Goal: Task Accomplishment & Management: Complete application form

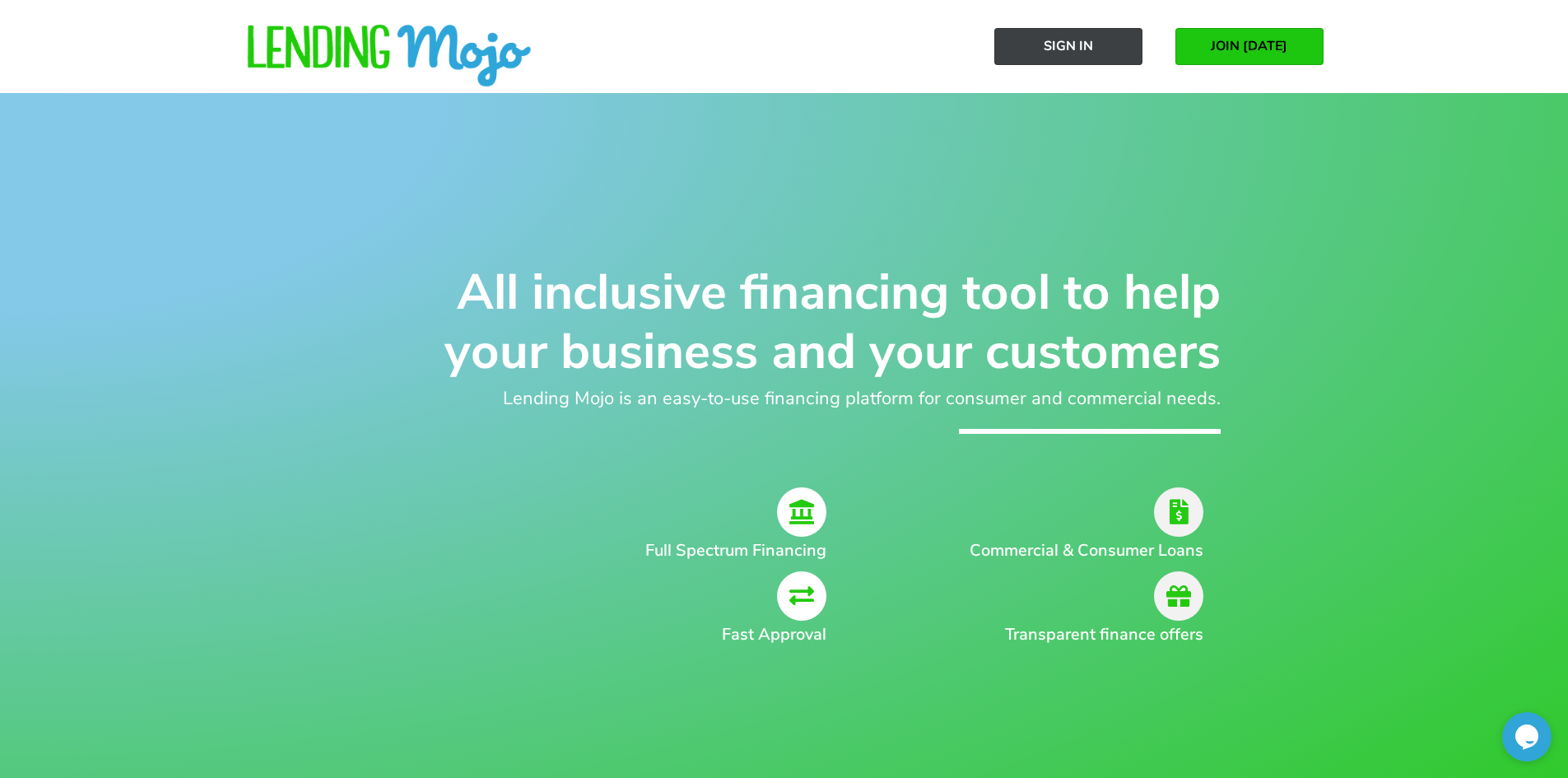
click at [1105, 45] on link "Sign In" at bounding box center [1068, 47] width 149 height 37
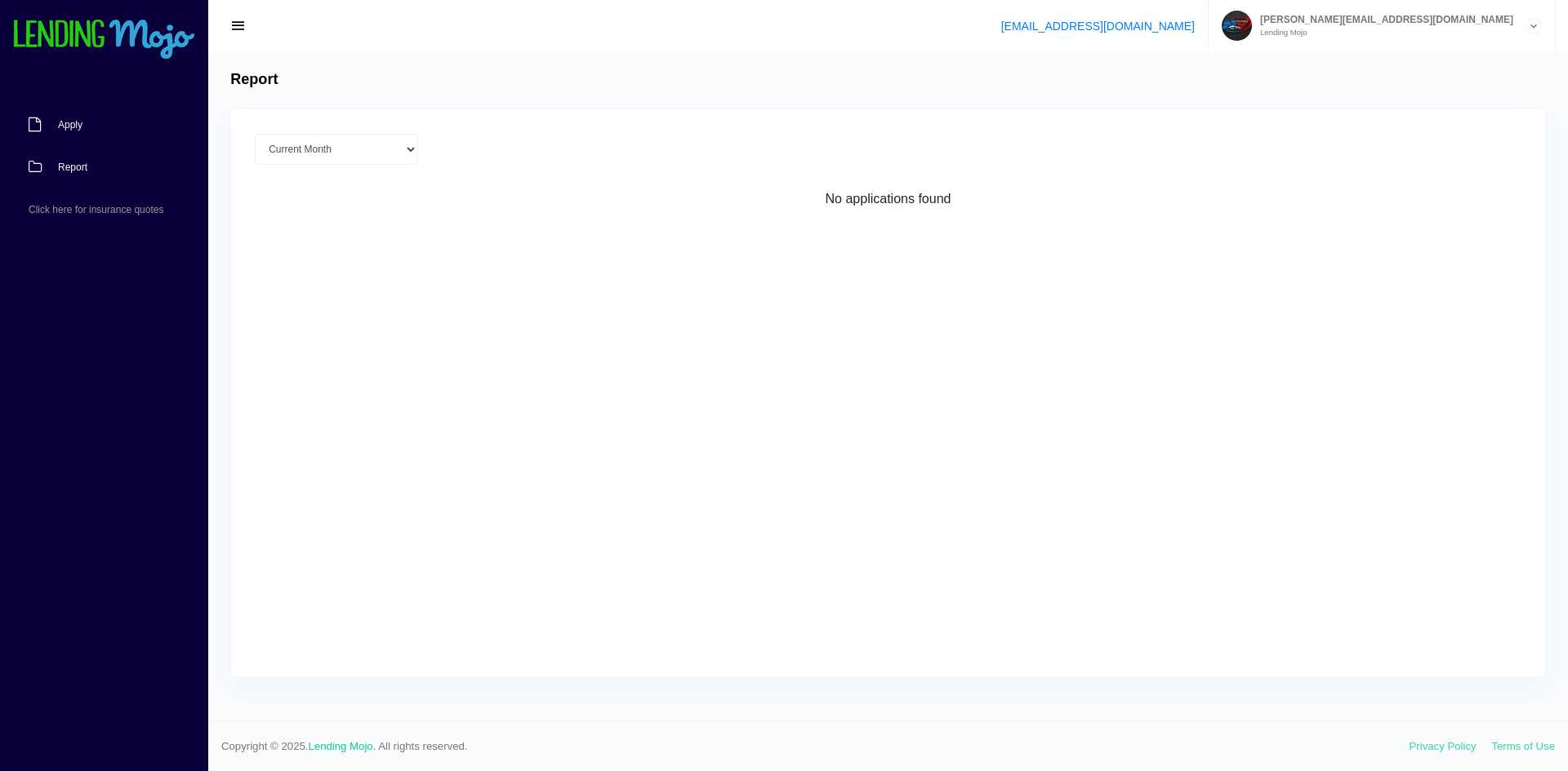
click at [59, 130] on span "Apply" at bounding box center [69, 125] width 24 height 10
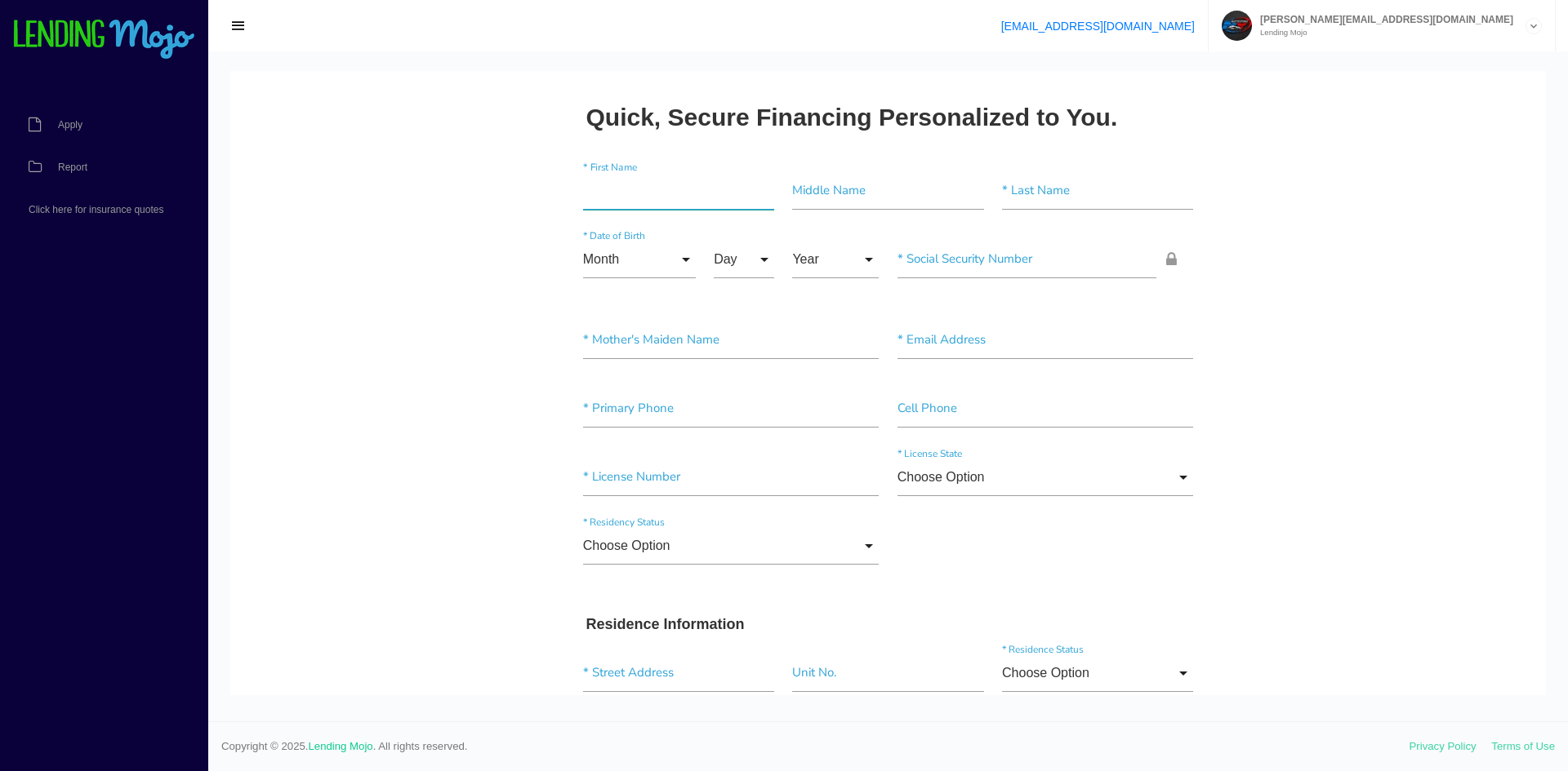
click at [657, 207] on input"] "text" at bounding box center [678, 191] width 191 height 38
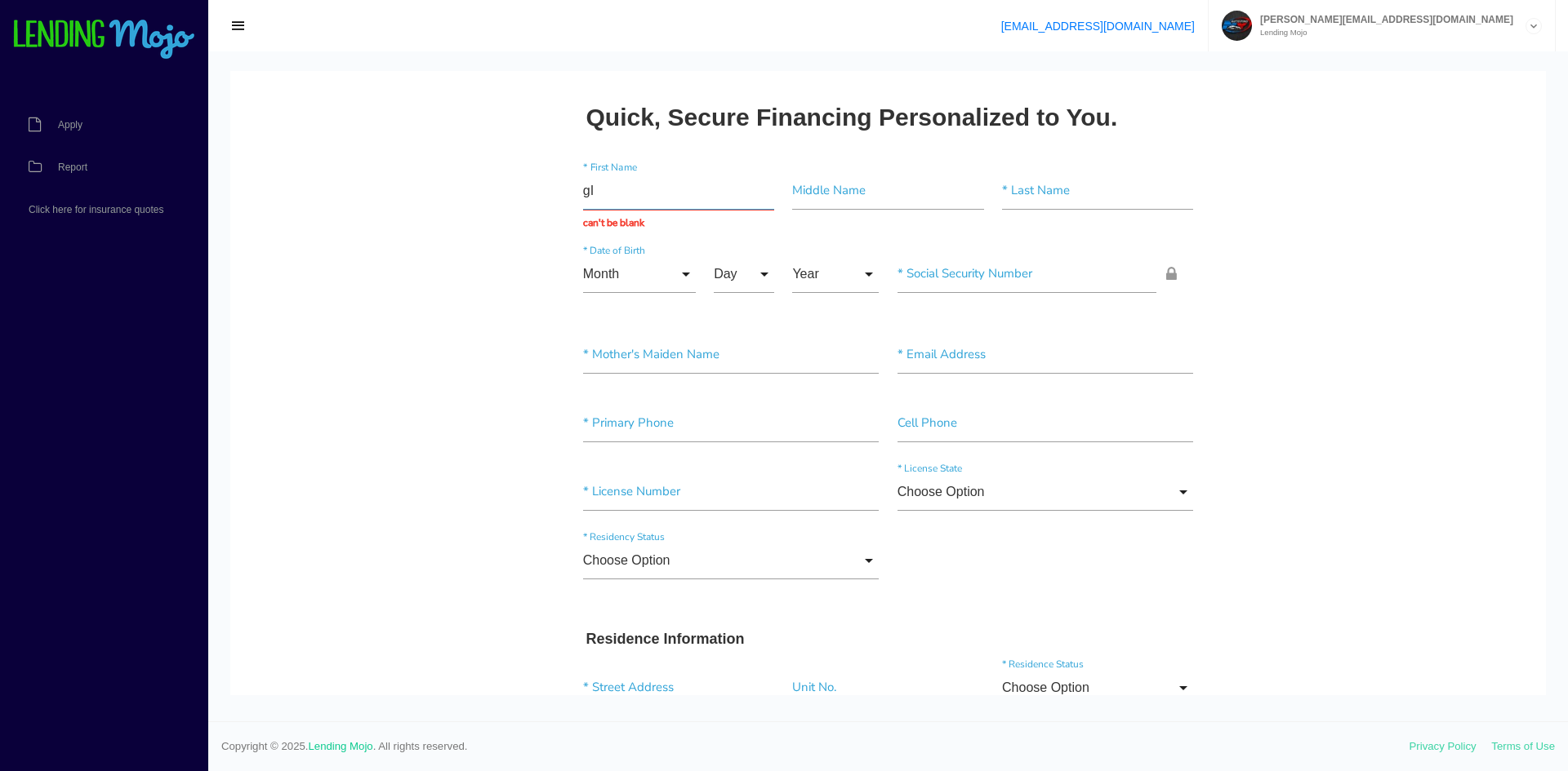
type input "g"
type input "GISELLE"
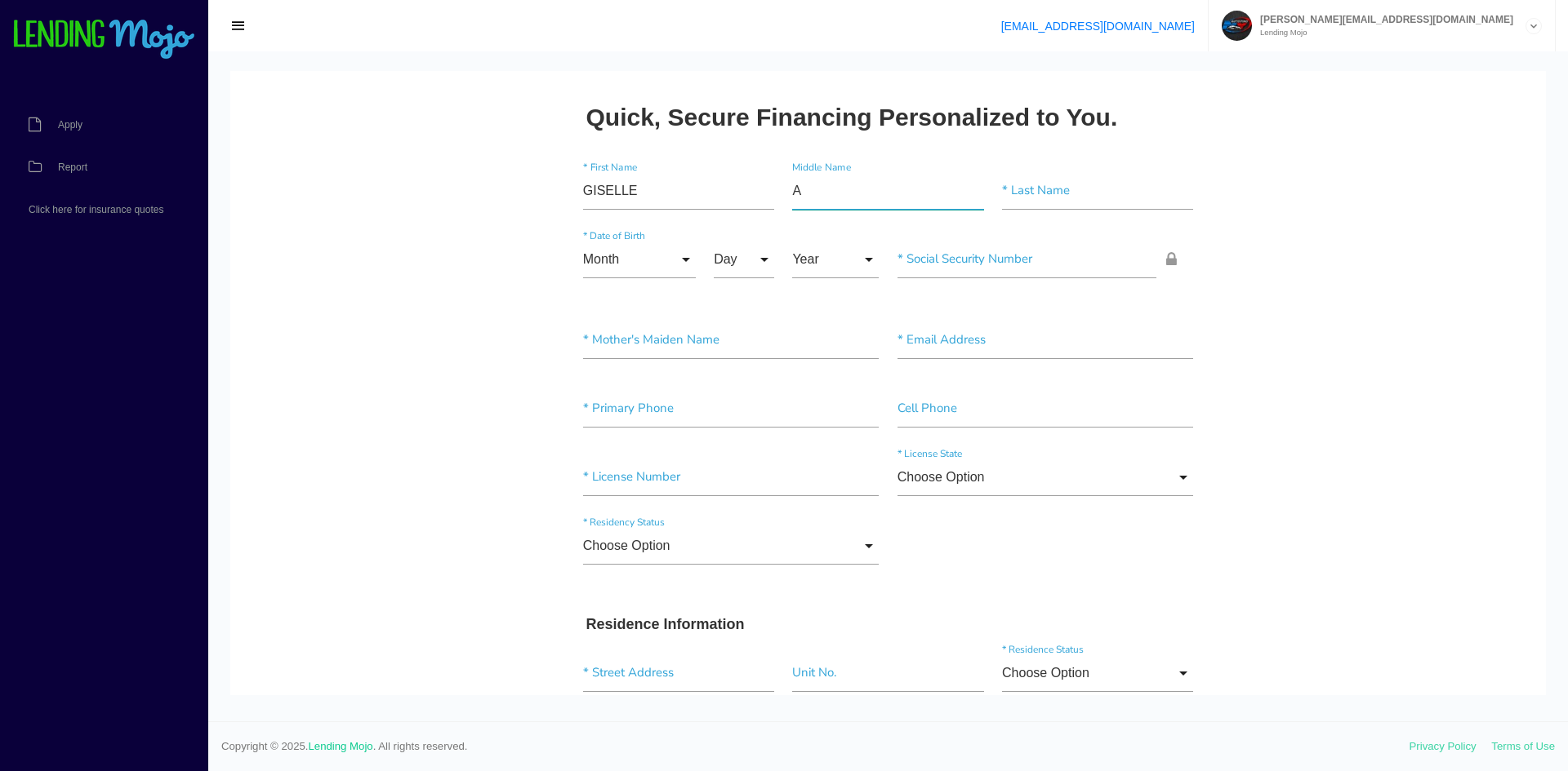
type input"] "A"
type input"] "ORTIZ"
click at [657, 260] on input "Month" at bounding box center [639, 259] width 113 height 38
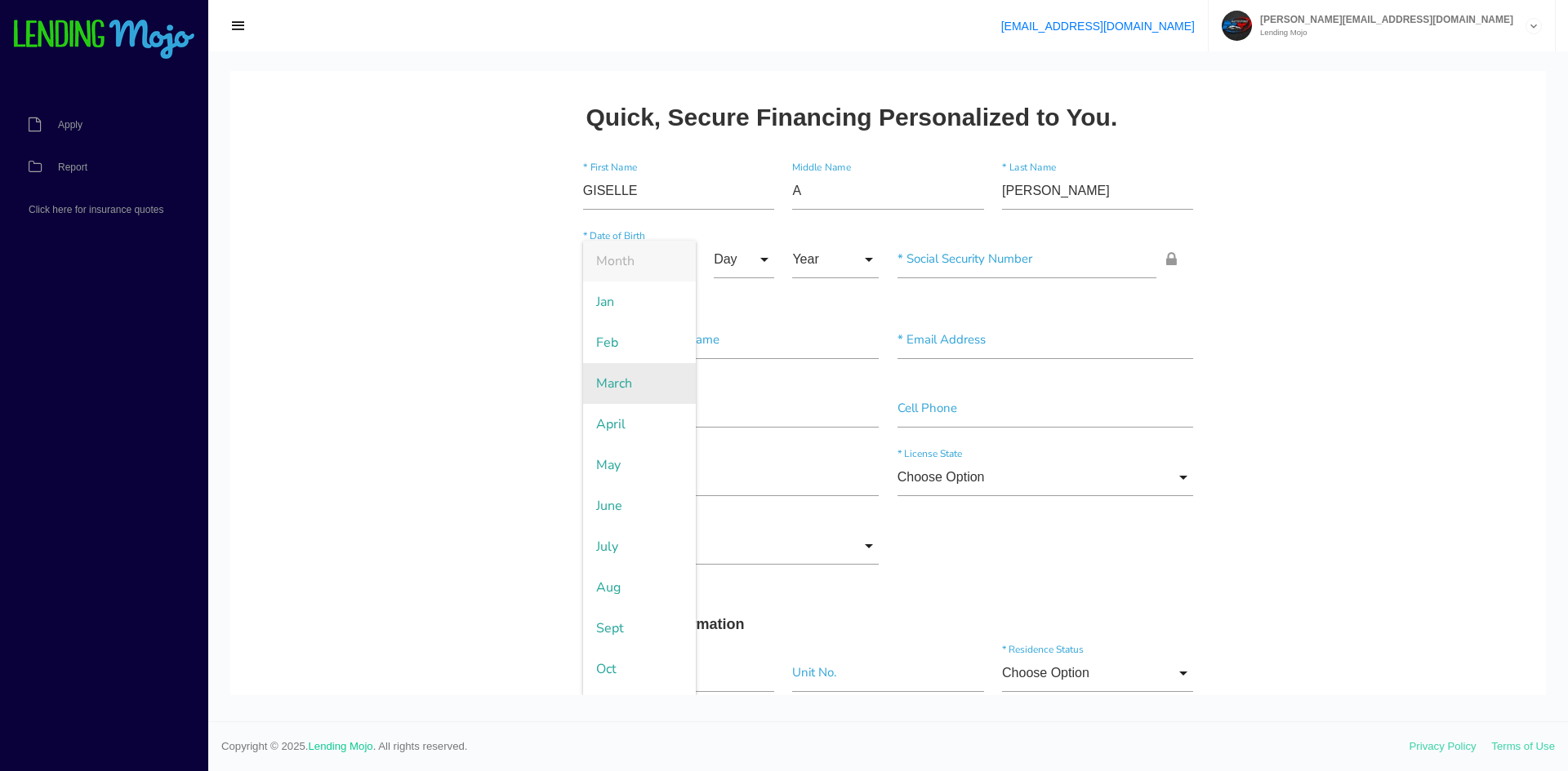
click at [636, 391] on span "March" at bounding box center [639, 383] width 113 height 40
type input "March"
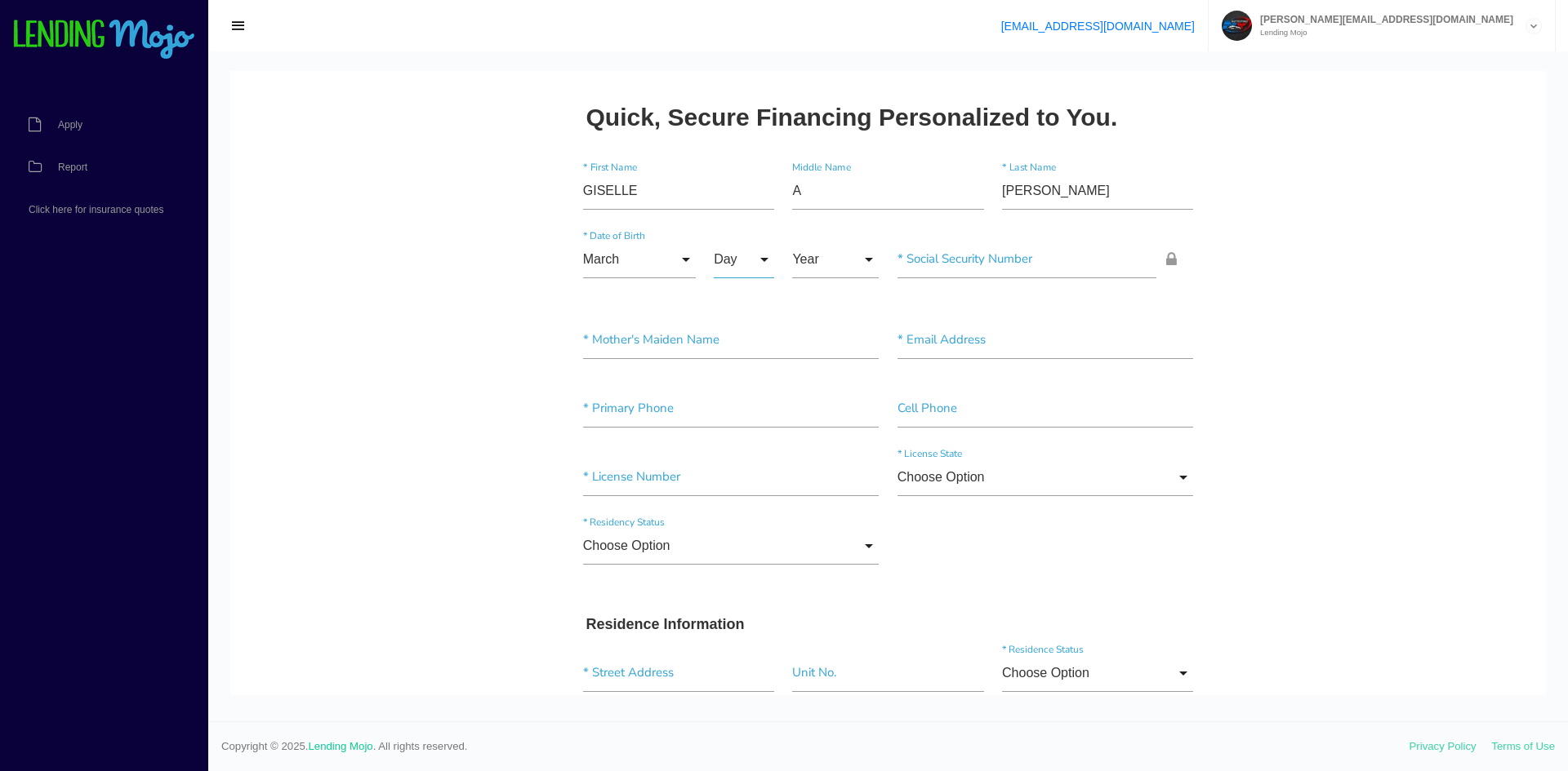
click at [722, 260] on input "Day" at bounding box center [744, 259] width 61 height 38
click at [758, 620] on span "9" at bounding box center [754, 629] width 82 height 40
type input "9"
click at [814, 262] on input "Year" at bounding box center [836, 259] width 87 height 38
click at [837, 548] on span "2001" at bounding box center [836, 547] width 87 height 40
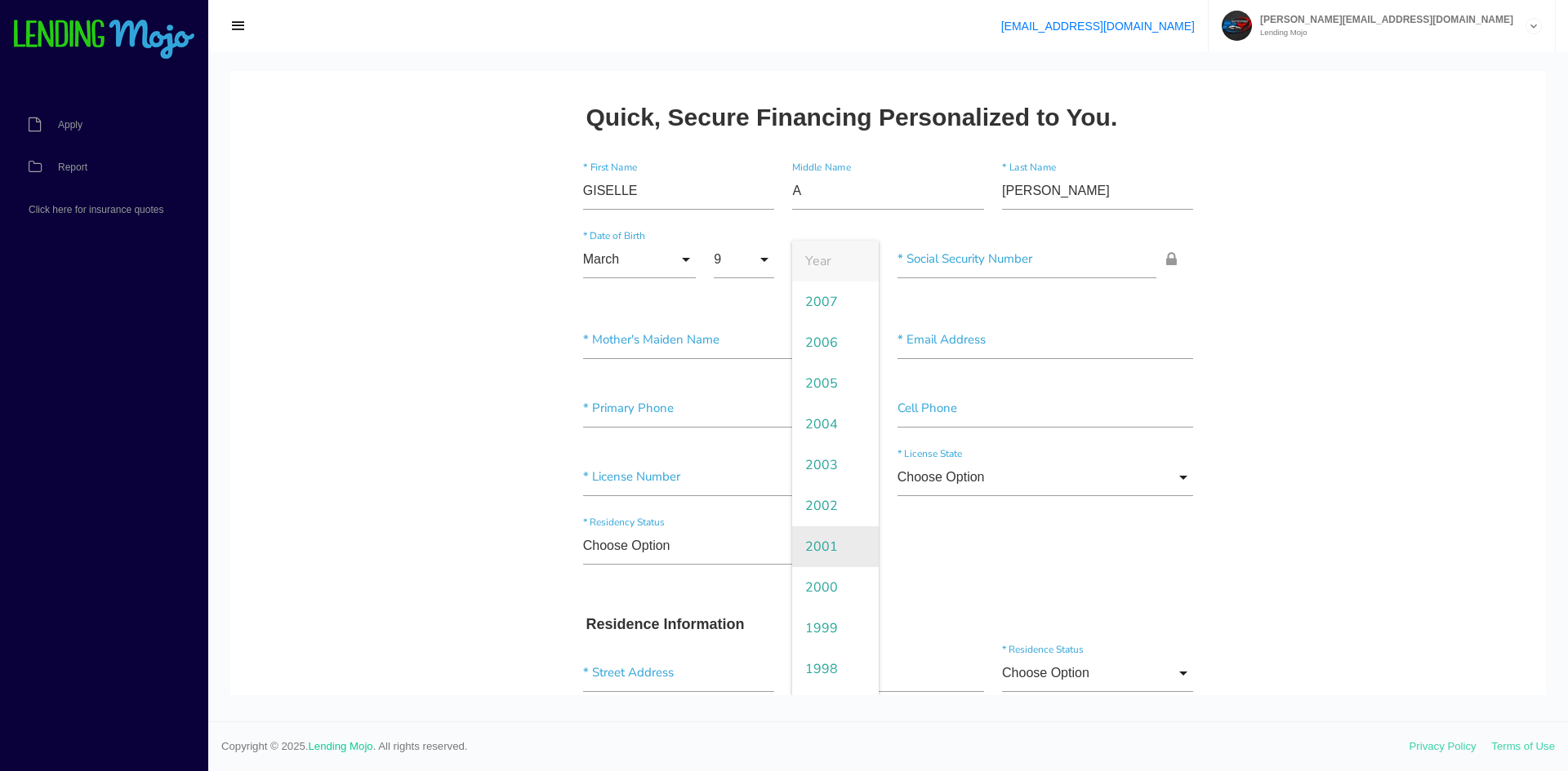
type input "2001"
click at [1023, 257] on input"] "text" at bounding box center [1028, 259] width 260 height 38
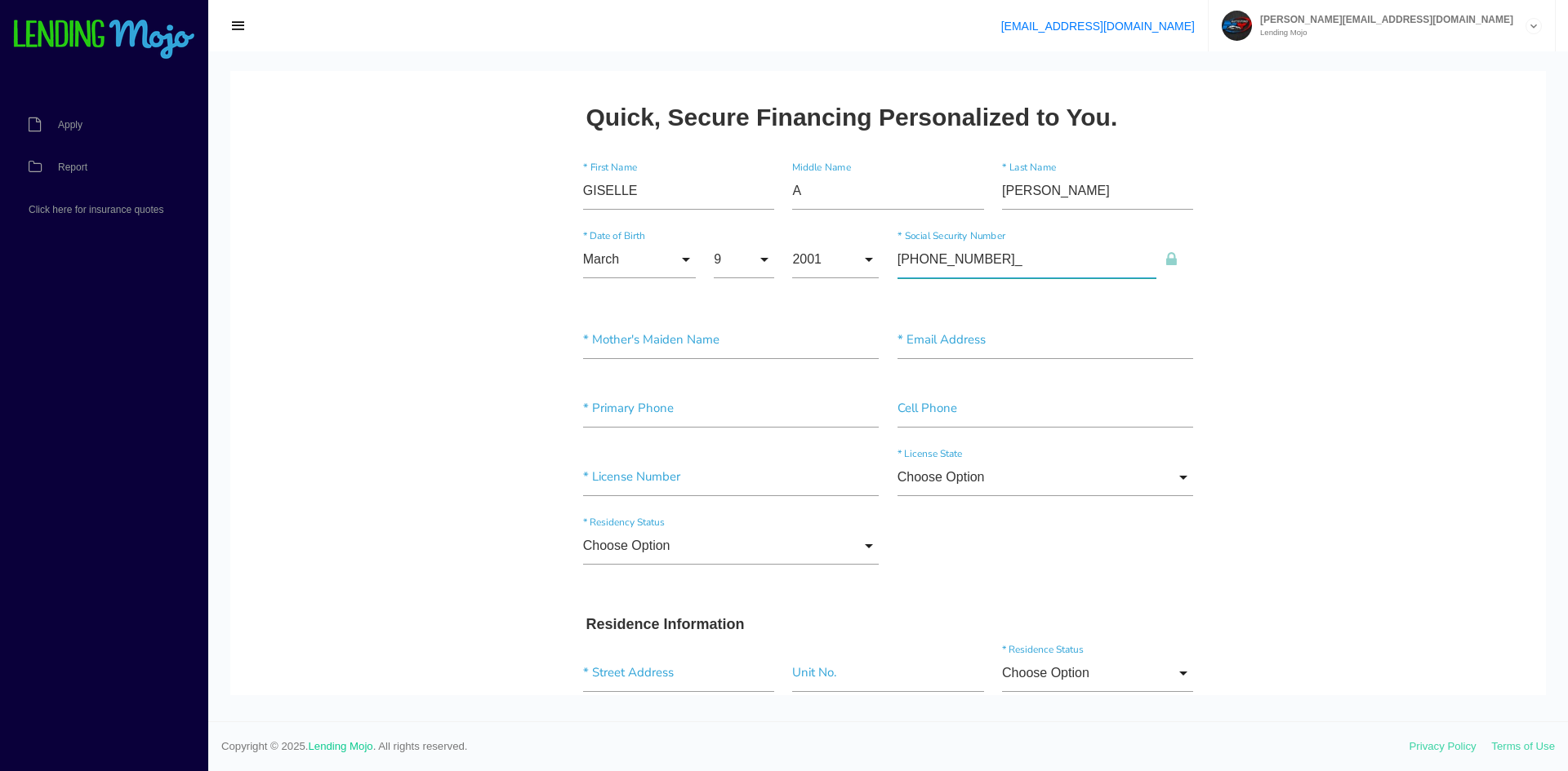
type input"] "362-27-4462"
click at [720, 348] on input"] "text" at bounding box center [731, 340] width 297 height 38
type input"] "ORTIZ"
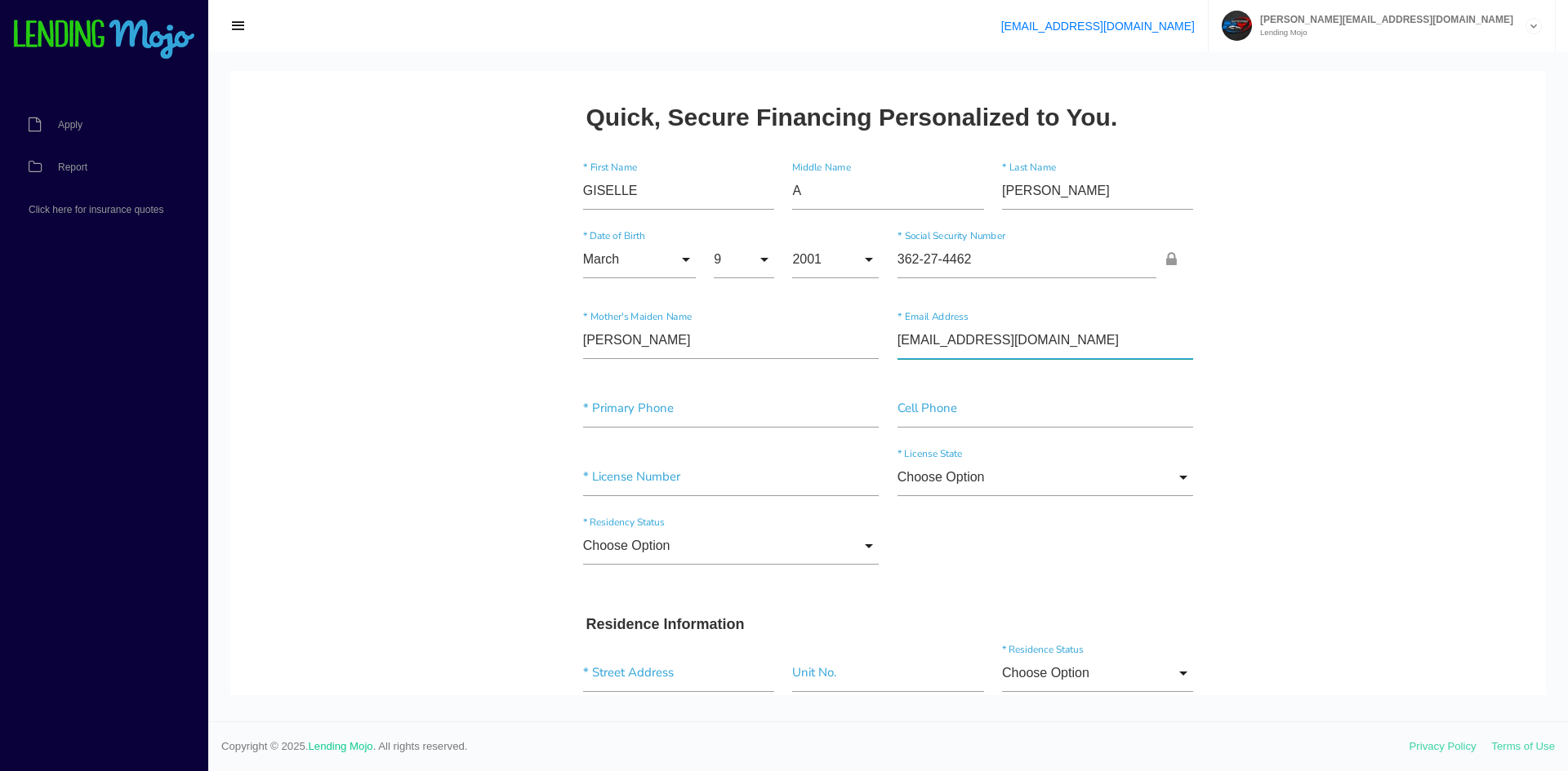
type input"] "OGISELLE09@YAHOO.COM"
click at [593, 427] on div "* Primary Phone" at bounding box center [731, 412] width 314 height 44
click at [598, 422] on input"] "text" at bounding box center [731, 408] width 297 height 38
type input"] "(313) 979-2410"
type input"] "43175517"
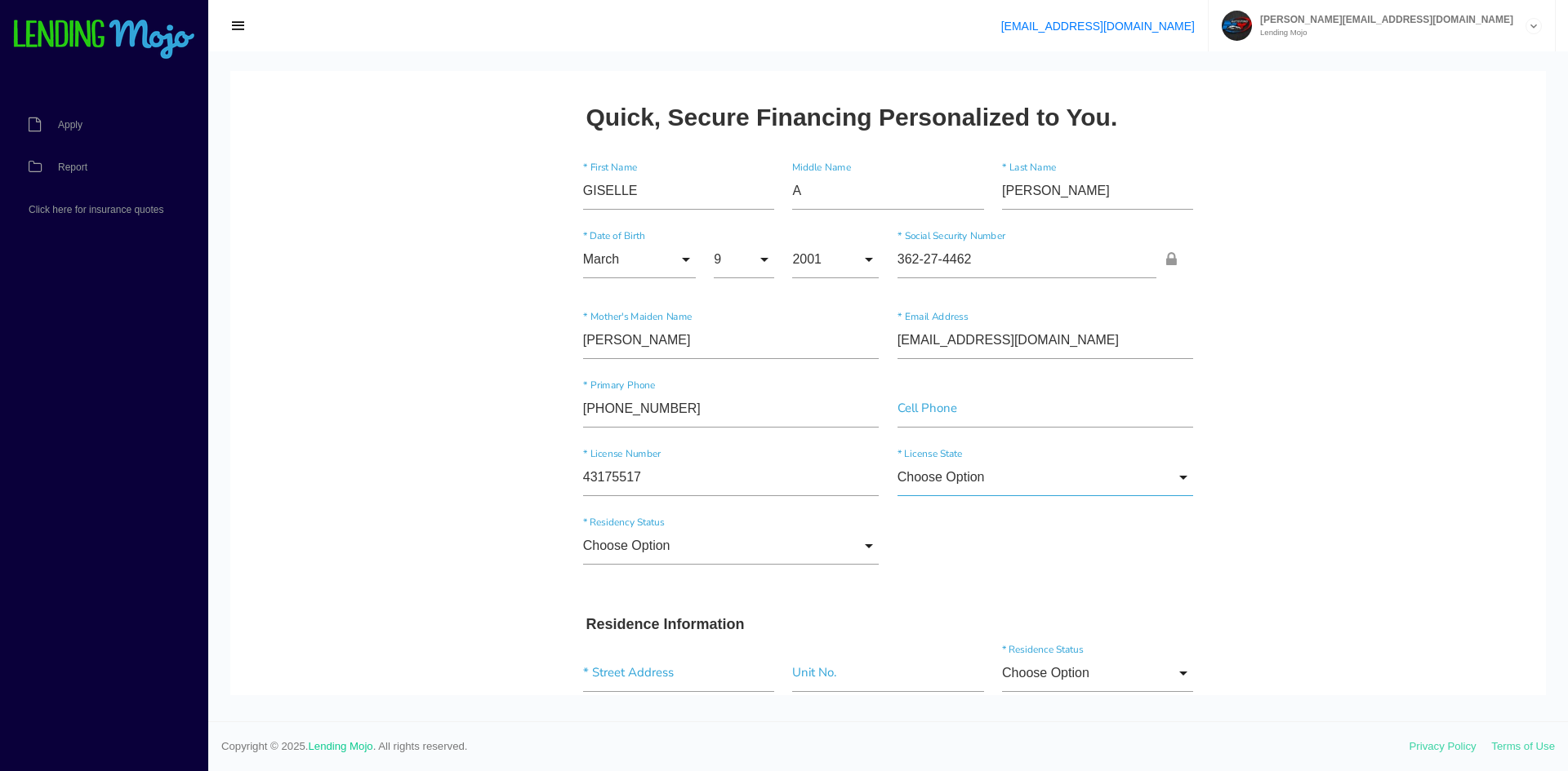
click at [1122, 469] on input "Choose Option" at bounding box center [1046, 477] width 297 height 38
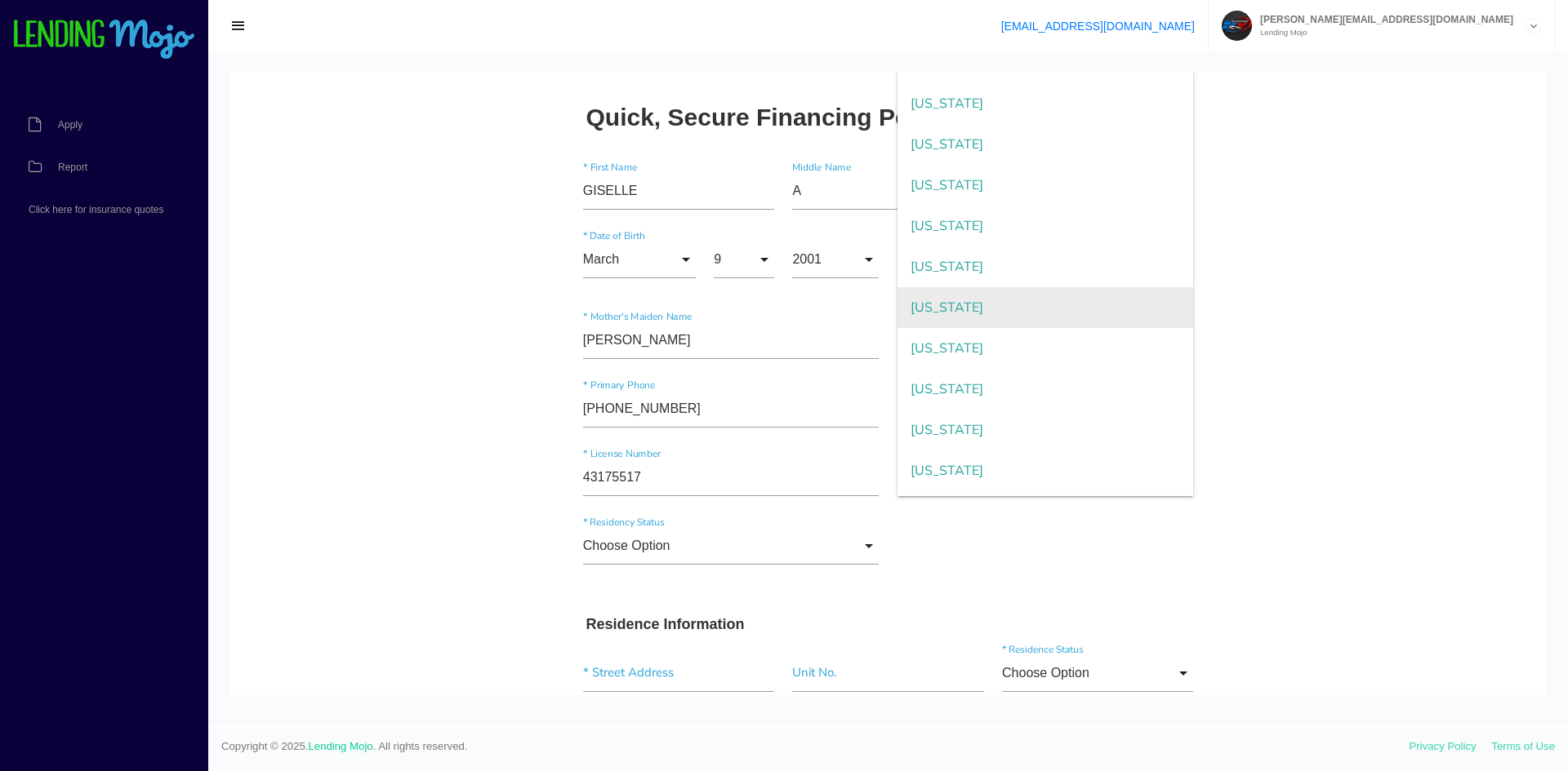
scroll to position [1632, 0]
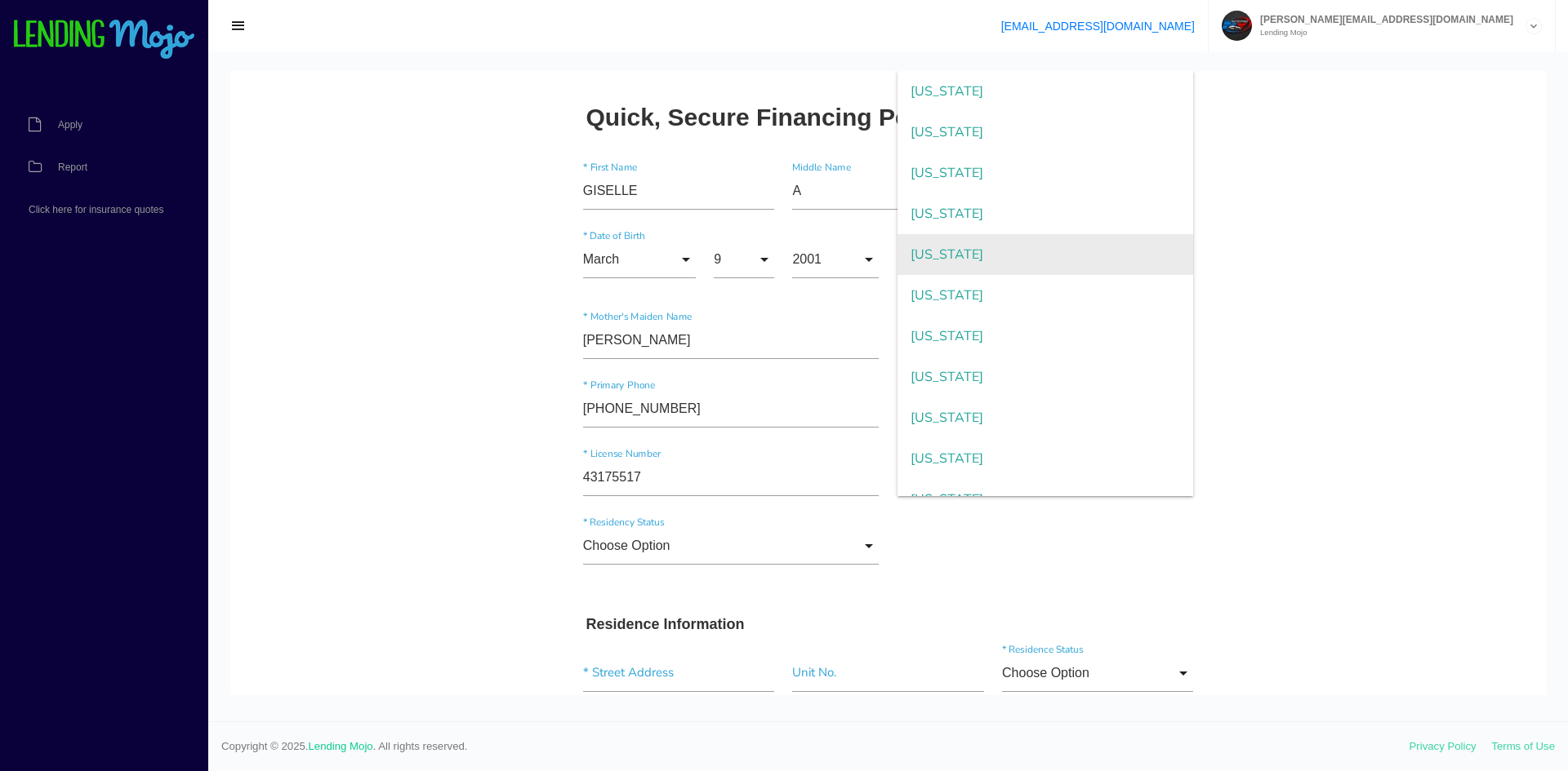
click at [971, 254] on span "Texas" at bounding box center [1046, 254] width 297 height 40
type input "Texas"
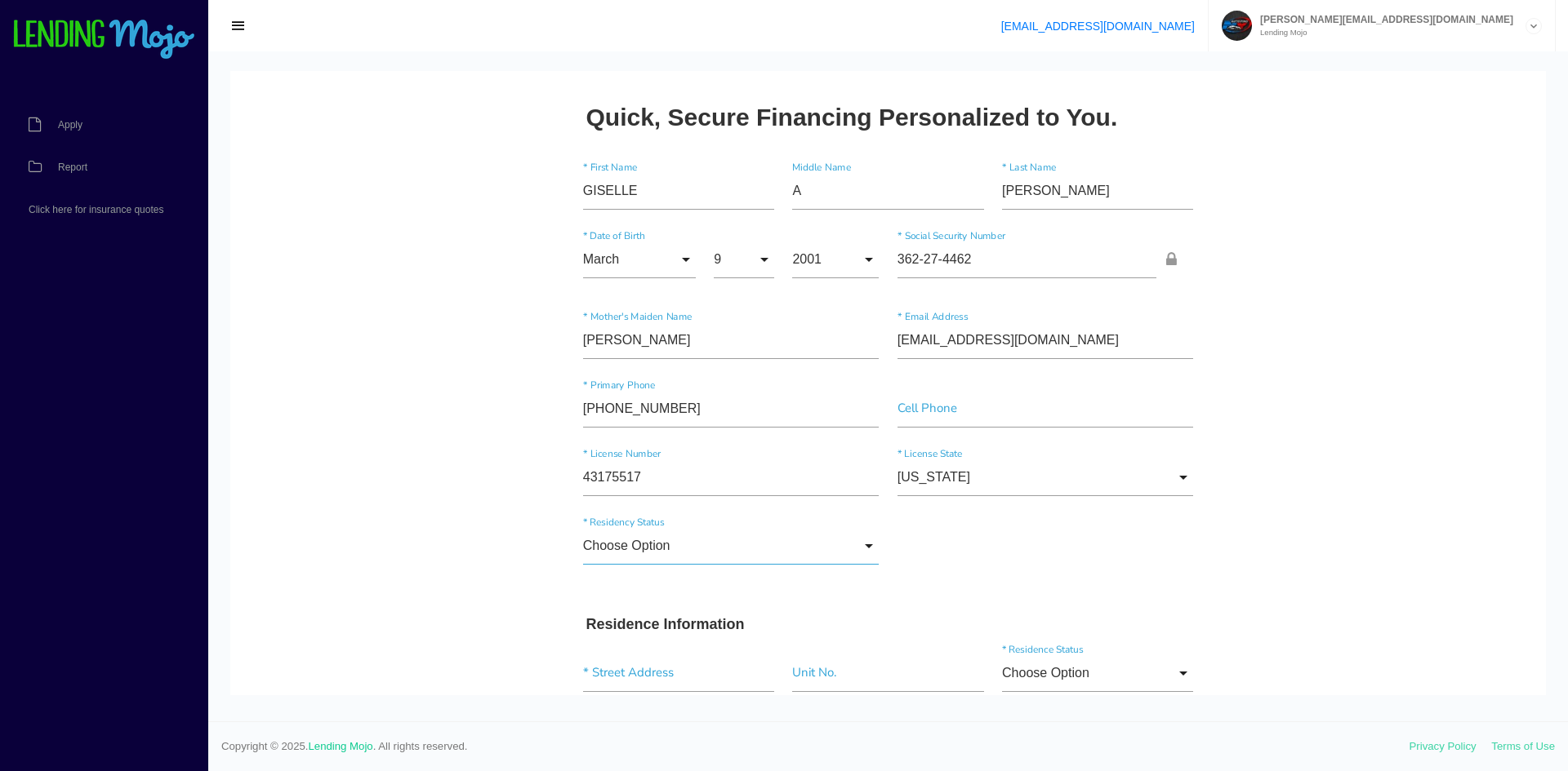
click at [653, 537] on input "Choose Option" at bounding box center [731, 546] width 297 height 38
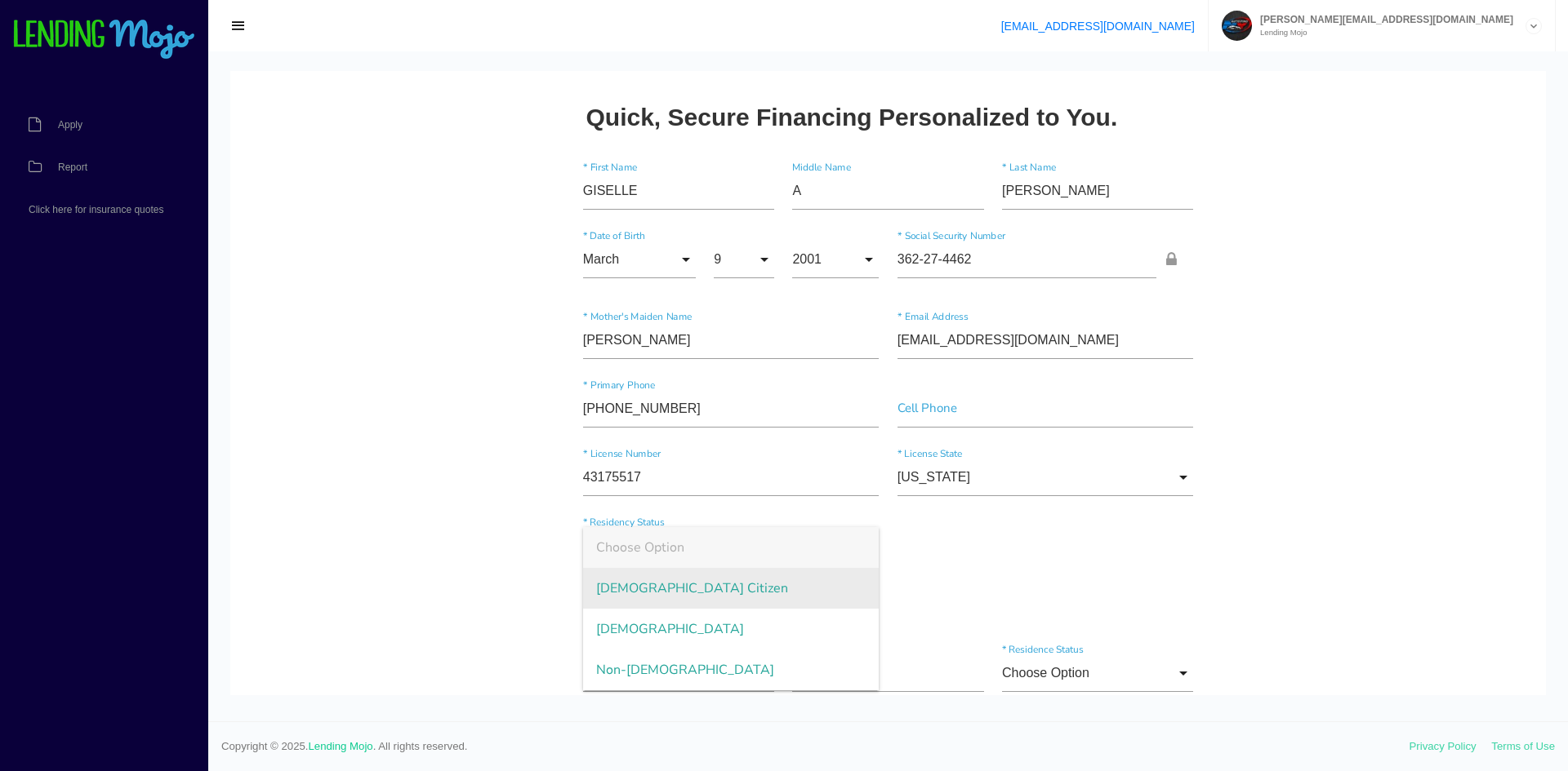
click at [659, 581] on span "US Citizen" at bounding box center [731, 588] width 297 height 40
type input "US Citizen"
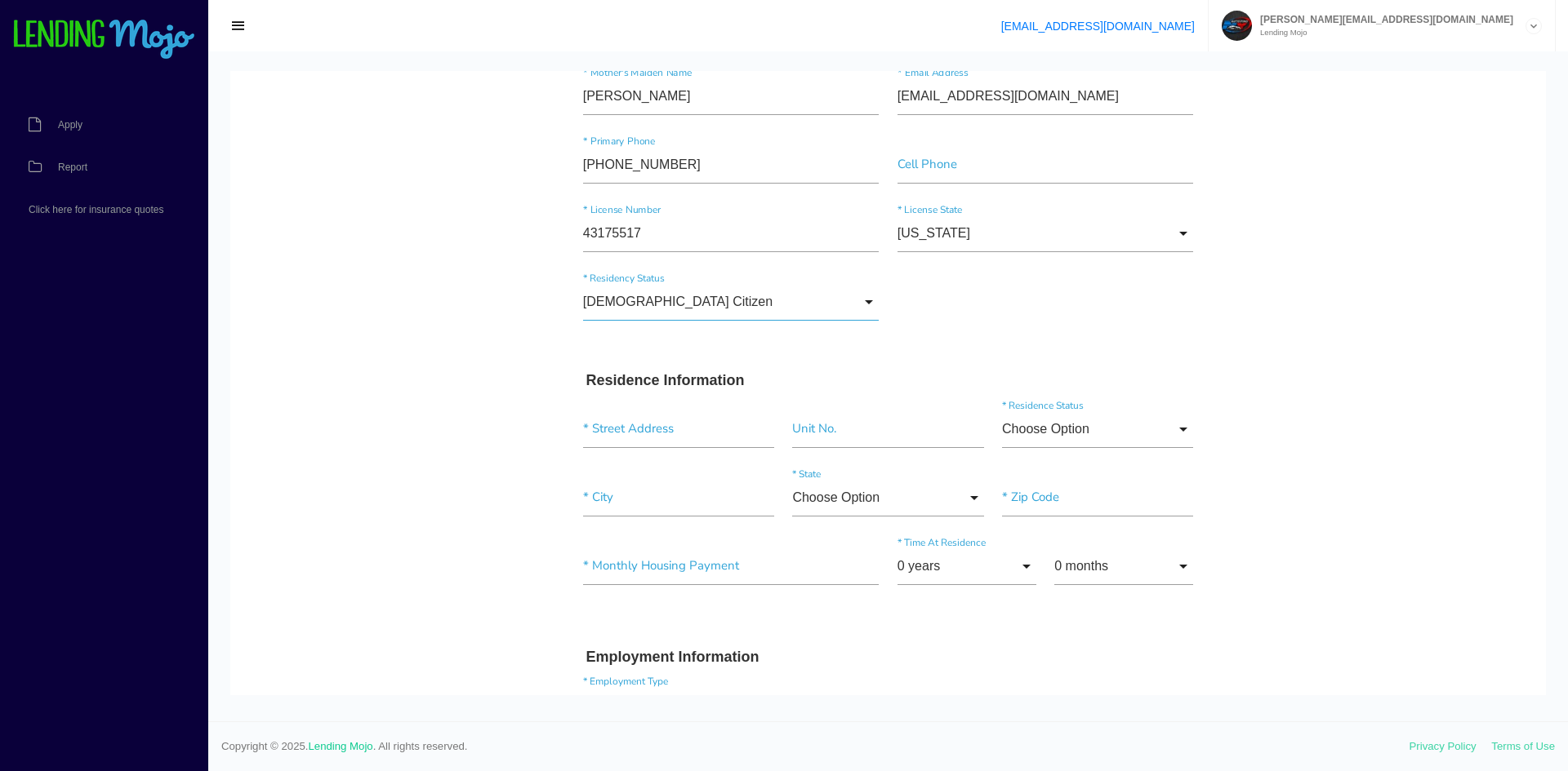
scroll to position [244, 0]
click at [658, 436] on input "text" at bounding box center [678, 428] width 191 height 38
type input "4051 Evaporite Trail"
type input"] "San Antonio"
type input"] "78253"
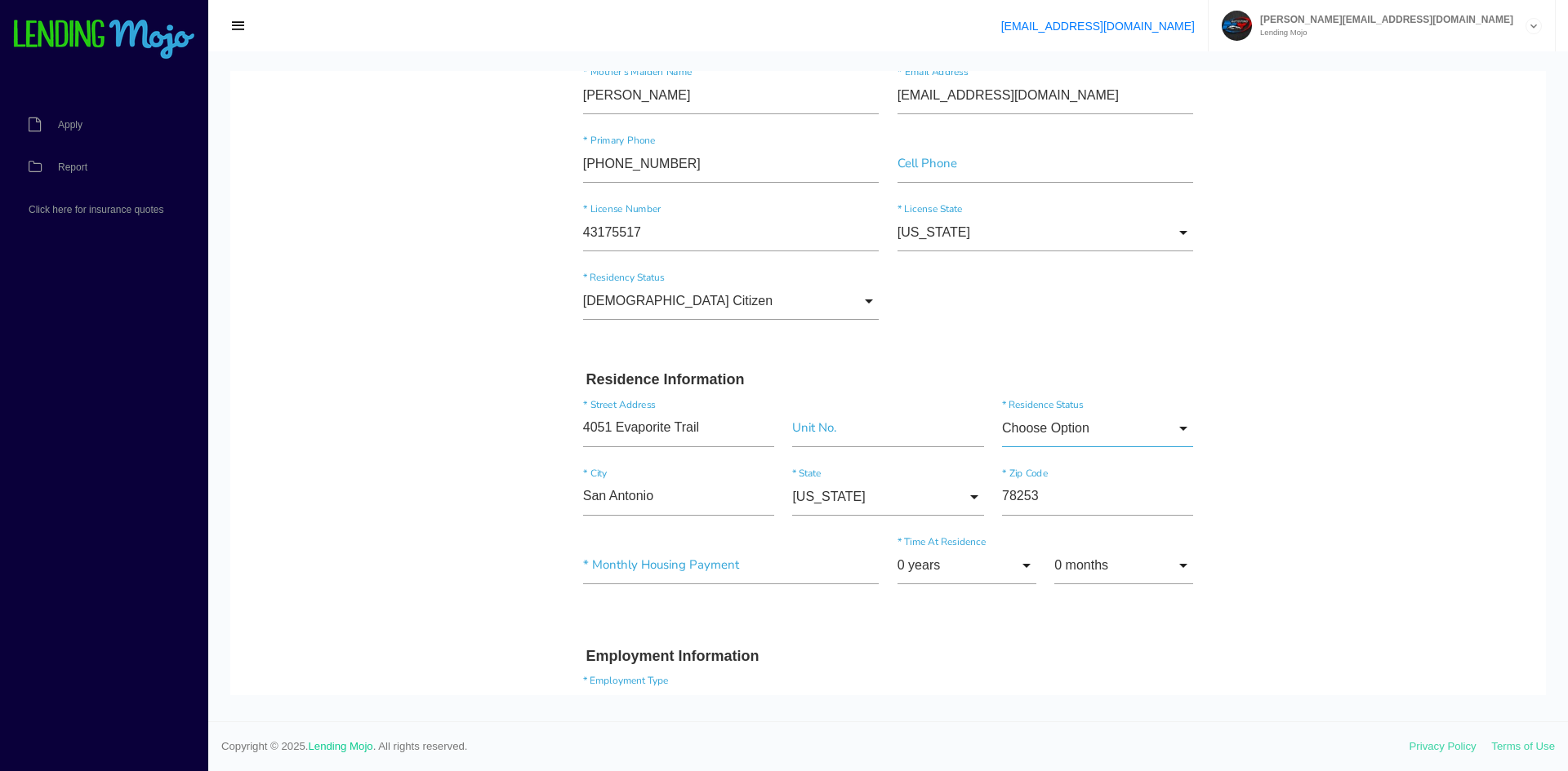
click at [1047, 442] on input "Choose Option" at bounding box center [1098, 428] width 191 height 38
click at [1110, 465] on span "Own" at bounding box center [1098, 471] width 191 height 40
type input "Own"
click at [746, 579] on input"] "text" at bounding box center [731, 565] width 297 height 38
type input"] "$0.00"
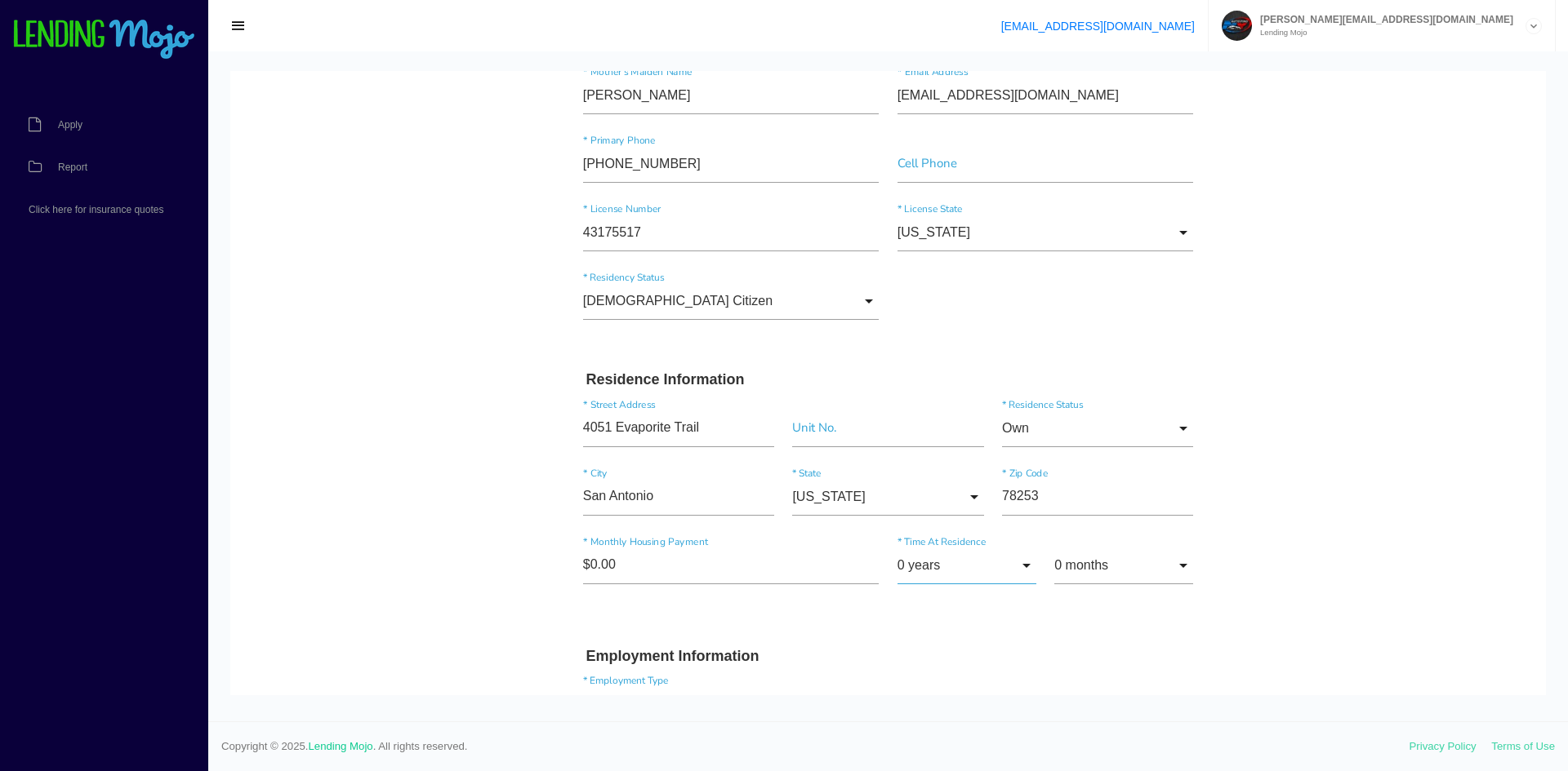
click at [946, 564] on input "0 years" at bounding box center [967, 565] width 139 height 38
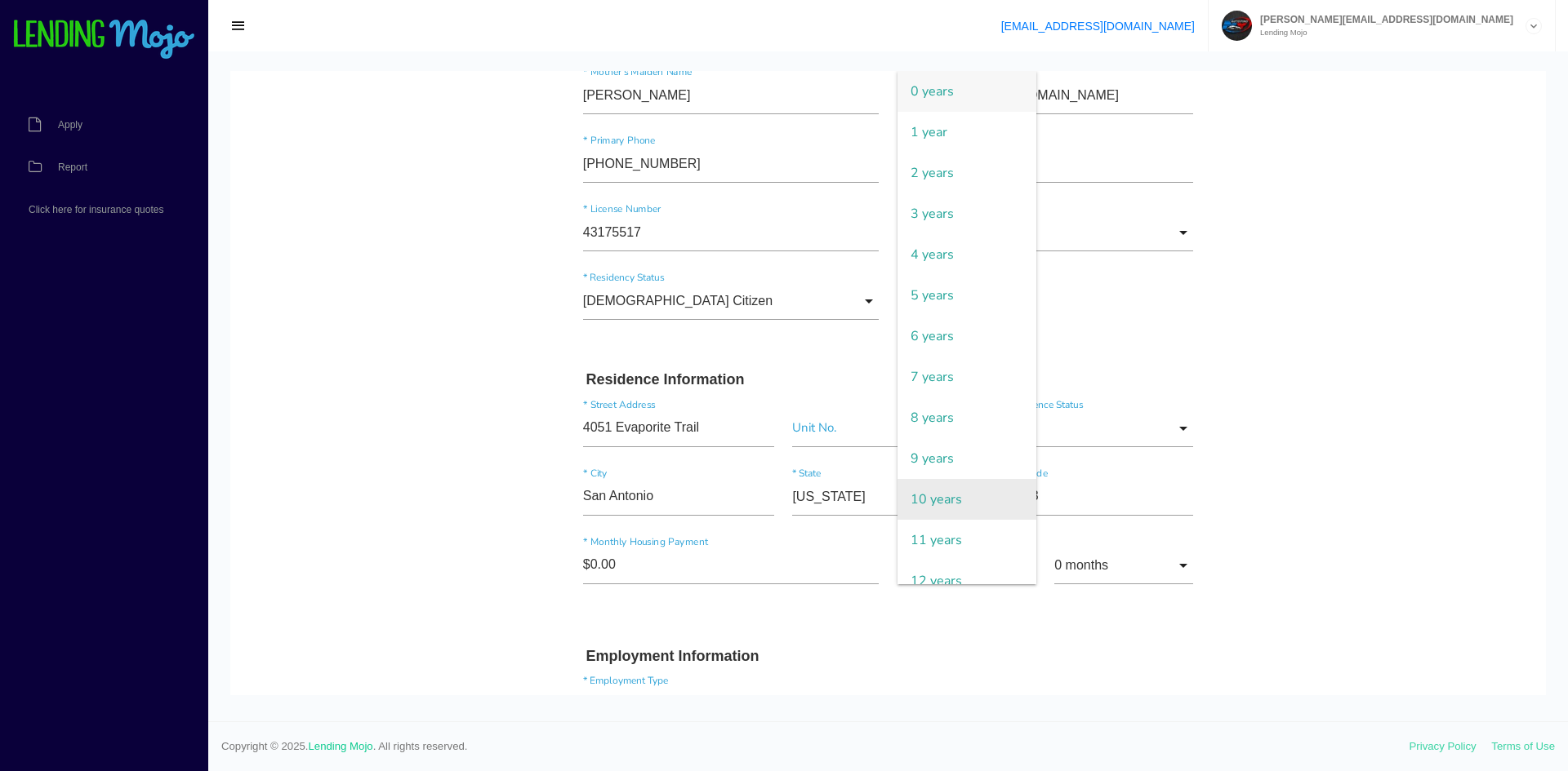
click at [978, 498] on span "10 years" at bounding box center [967, 500] width 139 height 40
type input "10 years"
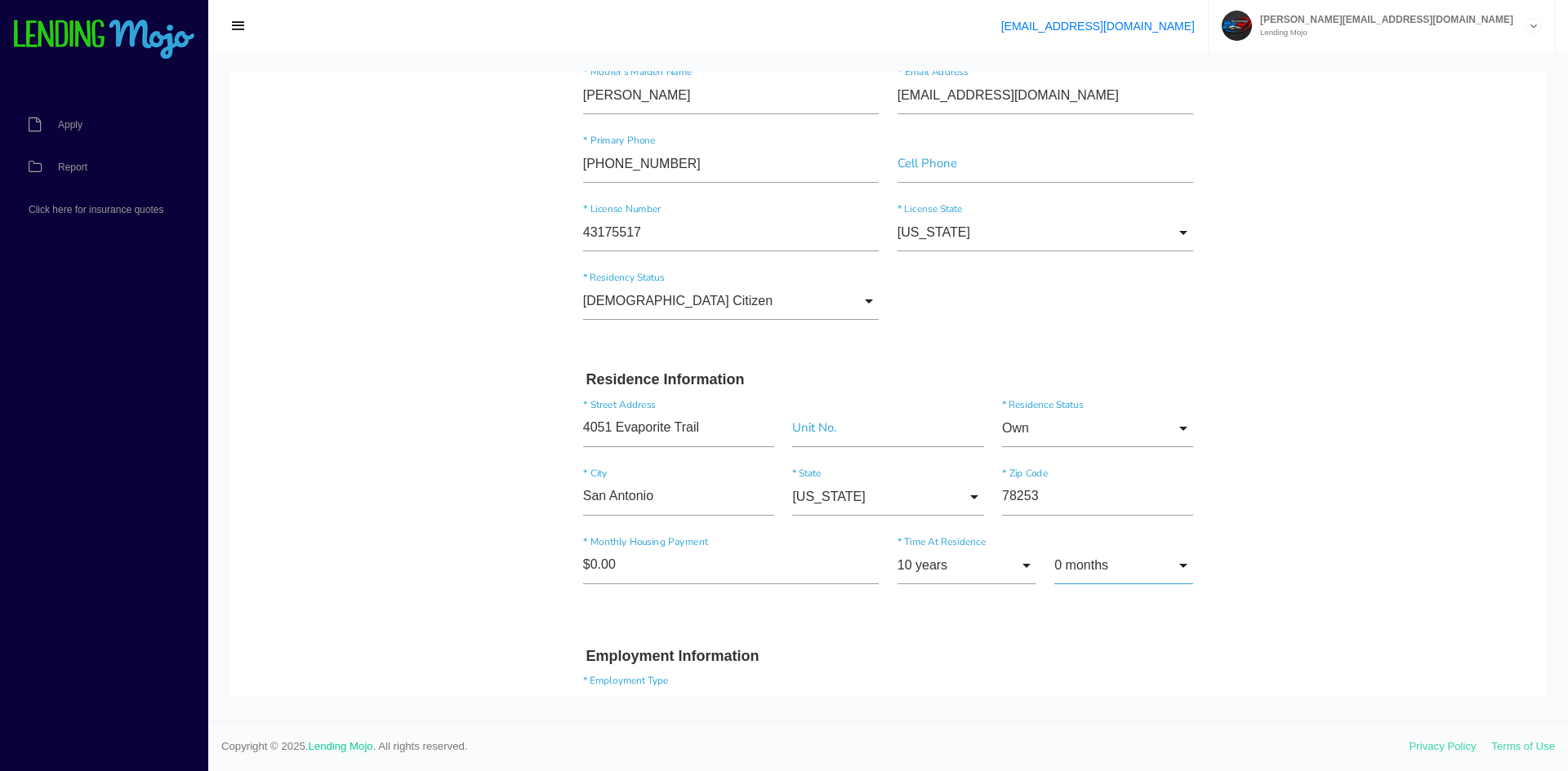
click at [1082, 574] on input "0 months" at bounding box center [1124, 565] width 139 height 38
click at [696, 566] on input"] "$0.00" at bounding box center [731, 565] width 297 height 38
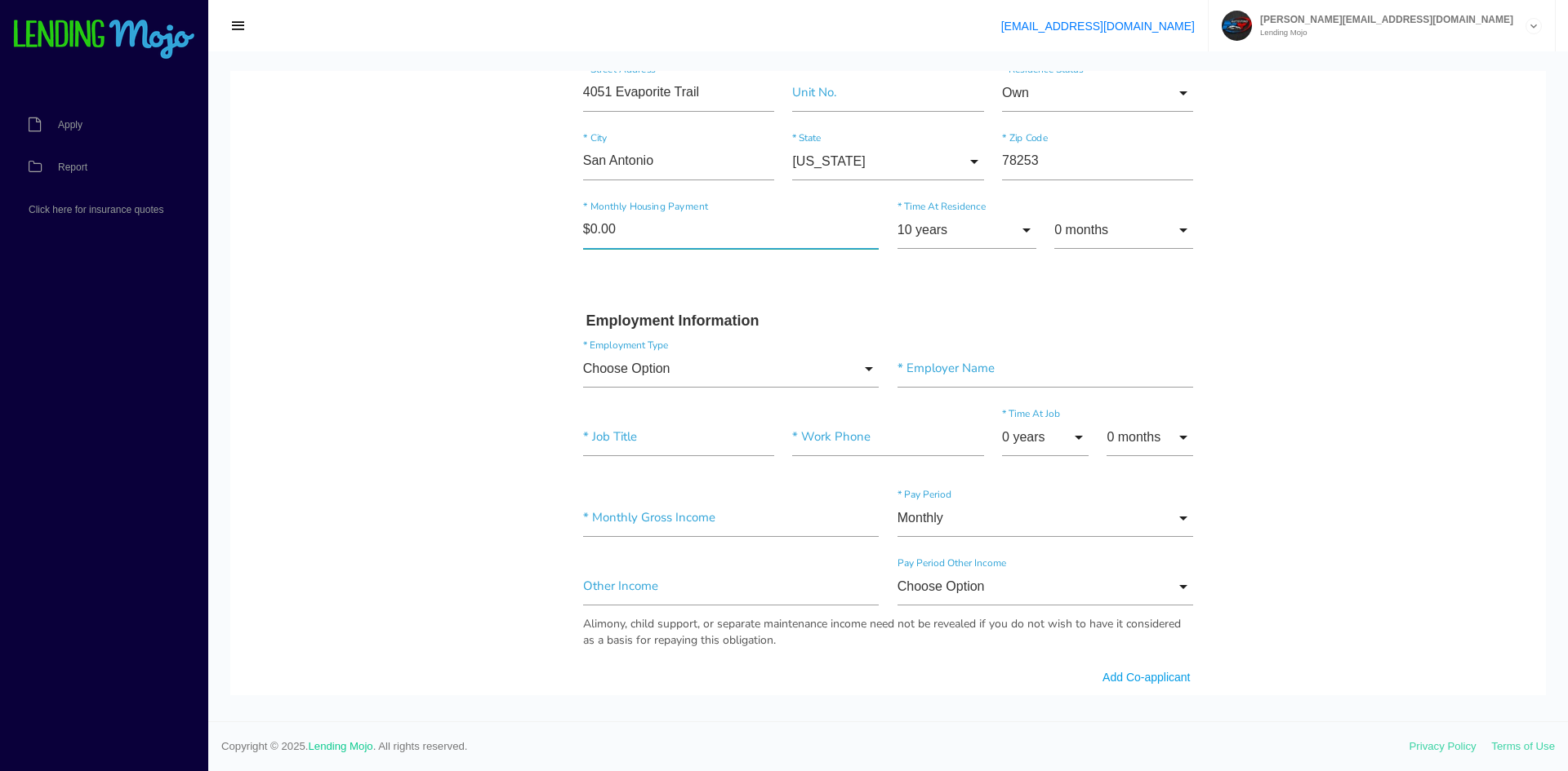
scroll to position [653, 0]
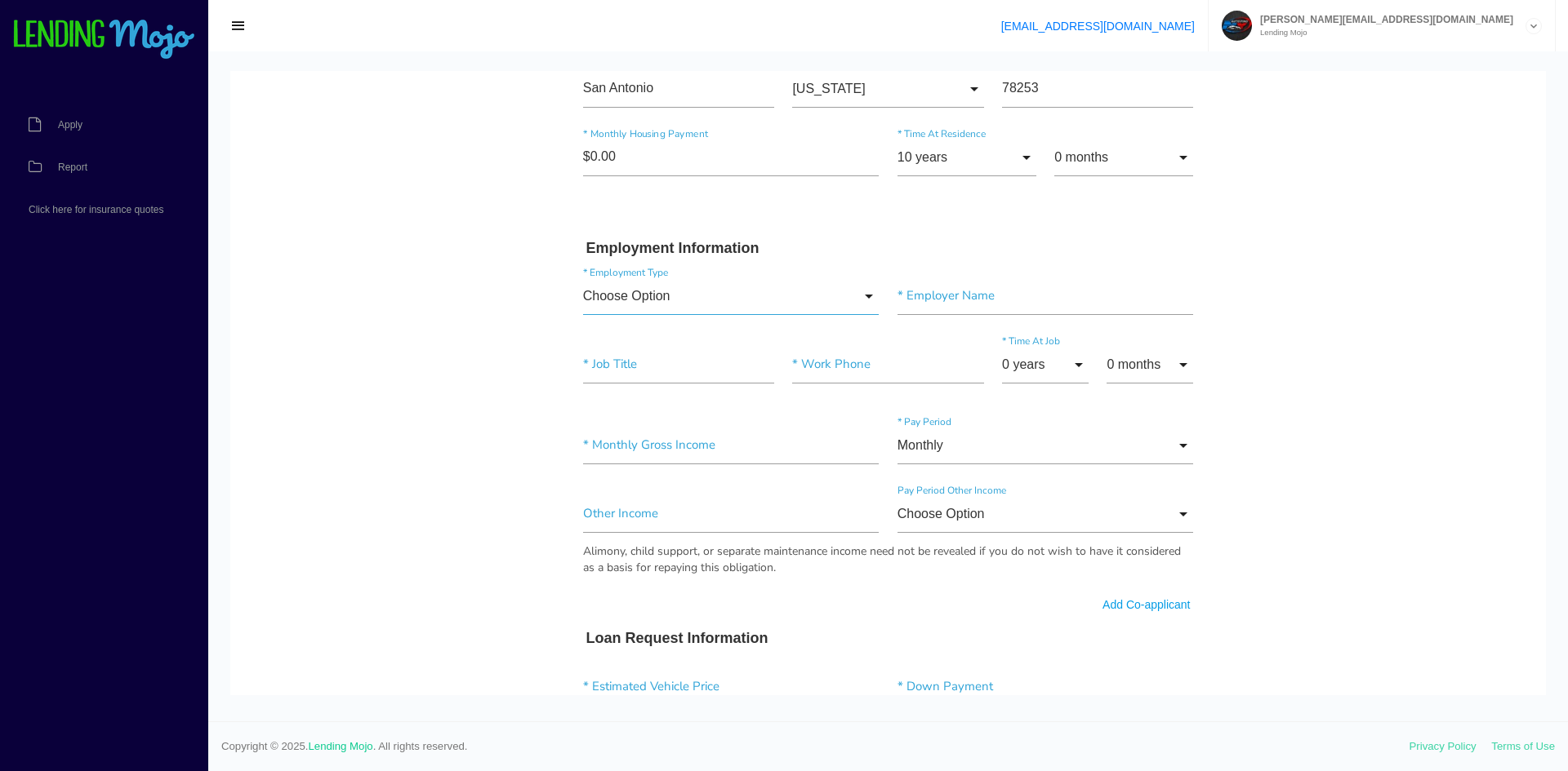
click at [717, 296] on input "Choose Option" at bounding box center [731, 296] width 297 height 38
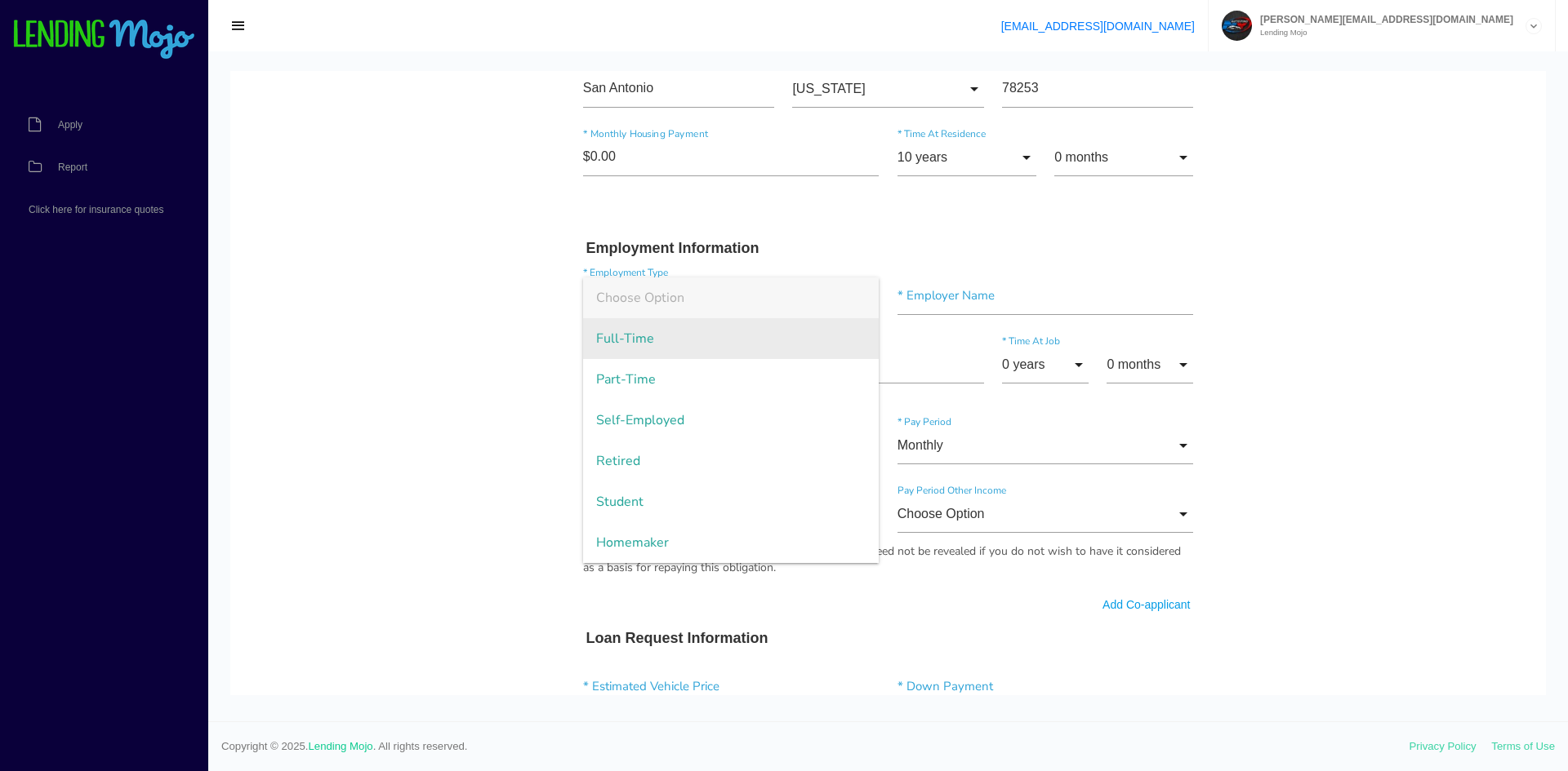
click at [684, 330] on span "Full-Time" at bounding box center [731, 339] width 297 height 40
type input "Full-Time"
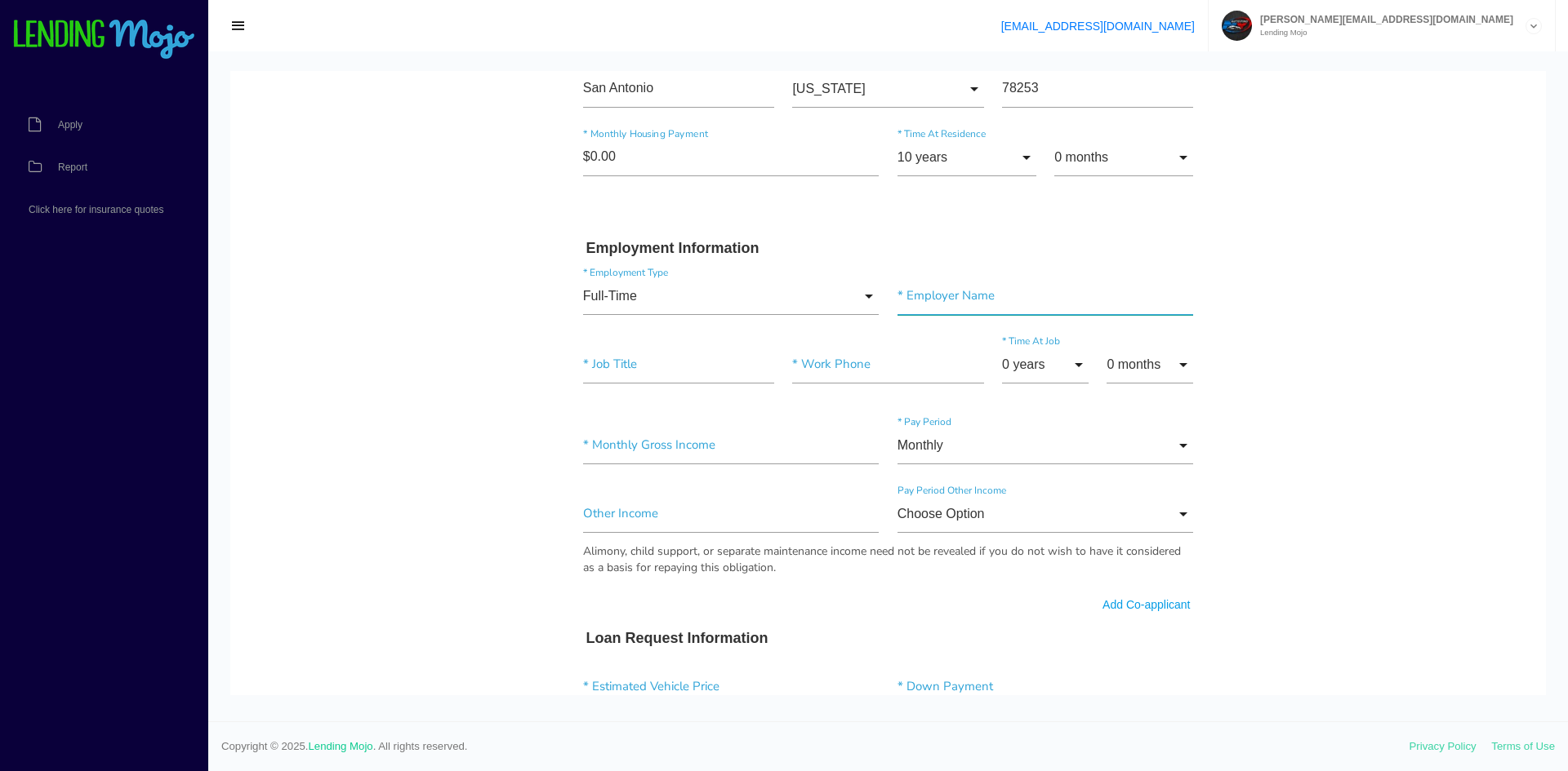
click at [980, 307] on input"] "text" at bounding box center [1046, 296] width 297 height 38
type input"] "ORSATTI DENTAL"
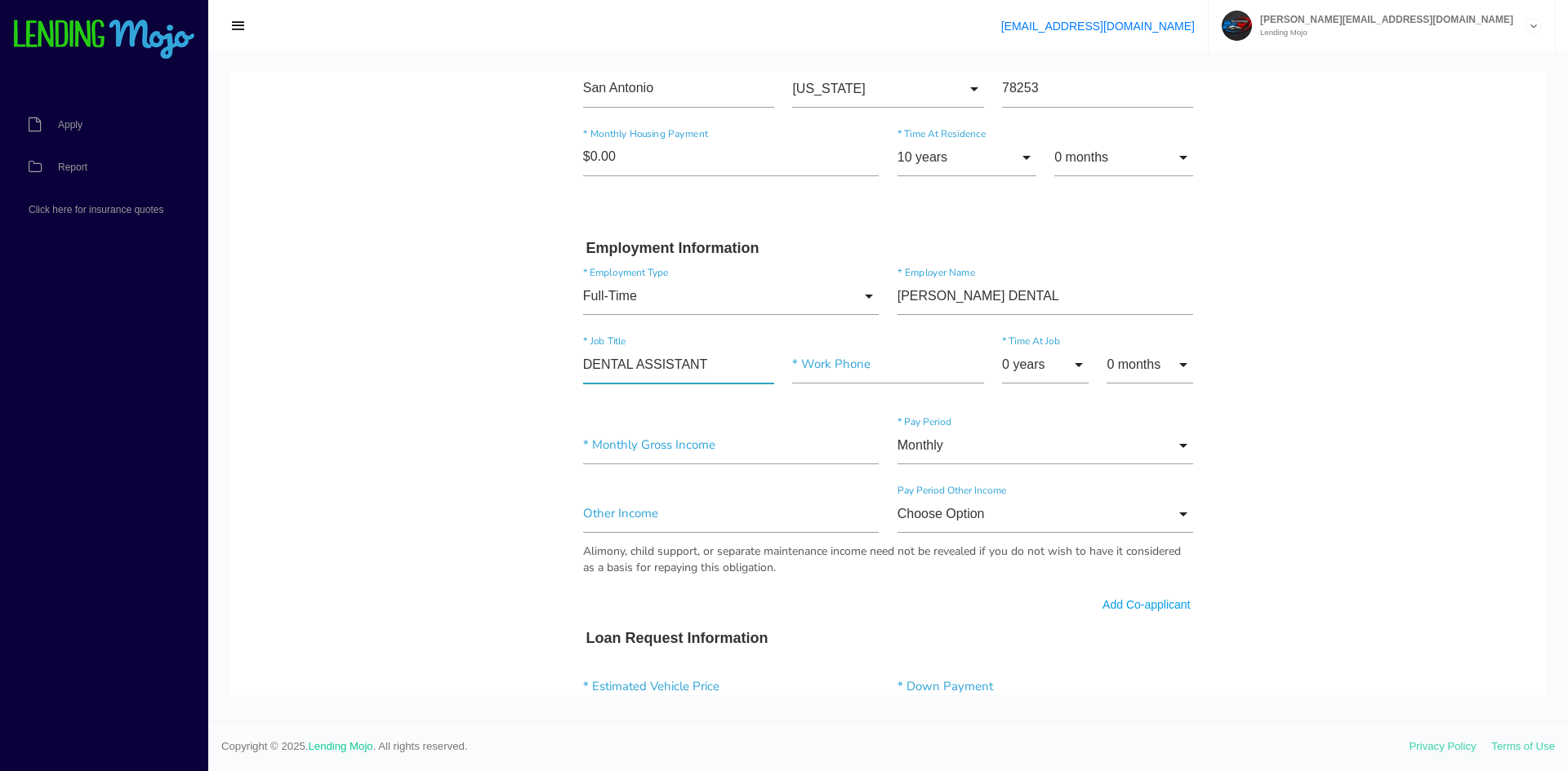
type input"] "DENTAL ASSISTANT"
paste input "(210) 479-8989"
type input "(210) 479-8989"
click at [1047, 368] on input "0 years" at bounding box center [1046, 365] width 87 height 38
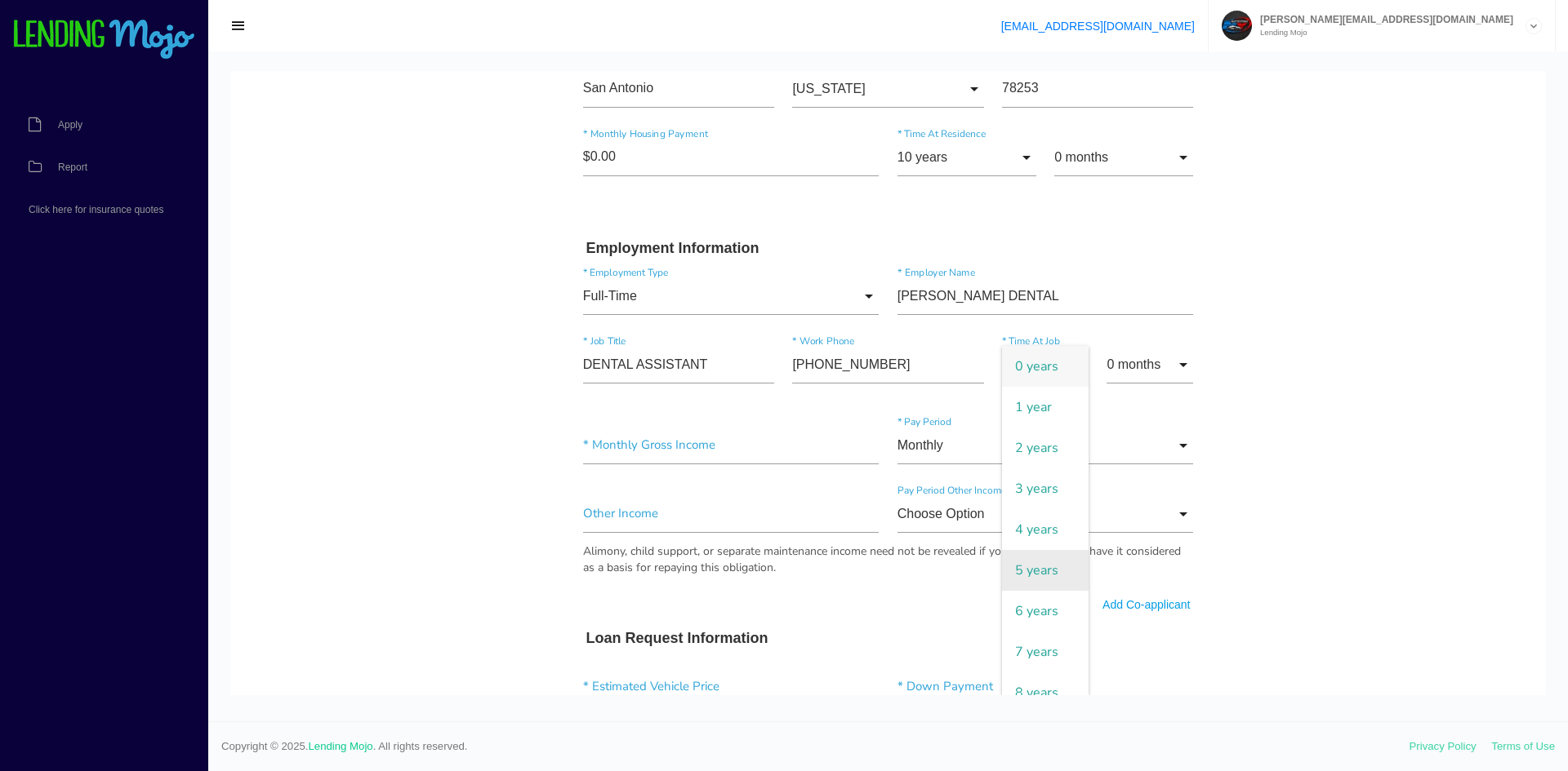
click at [1053, 566] on span "5 years" at bounding box center [1046, 571] width 87 height 40
type input "5 years"
click at [1134, 366] on input "0 months" at bounding box center [1150, 365] width 87 height 38
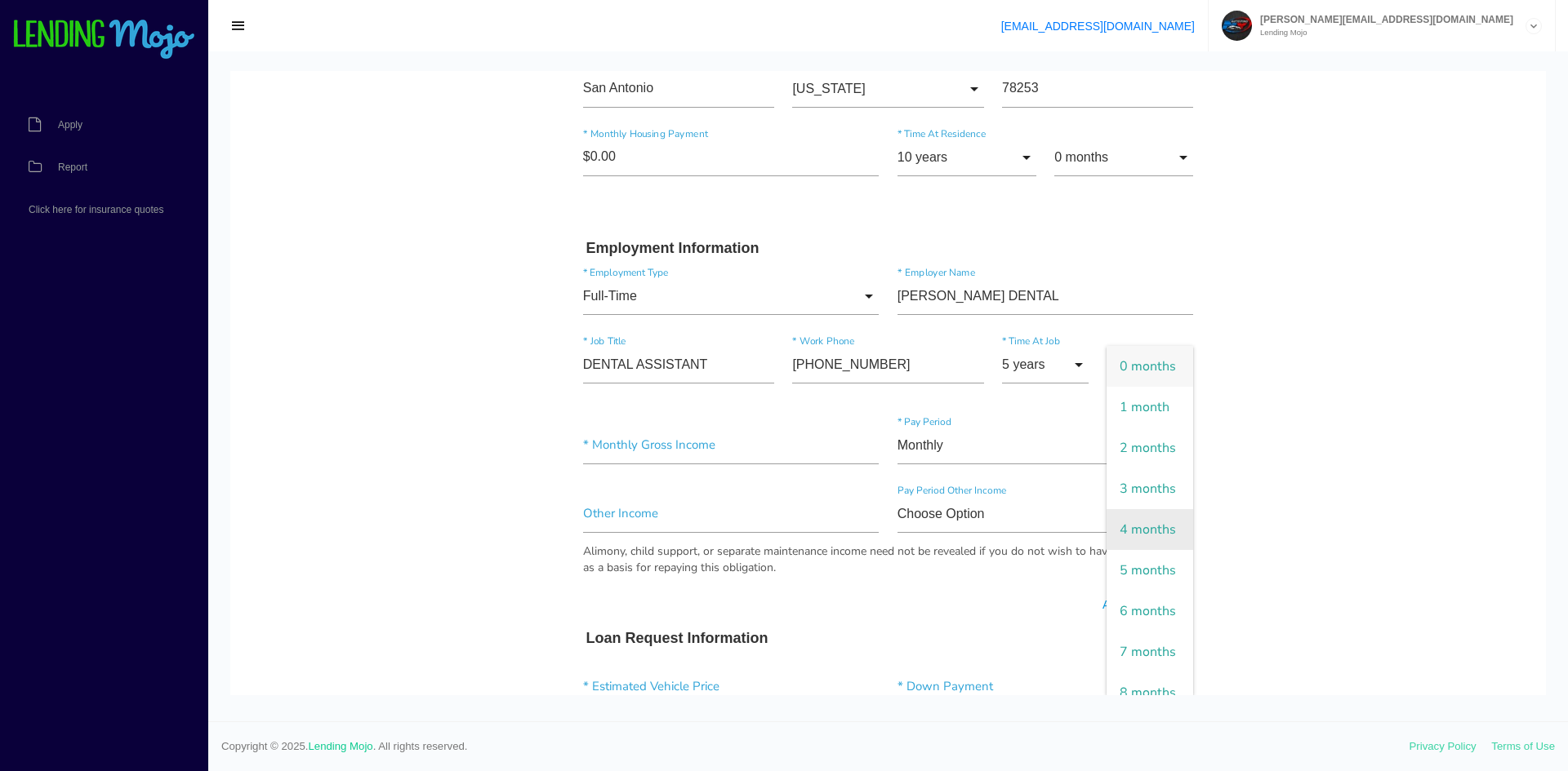
click at [1111, 551] on span "4 months" at bounding box center [1150, 529] width 87 height 40
type input "4 months"
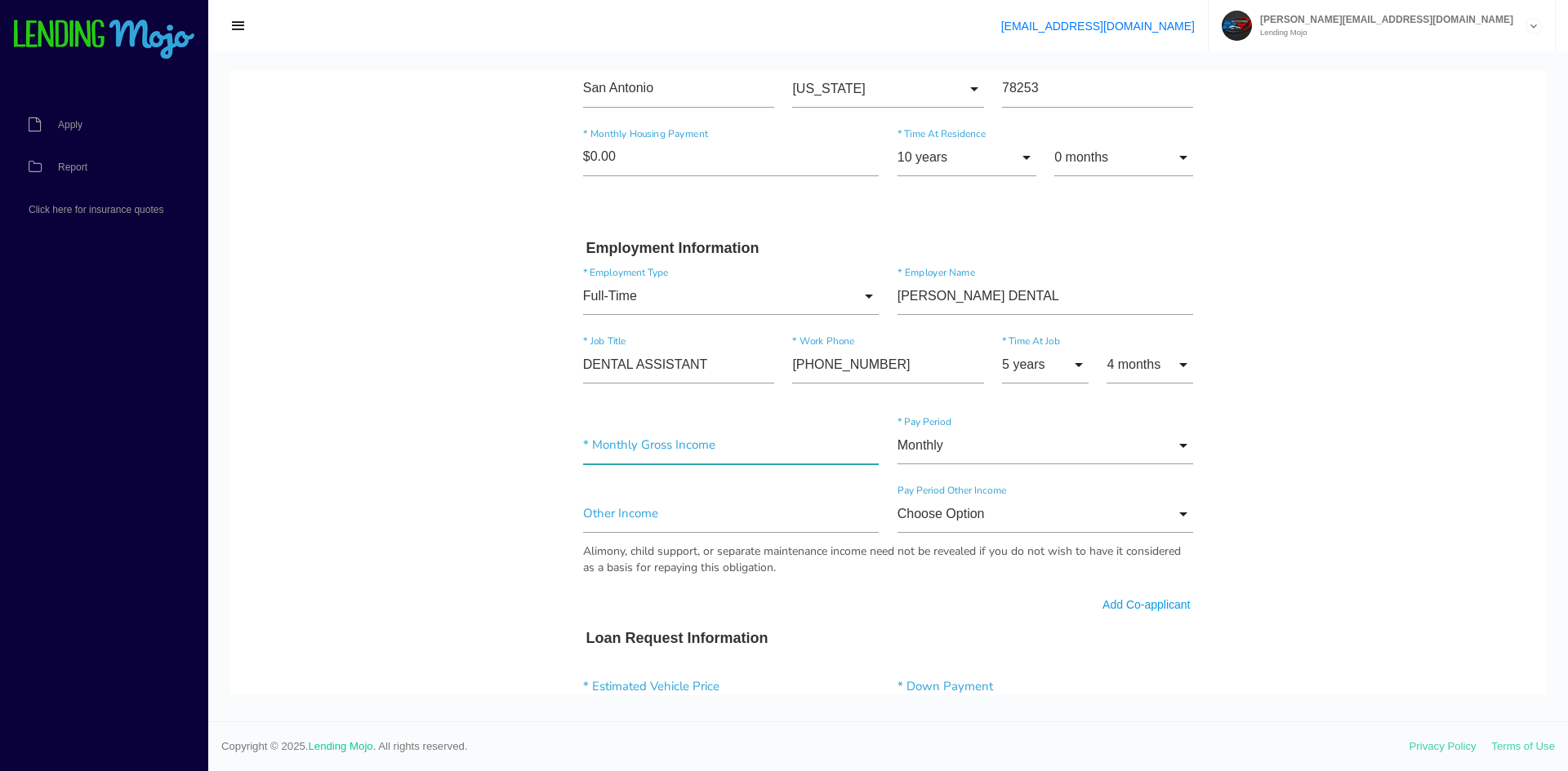
click at [728, 459] on input"] "text" at bounding box center [731, 446] width 297 height 38
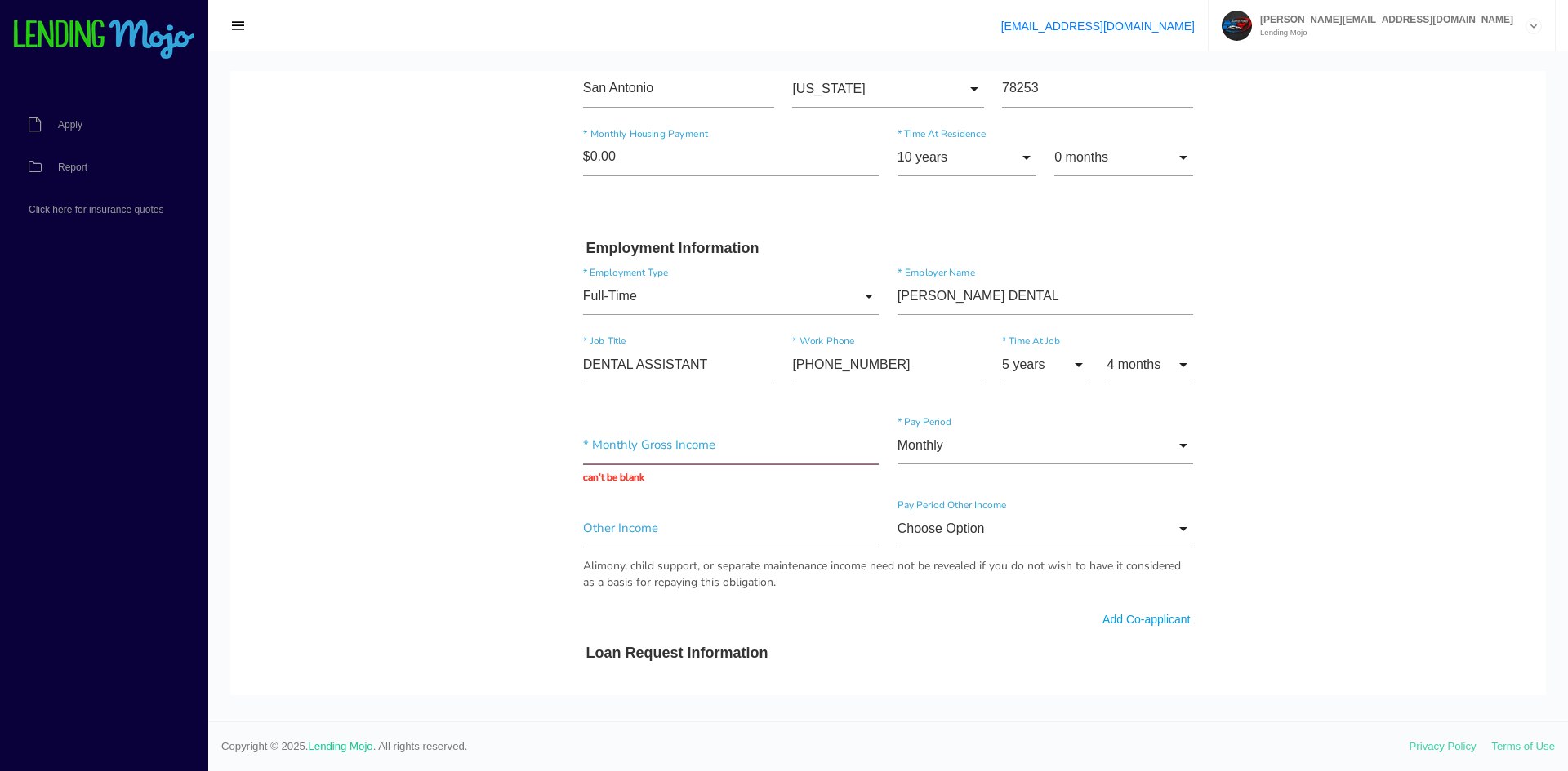
click at [667, 452] on input "text" at bounding box center [731, 446] width 297 height 38
drag, startPoint x: 1350, startPoint y: 519, endPoint x: 1299, endPoint y: 538, distance: 54.4
click at [1350, 519] on body "Quick, Secure Financing Personalized to You. GISELLE * First Name A Middle Name…" at bounding box center [888, 497] width 1316 height 2159
click at [739, 459] on input "text" at bounding box center [731, 446] width 297 height 38
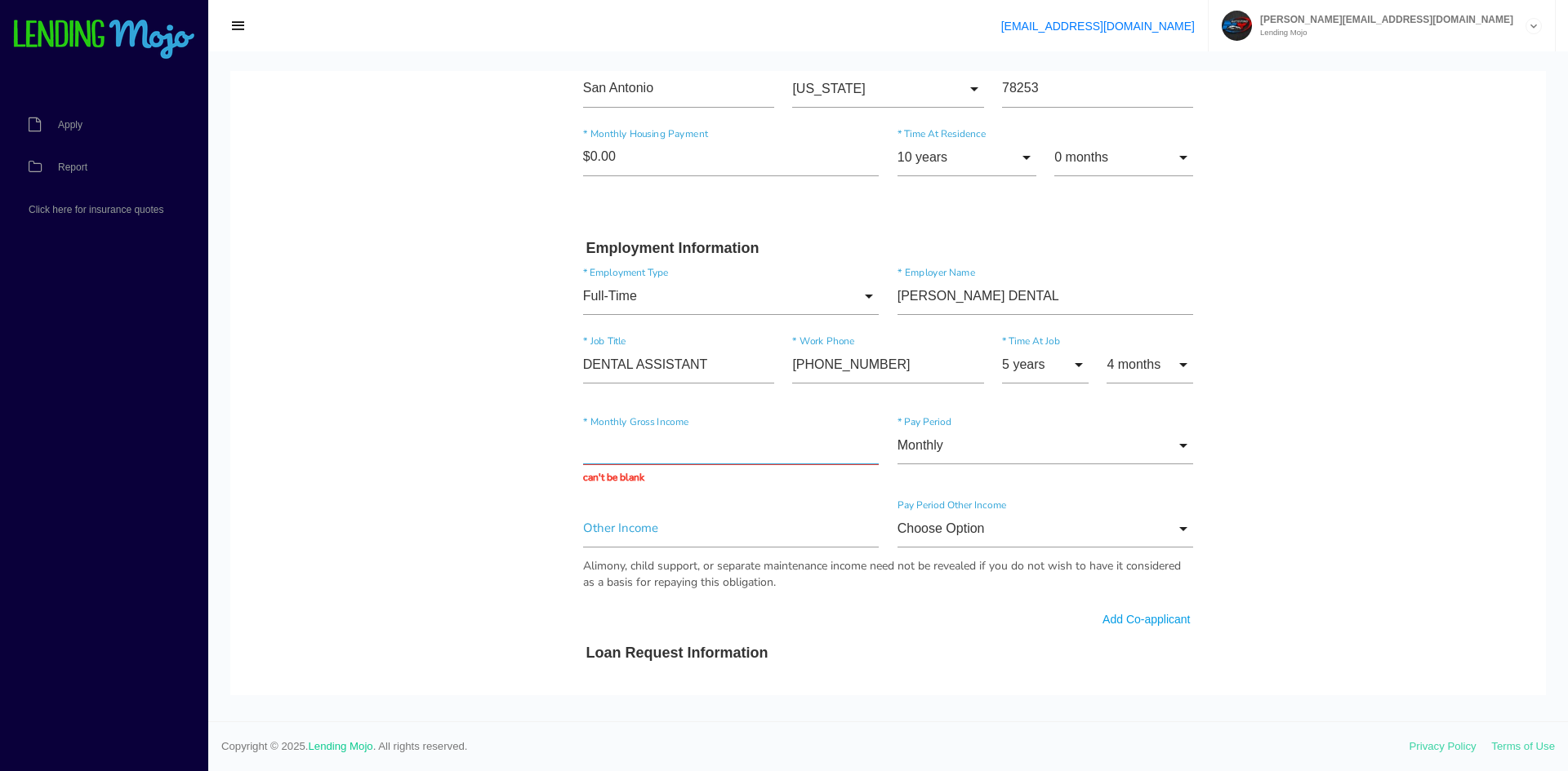
click at [739, 459] on input "text" at bounding box center [731, 446] width 297 height 38
type input "$6,000.00"
click at [1477, 542] on body "Quick, Secure Financing Personalized to You. GISELLE * First Name A Middle Name…" at bounding box center [888, 497] width 1316 height 2159
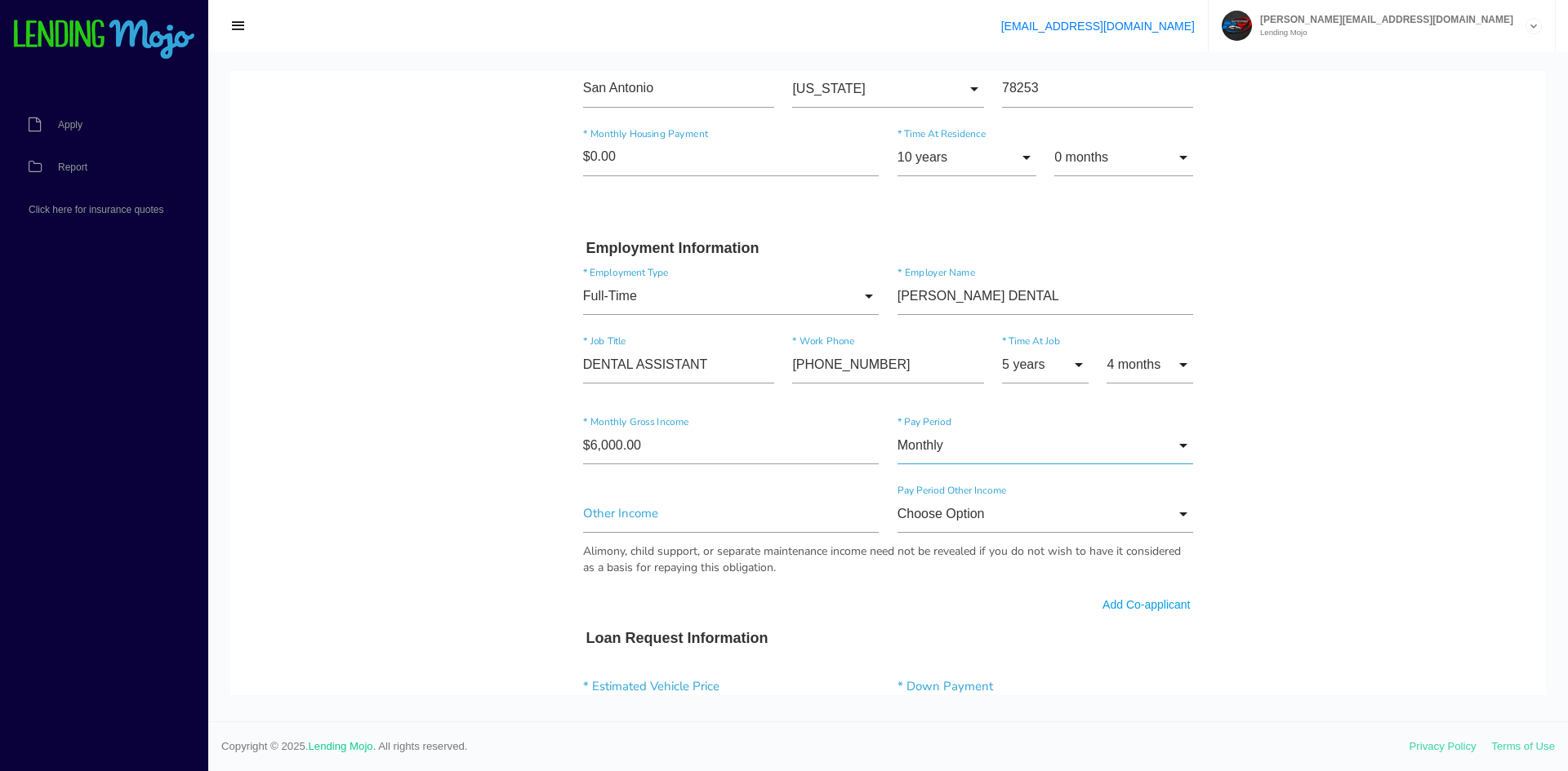
click at [1040, 458] on input "Monthly" at bounding box center [1046, 446] width 297 height 38
click at [1040, 458] on span "Monthly" at bounding box center [1046, 448] width 297 height 40
click at [693, 506] on input"] "text" at bounding box center [731, 514] width 297 height 38
click at [1476, 450] on body "Quick, Secure Financing Personalized to You. GISELLE * First Name A Middle Name…" at bounding box center [888, 490] width 1316 height 2145
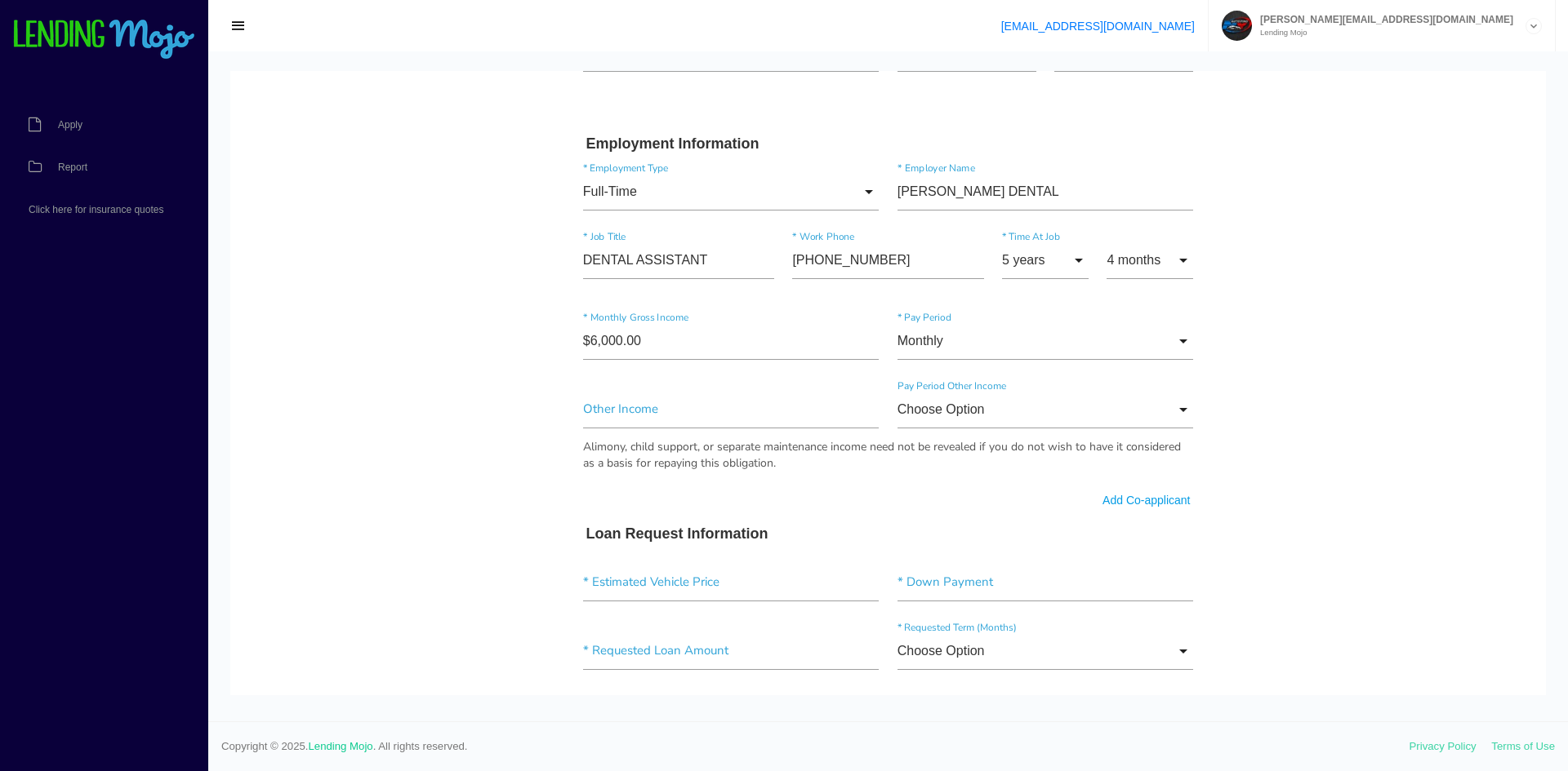
scroll to position [980, 0]
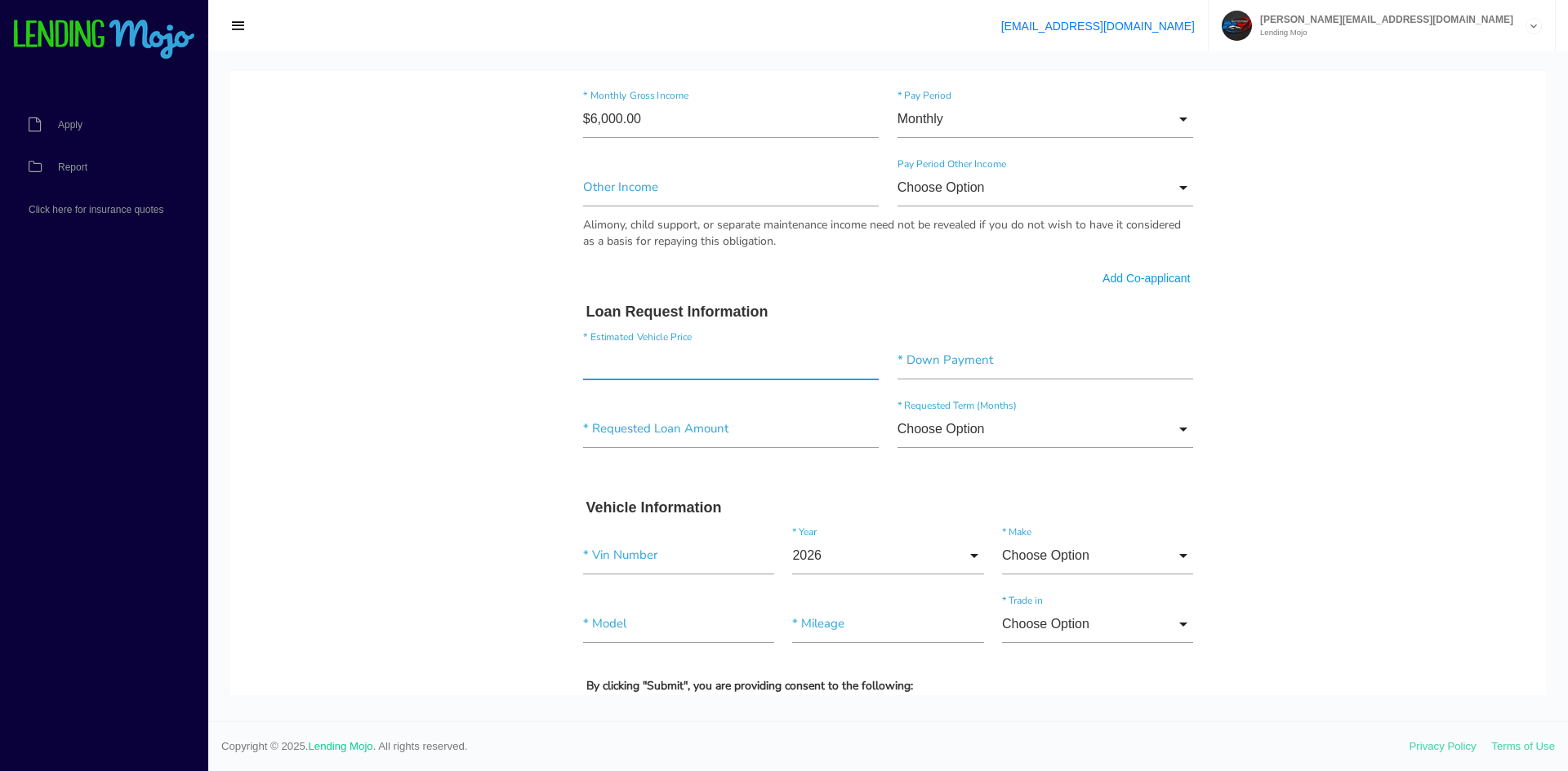
click at [691, 358] on input"] "text" at bounding box center [731, 360] width 297 height 38
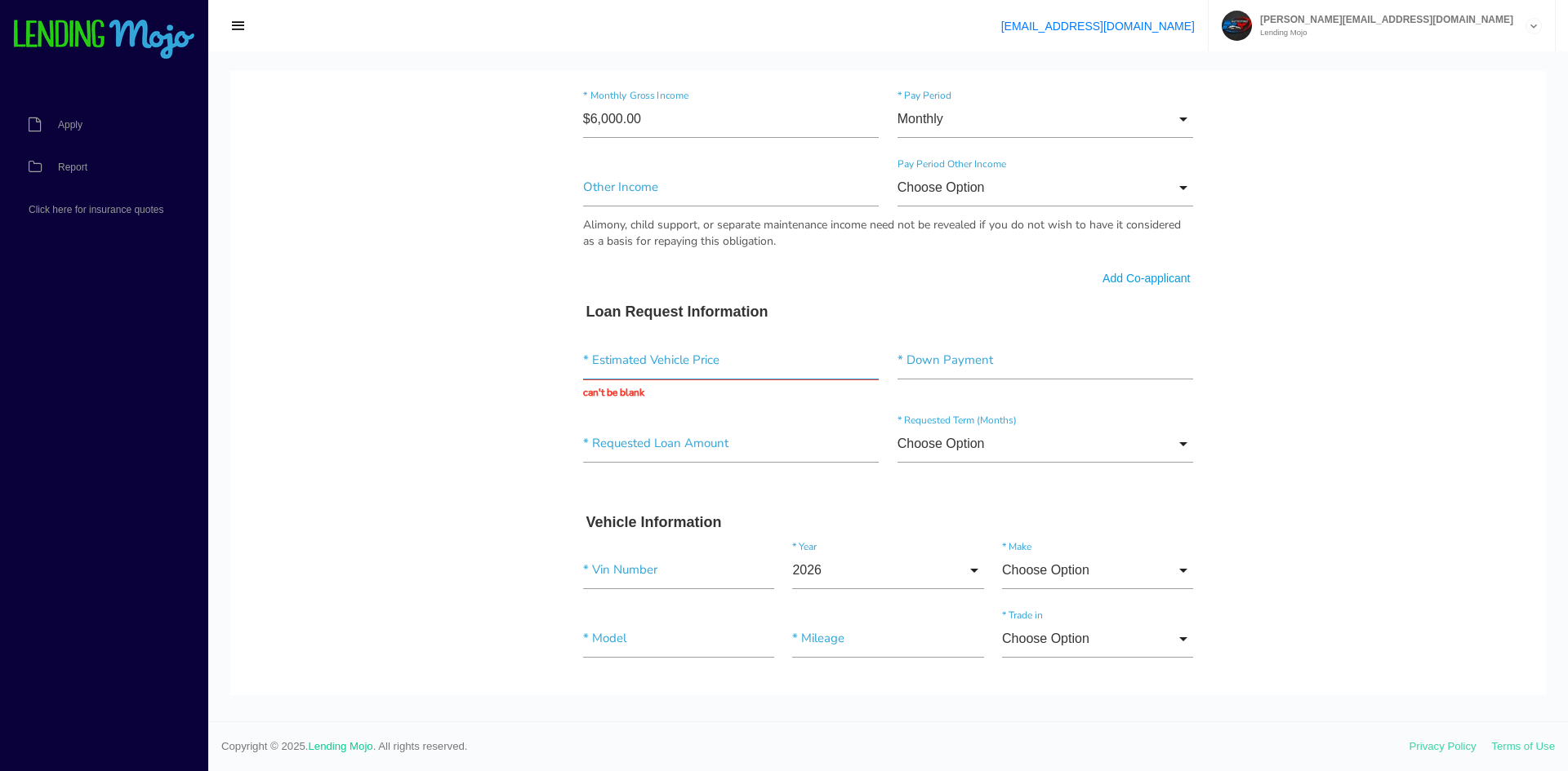
click at [657, 371] on input "text" at bounding box center [731, 360] width 297 height 38
type input "$17,780.00"
click at [1080, 364] on input"] "text" at bounding box center [1046, 360] width 297 height 38
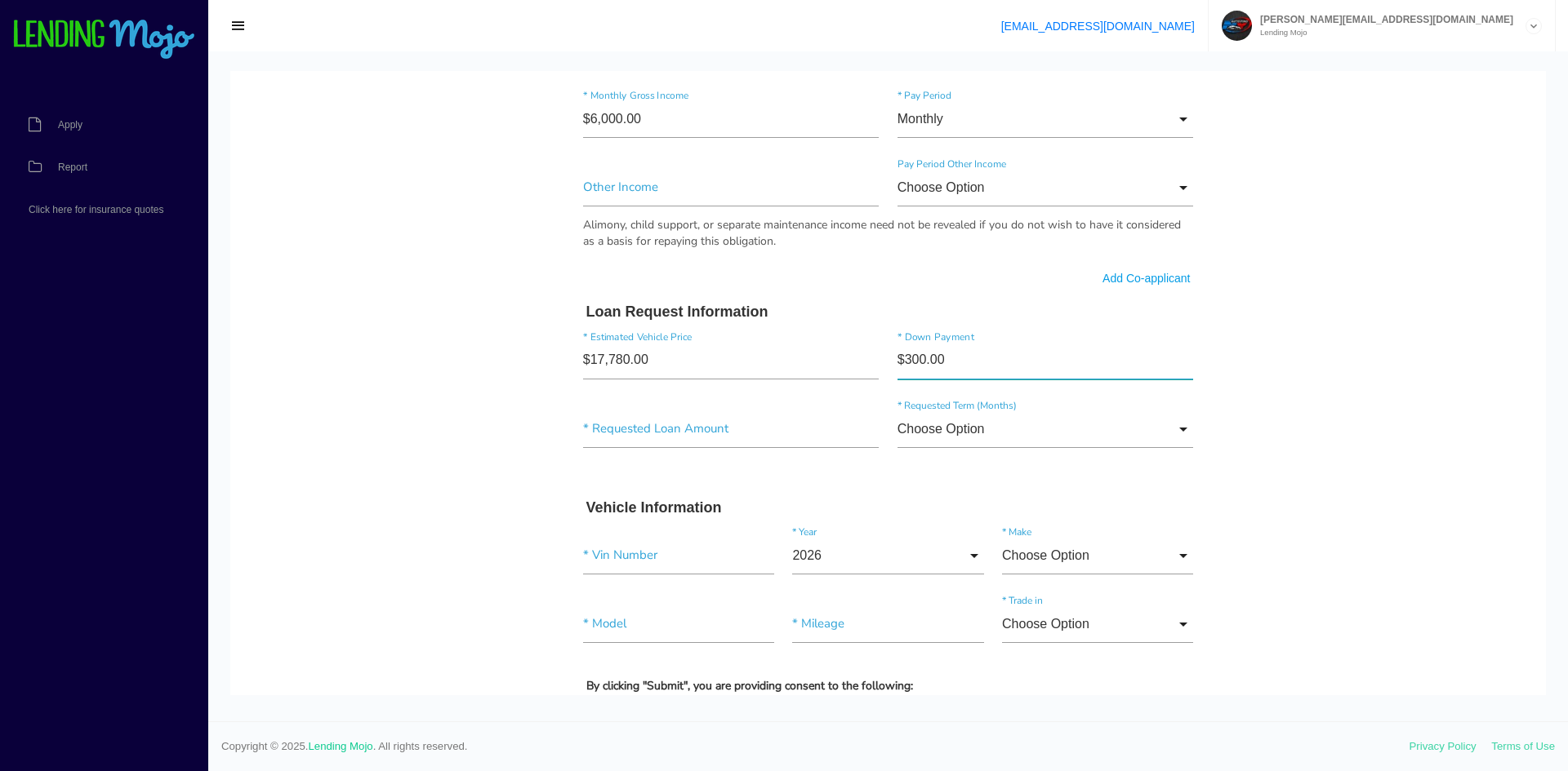
type input"] "$3,000.00"
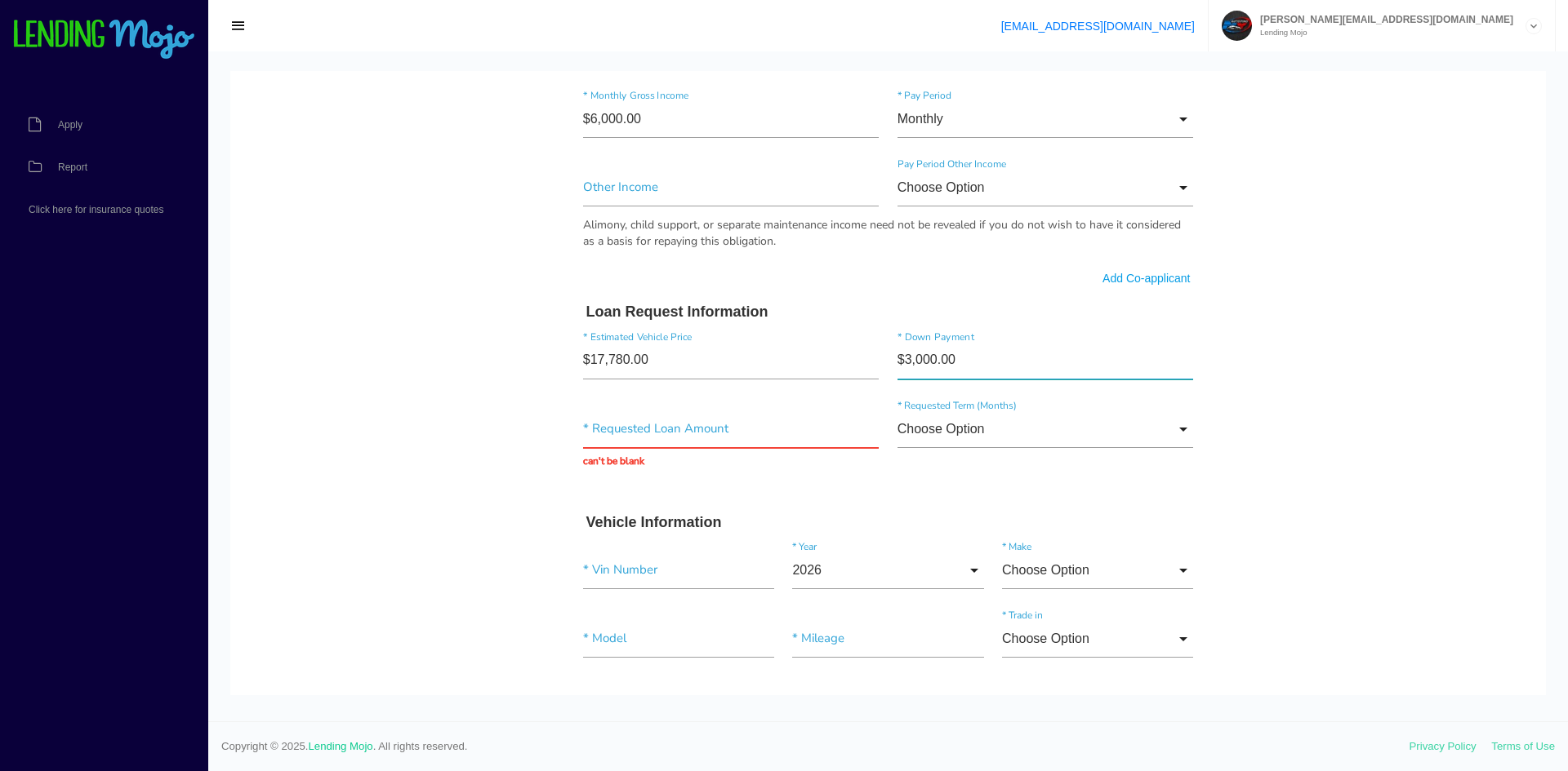
drag, startPoint x: 970, startPoint y: 362, endPoint x: 846, endPoint y: 359, distance: 124.0
click at [847, 360] on div "$17,780.00 * Estimated Vehicle Price $3,000.00 * Down Payment" at bounding box center [888, 364] width 629 height 68
type input"] "$4,000.00"
click at [649, 436] on input "text" at bounding box center [731, 429] width 297 height 38
type input "$14,566.50"
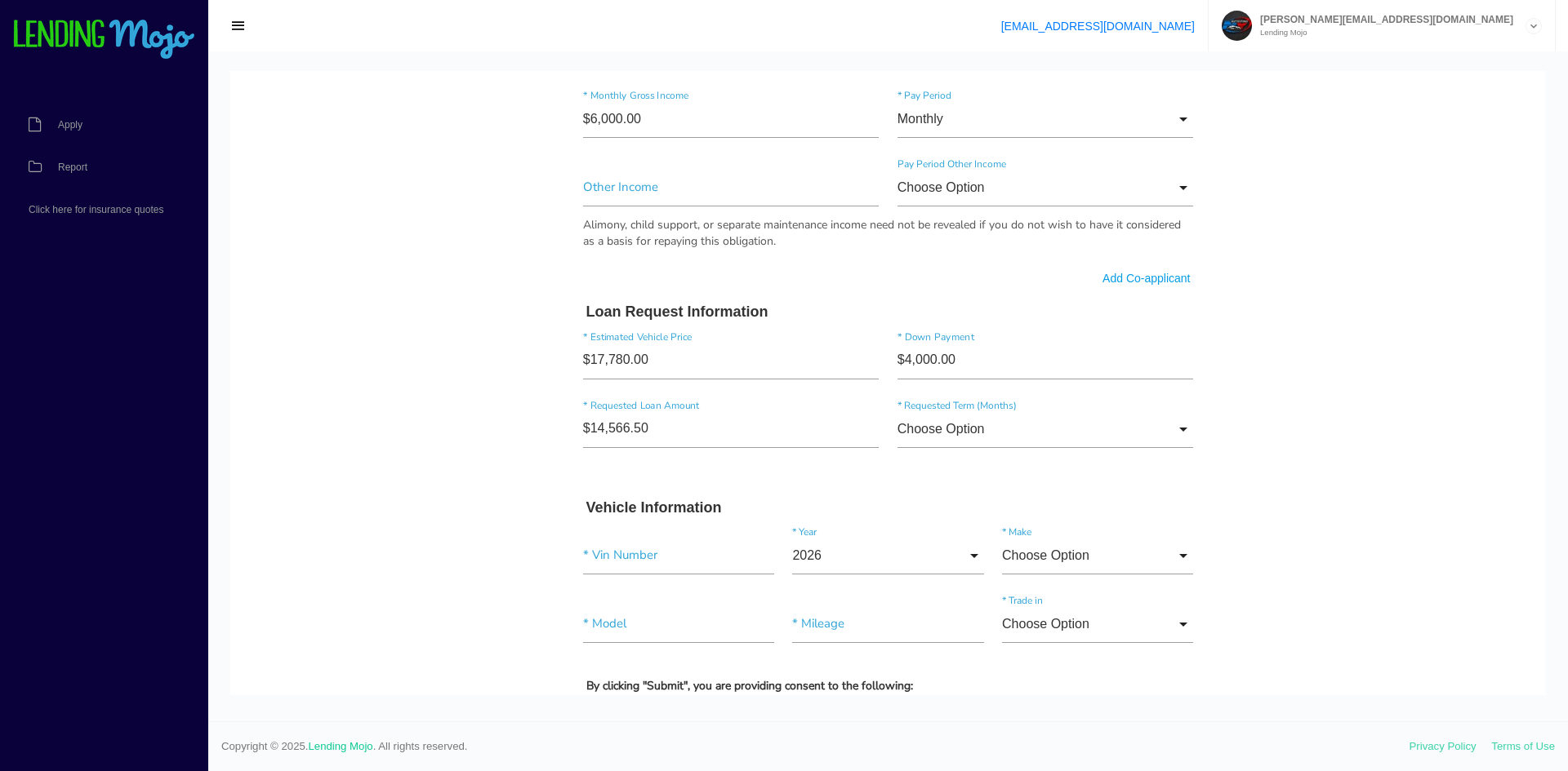
click at [964, 457] on div "$14,566.50 * Requested Loan Amount Choose Option Choose Option 36 months 48 mon…" at bounding box center [888, 432] width 629 height 68
click at [974, 440] on input "Choose Option" at bounding box center [1046, 429] width 297 height 38
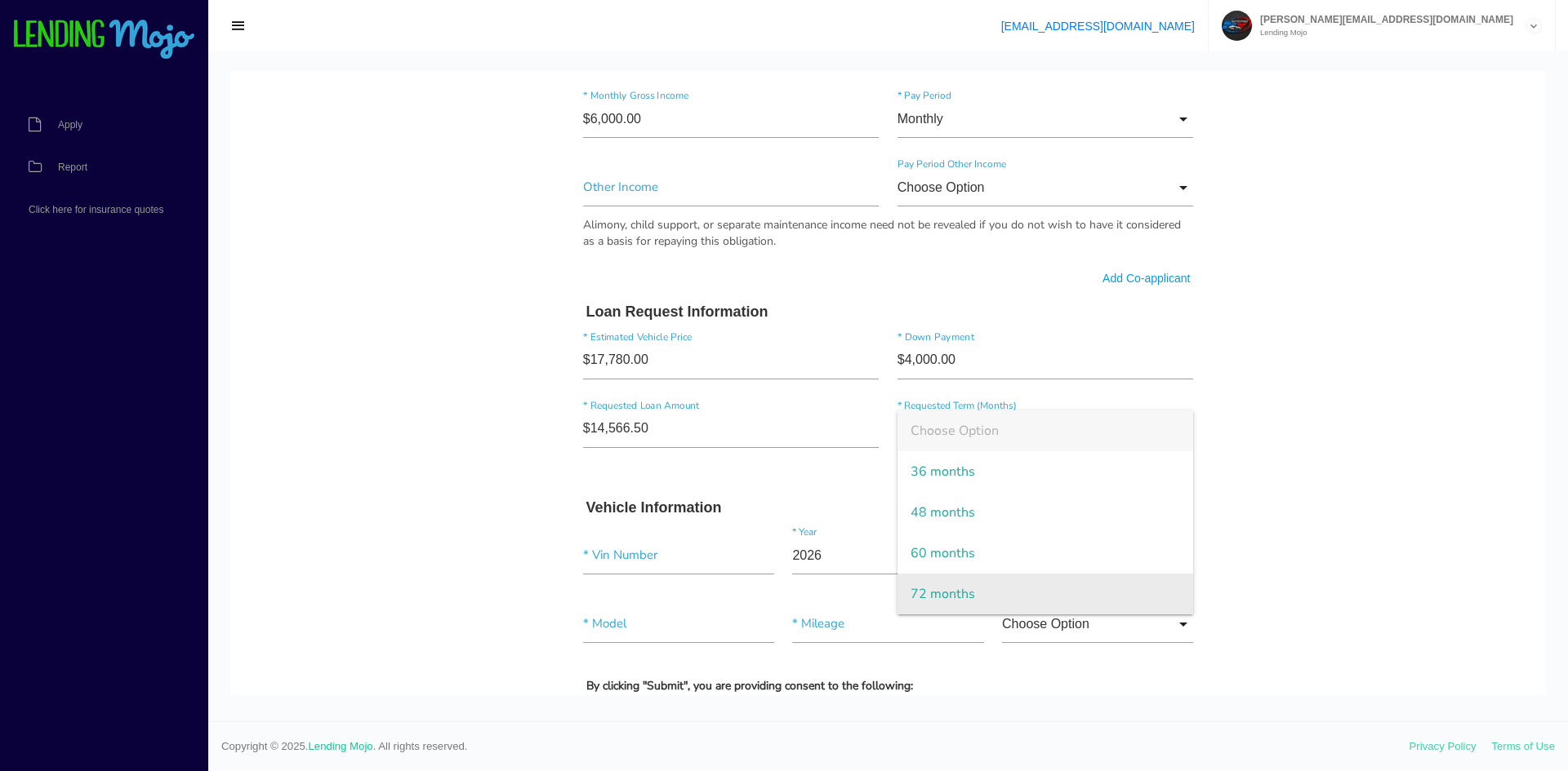
click at [947, 588] on span "72 months" at bounding box center [1046, 594] width 297 height 40
type input "72 months"
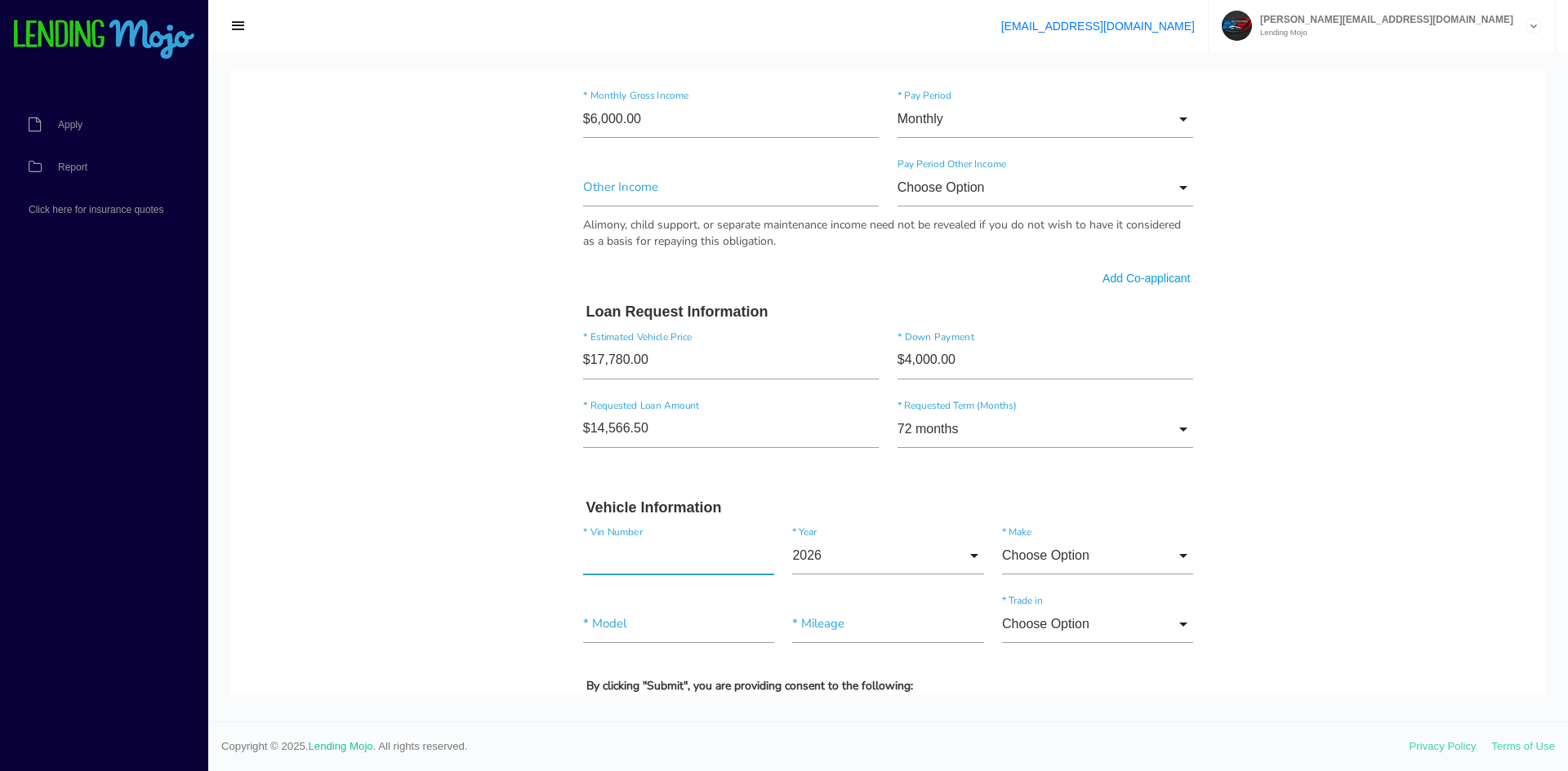
click at [656, 549] on input"] "text" at bounding box center [678, 555] width 191 height 38
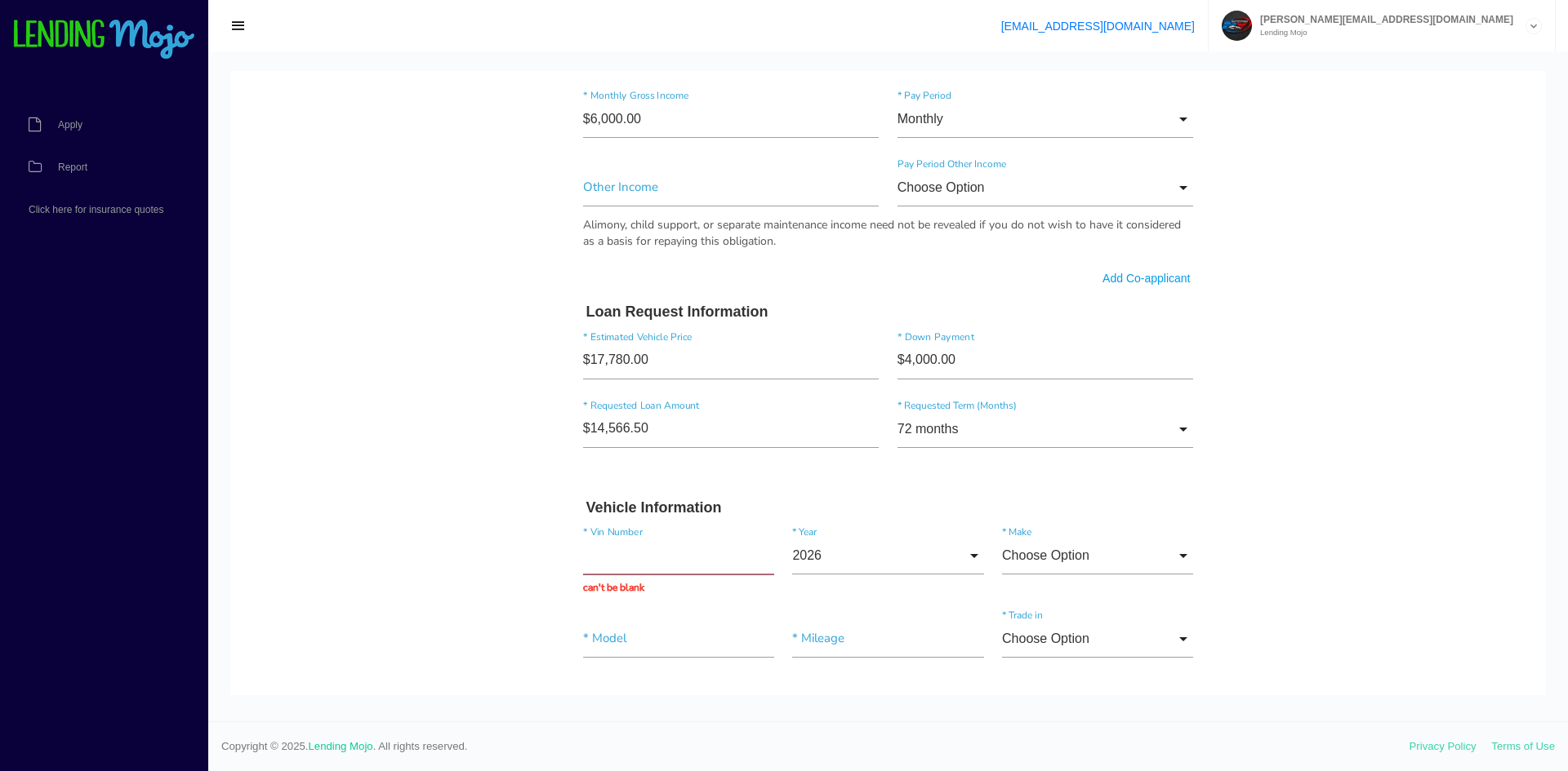
paste input "WMWSV9C56CT199741"
type input "WMWSV9C56CT199741"
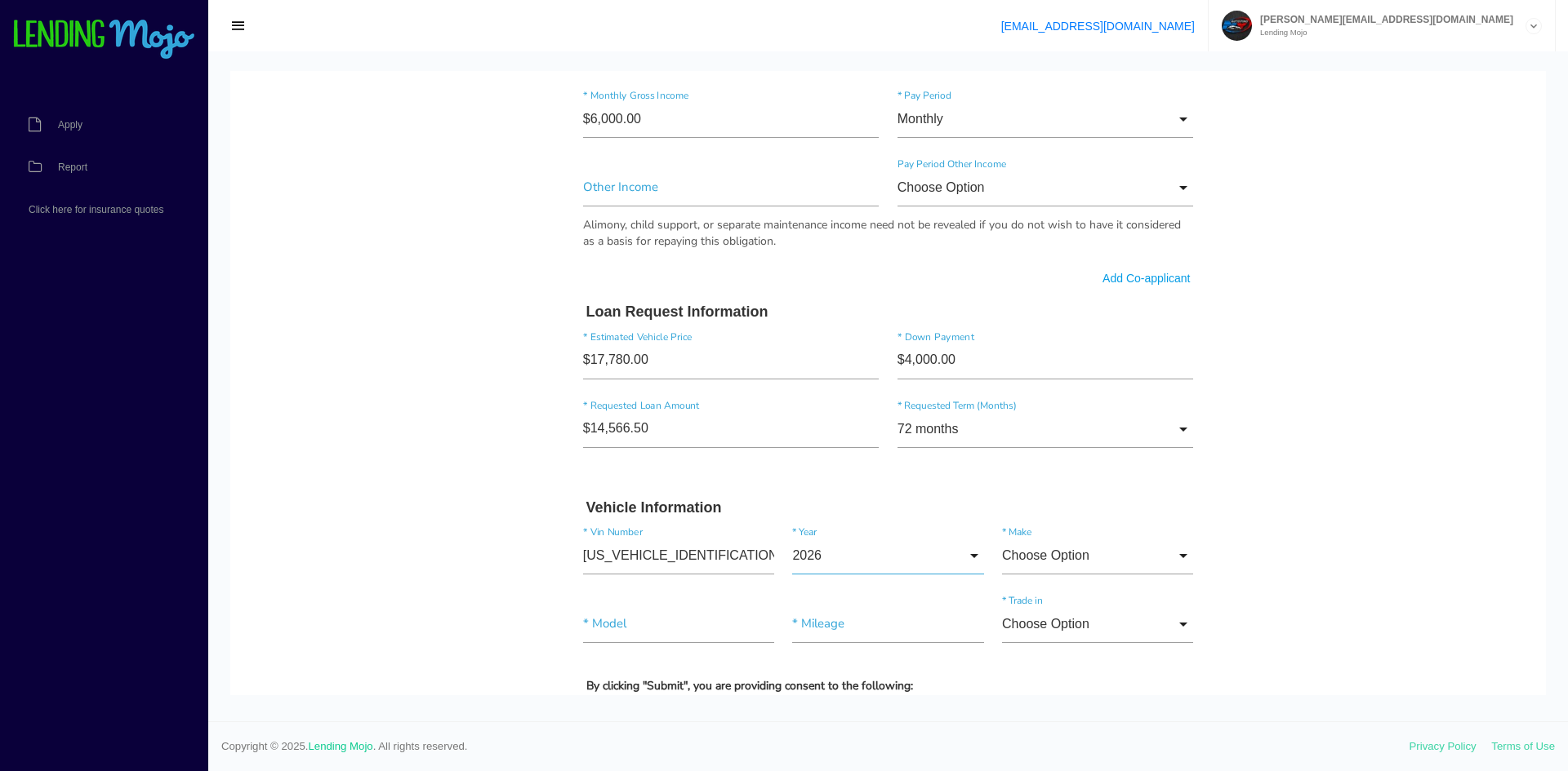
click at [857, 561] on input "2026" at bounding box center [888, 555] width 191 height 38
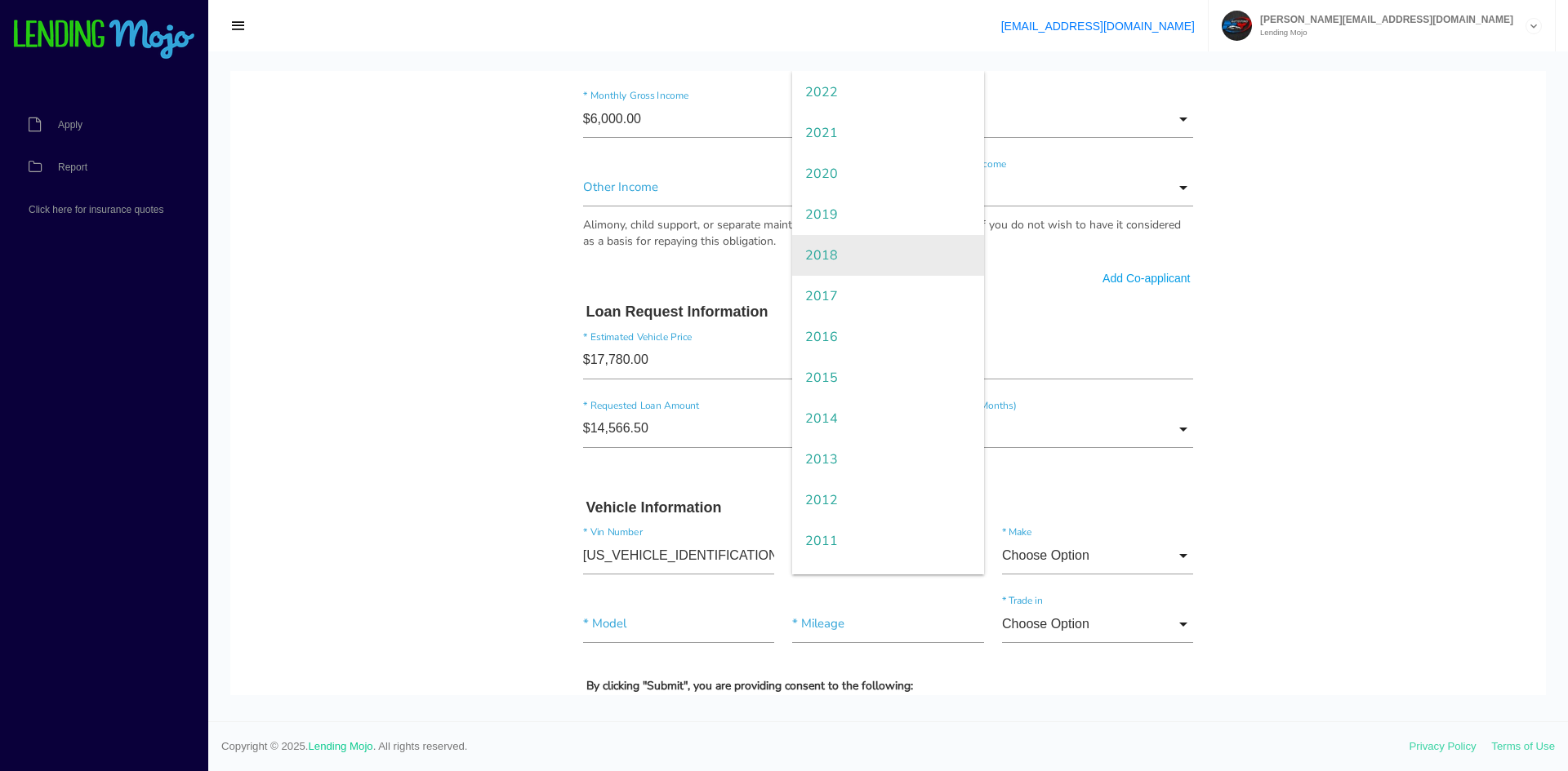
scroll to position [164, 0]
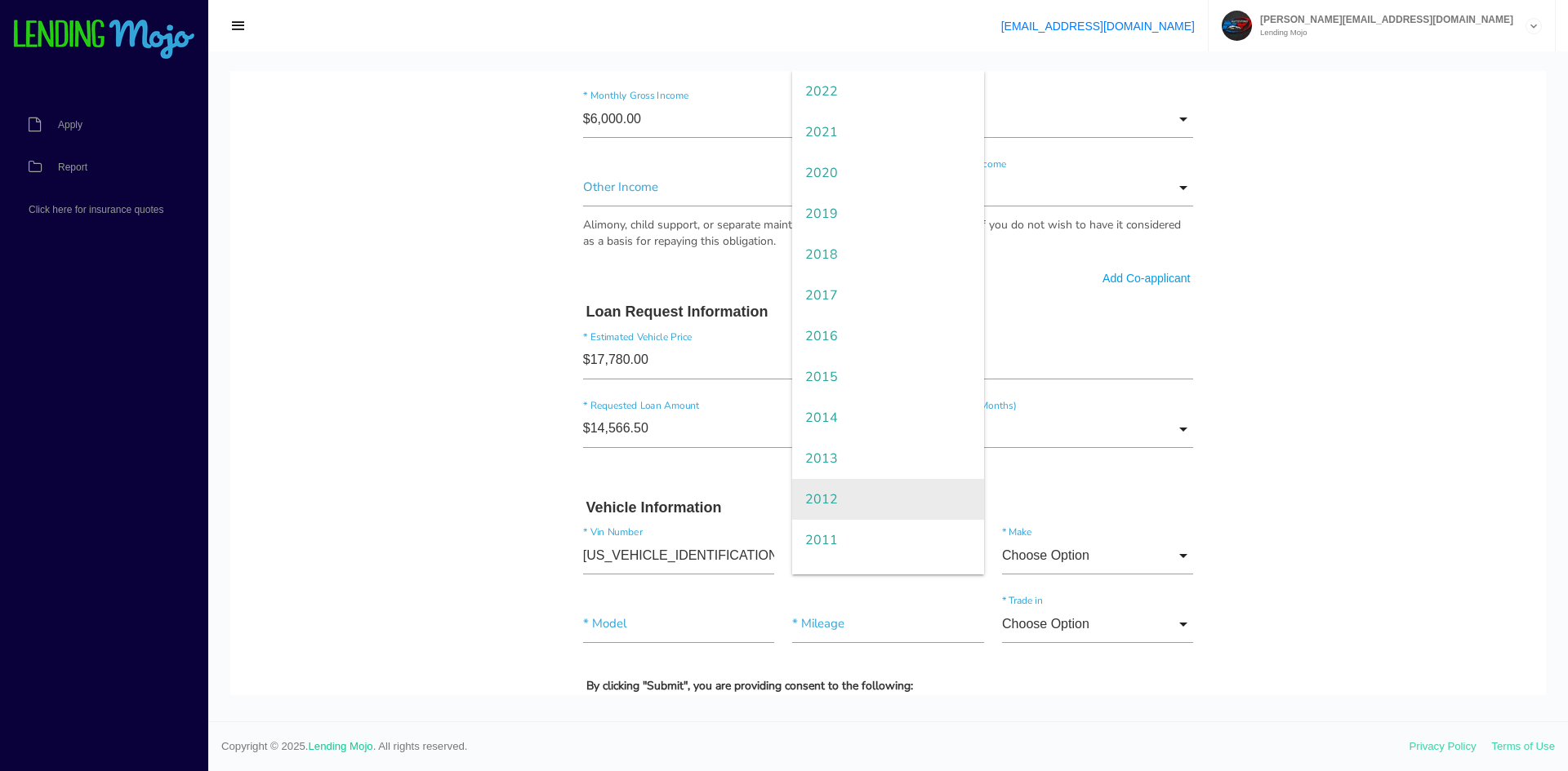
click at [851, 492] on span "2012" at bounding box center [888, 500] width 191 height 40
type input "2012"
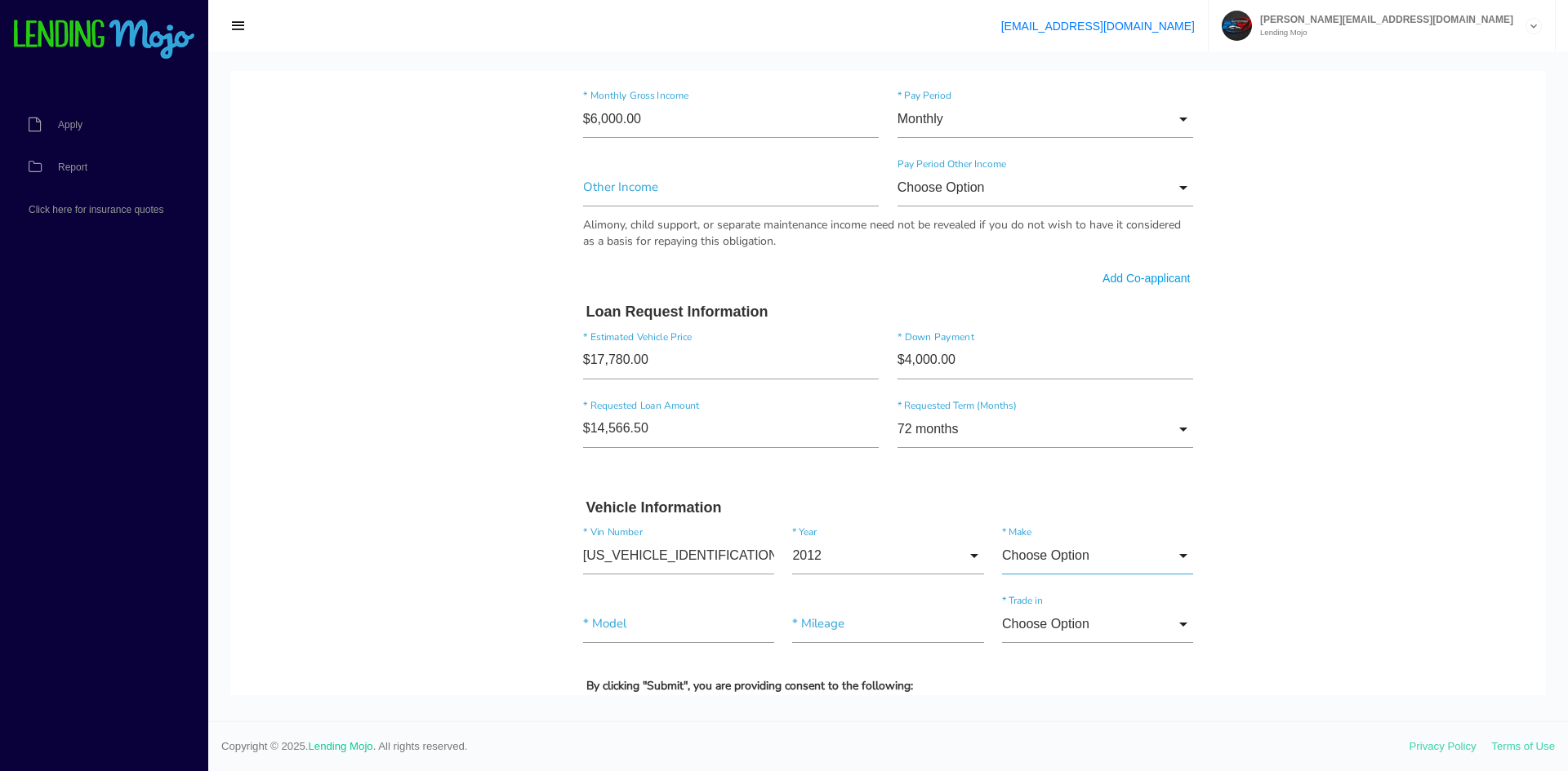
click at [1088, 564] on input "Choose Option" at bounding box center [1098, 555] width 191 height 38
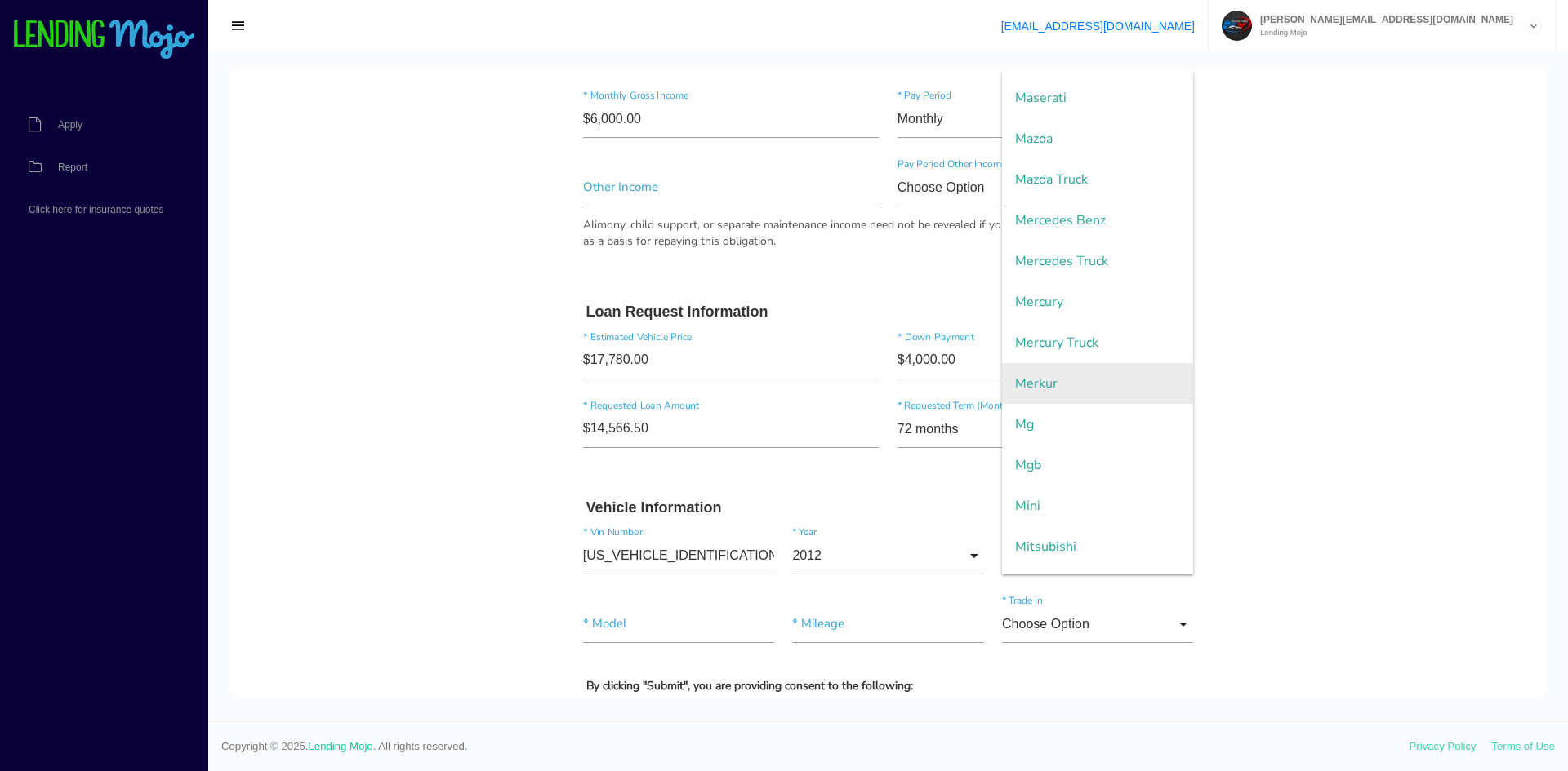
scroll to position [2285, 0]
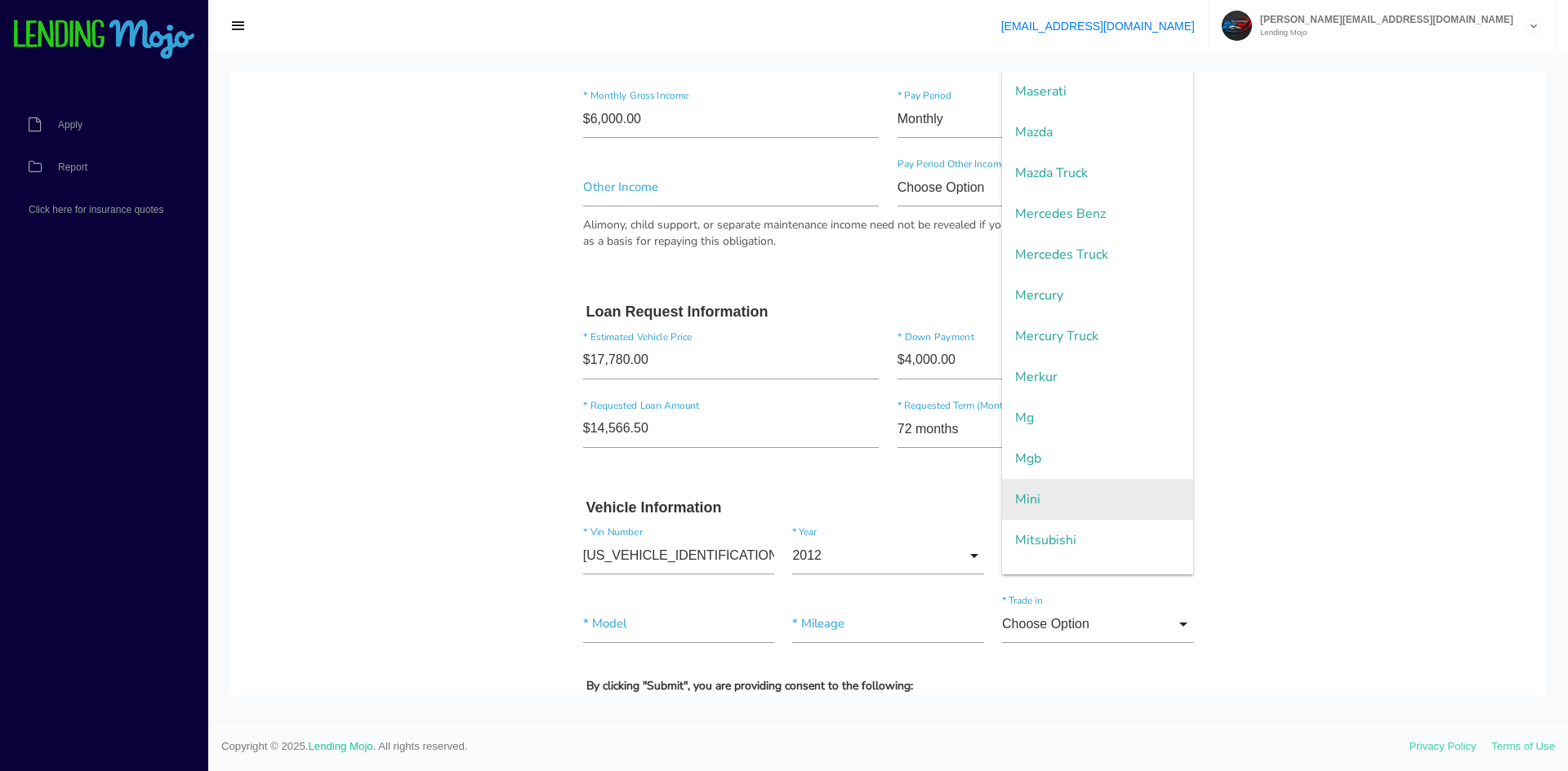
click at [1058, 504] on span "Mini" at bounding box center [1098, 500] width 191 height 40
type input "Mini"
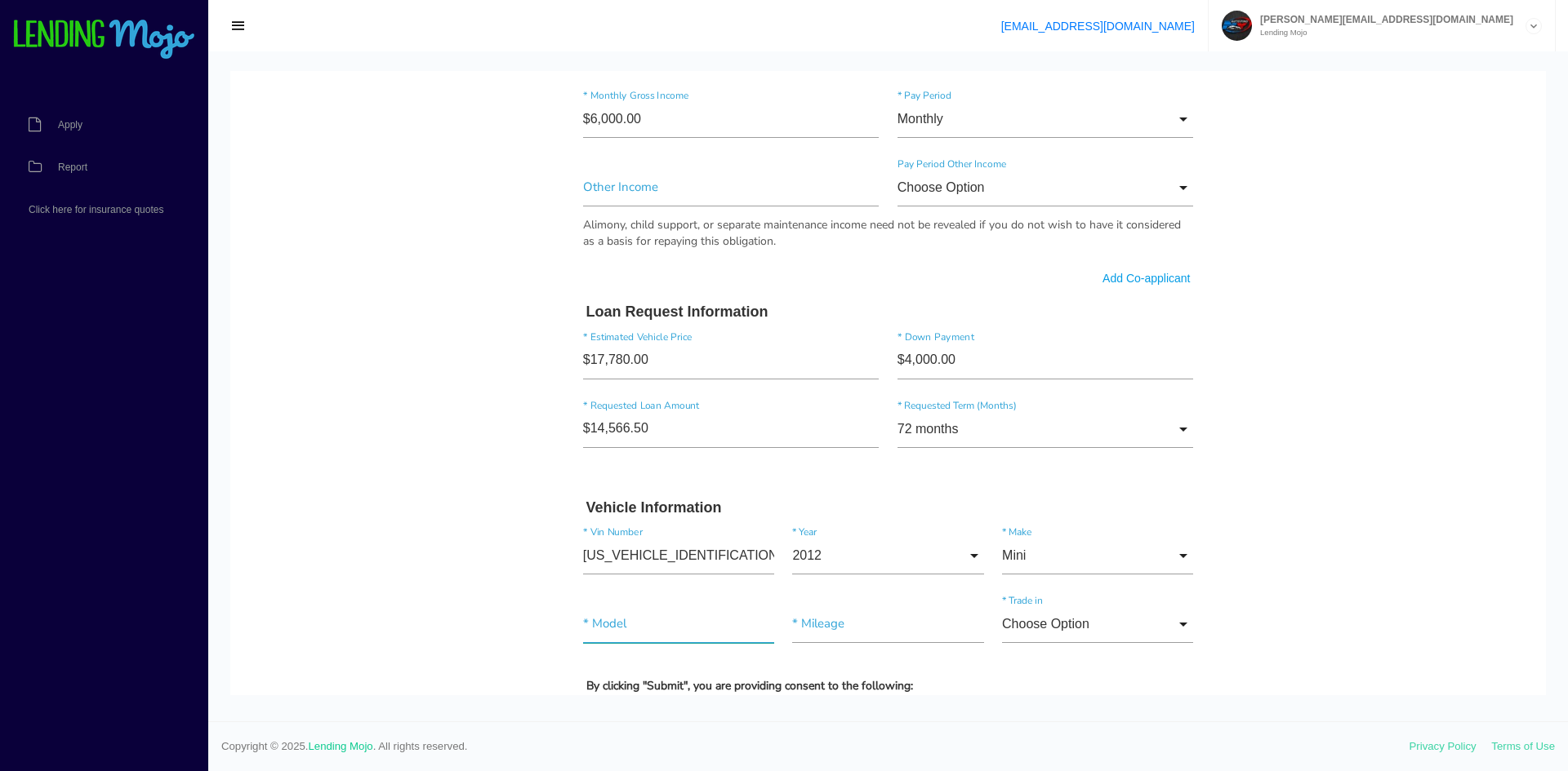
click at [609, 629] on input"] "text" at bounding box center [678, 624] width 191 height 38
type input "COOPER"
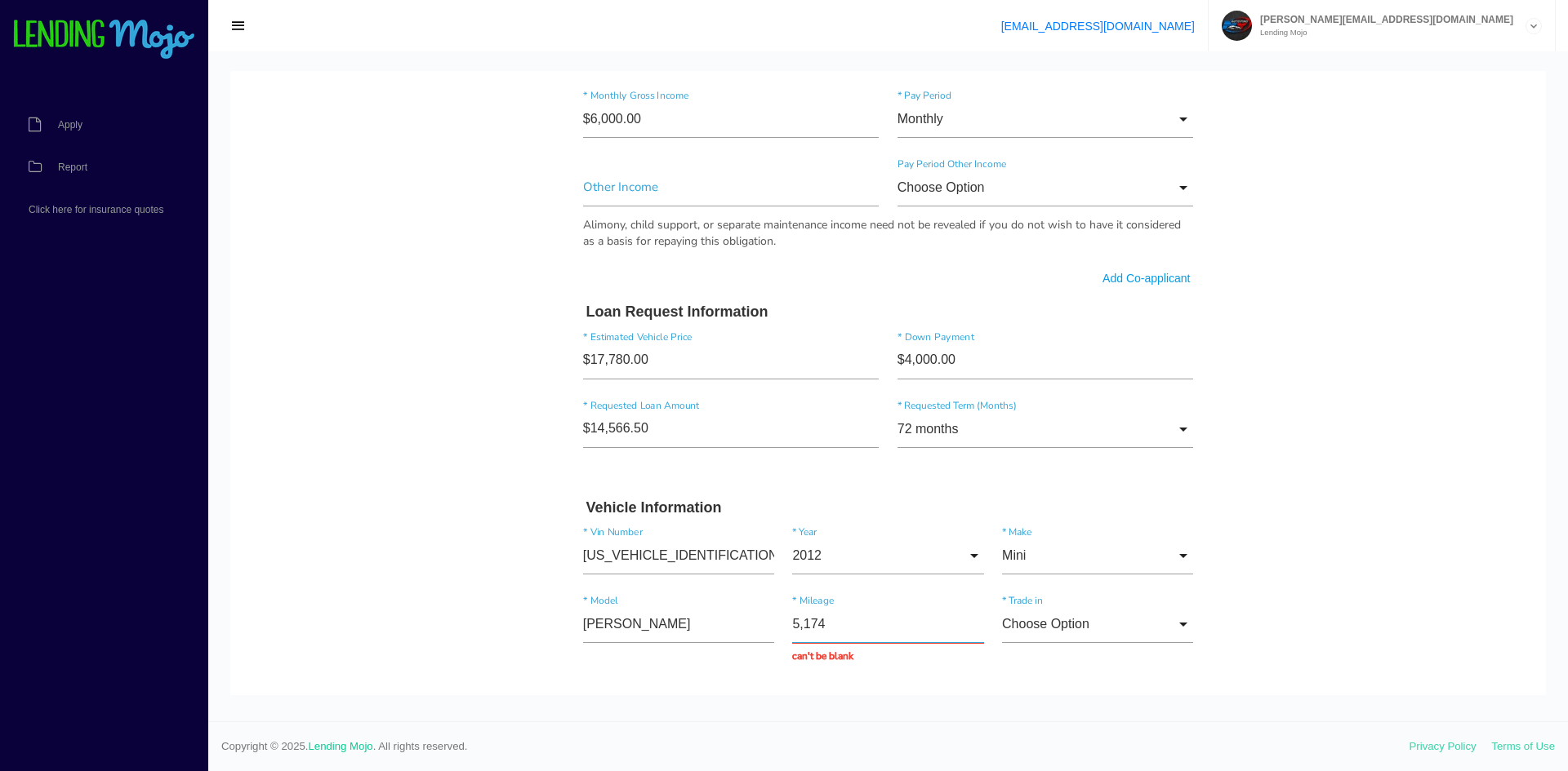
type input "51,743"
click at [1017, 118] on input "Monthly" at bounding box center [1046, 118] width 297 height 38
click at [1017, 118] on span "Monthly" at bounding box center [1046, 120] width 297 height 40
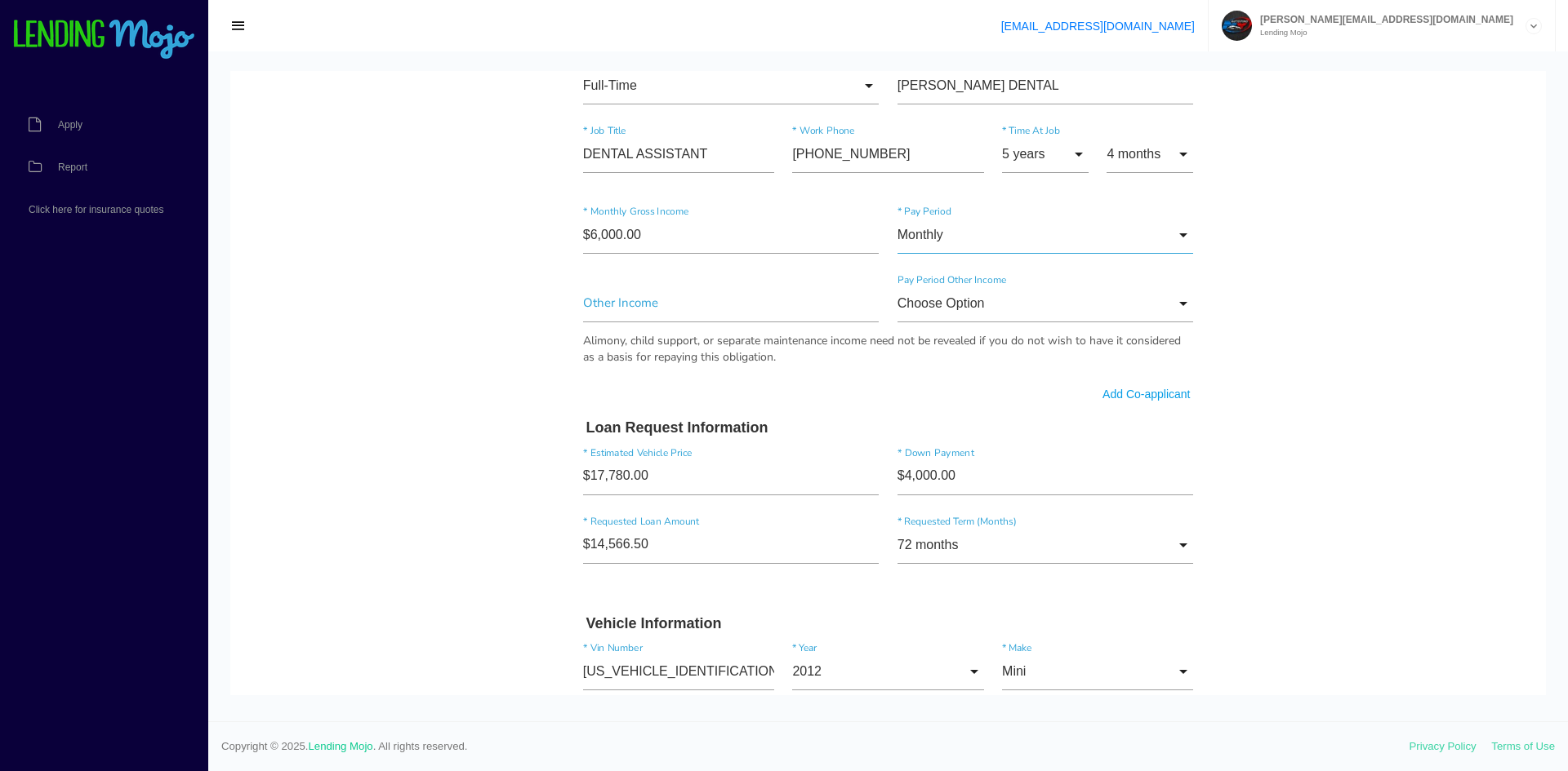
scroll to position [734, 0]
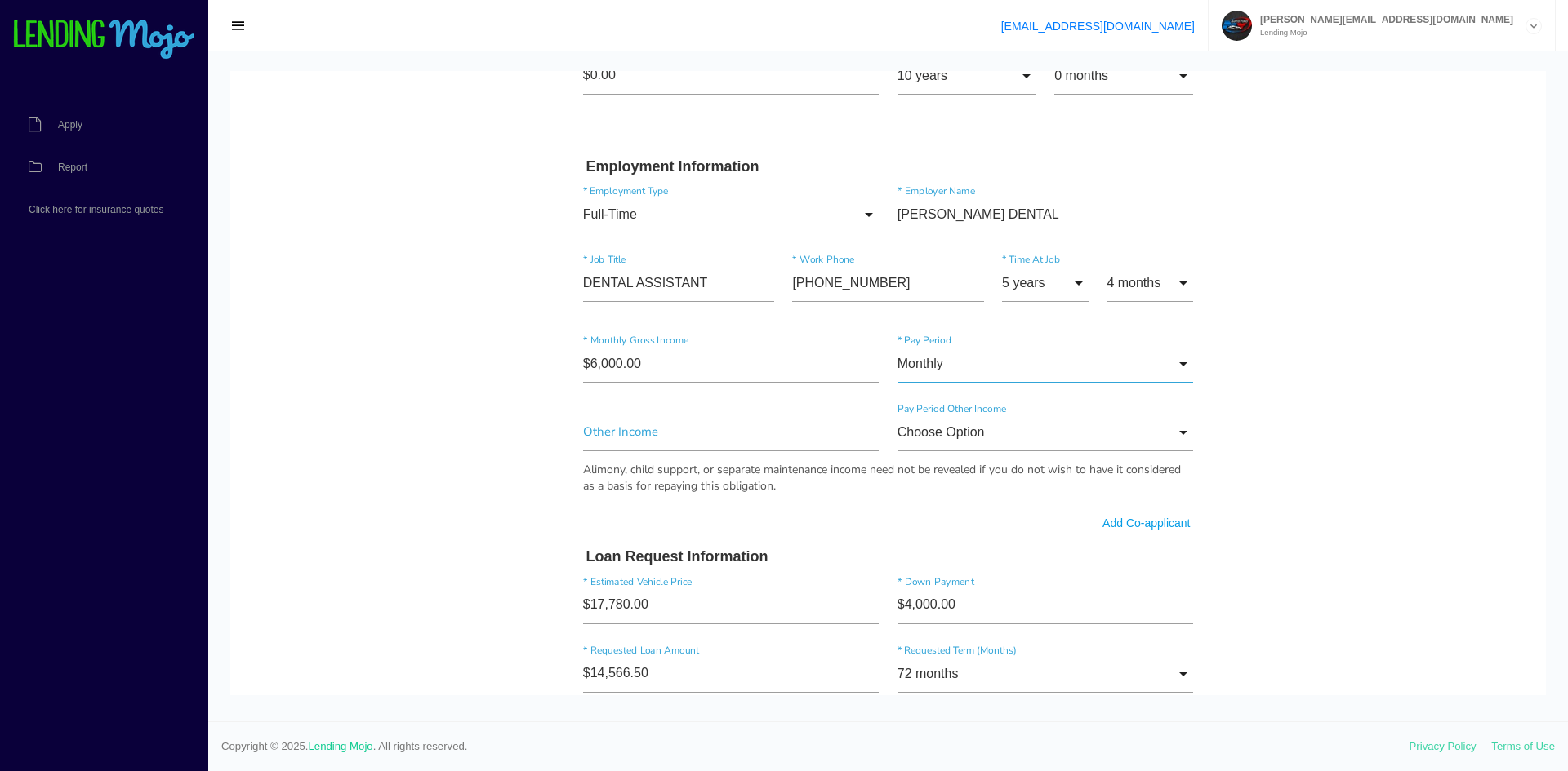
click at [1001, 367] on input "Monthly" at bounding box center [1046, 364] width 297 height 38
click at [1003, 372] on span "Monthly" at bounding box center [1046, 366] width 297 height 40
click at [728, 219] on input "Full-Time" at bounding box center [731, 215] width 297 height 38
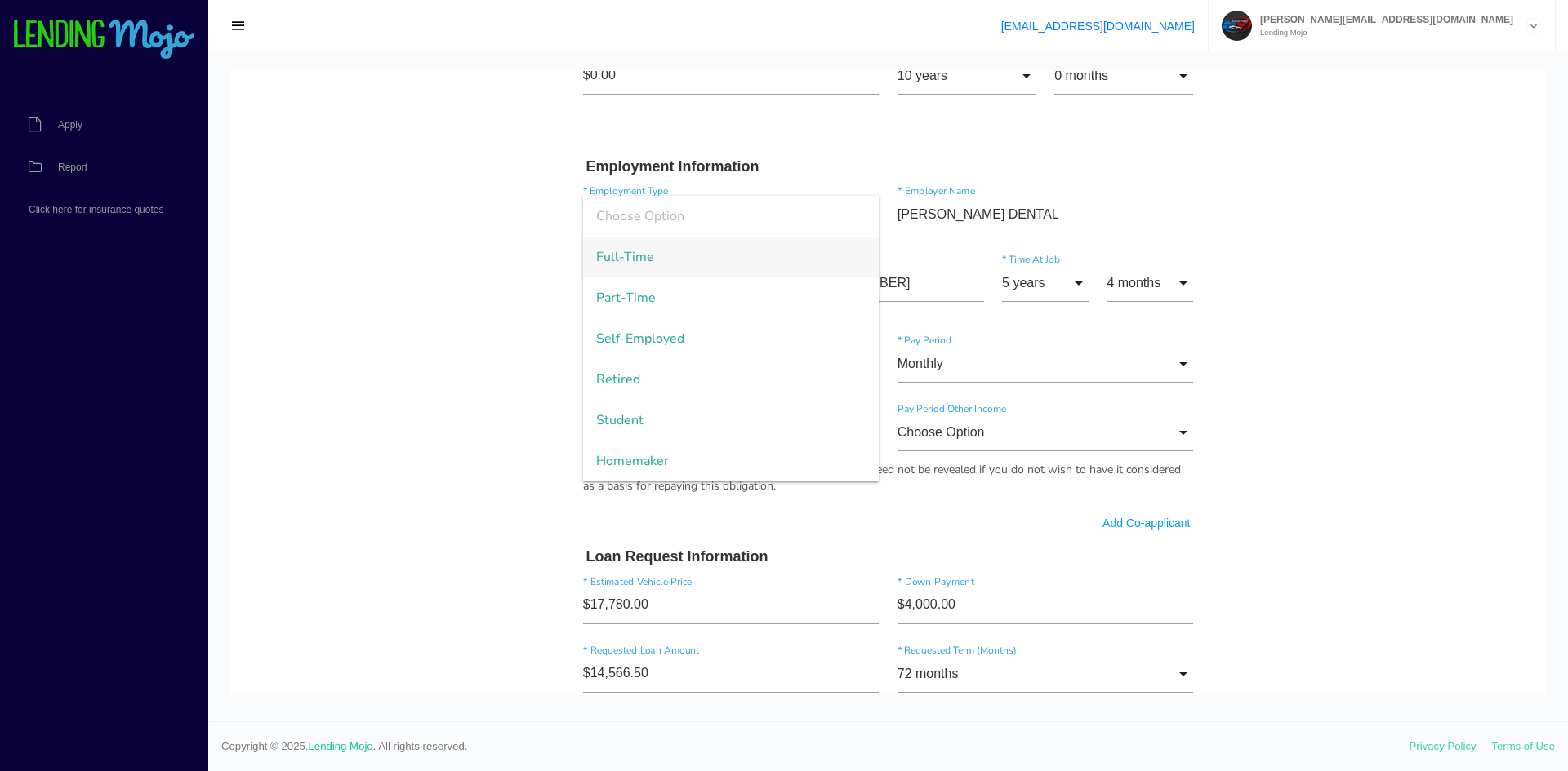
click at [1341, 319] on body "Quick, Secure Financing Personalized to You. GISELLE * First Name A Middle Name…" at bounding box center [888, 409] width 1316 height 2145
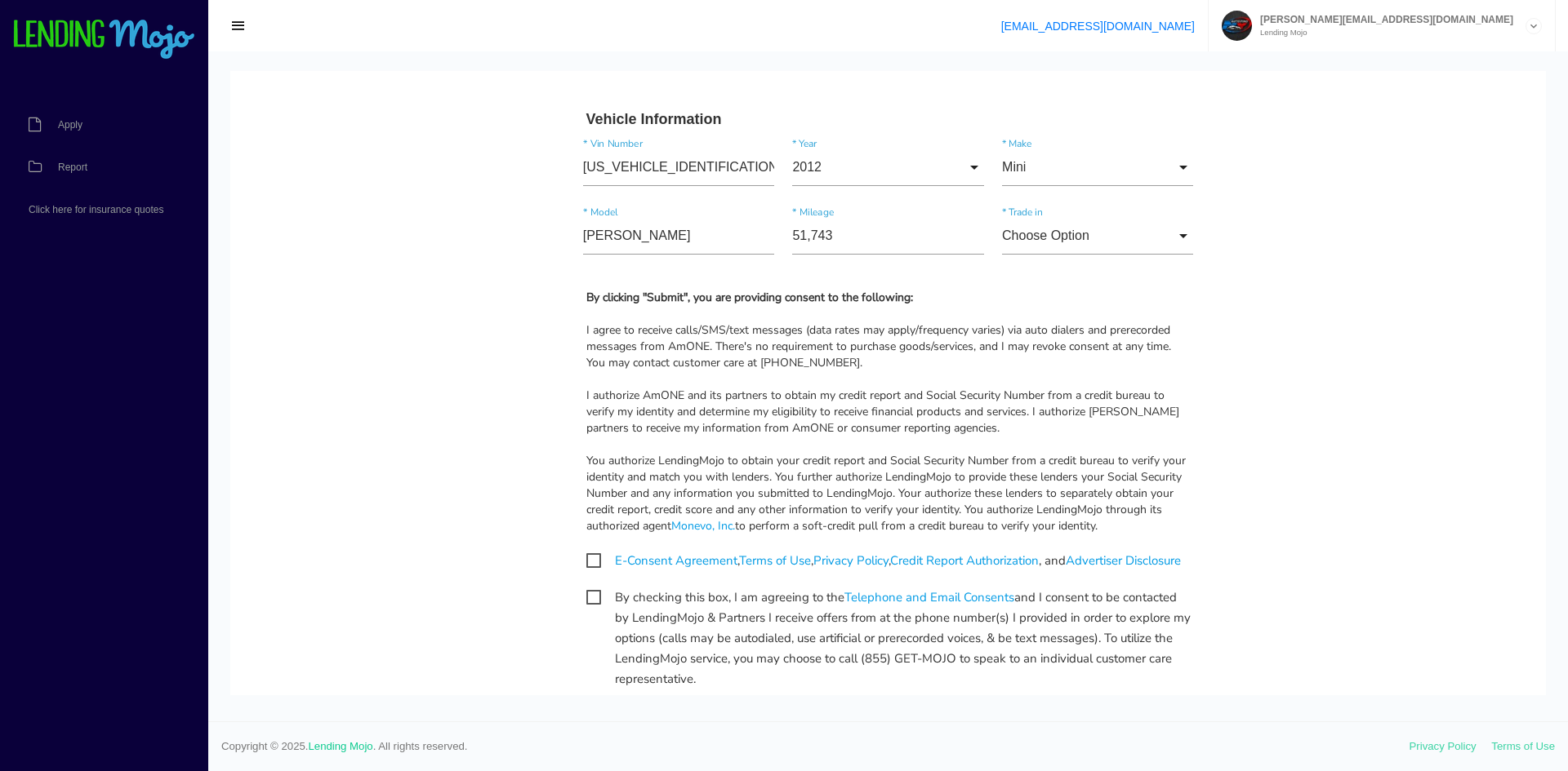
scroll to position [1538, 0]
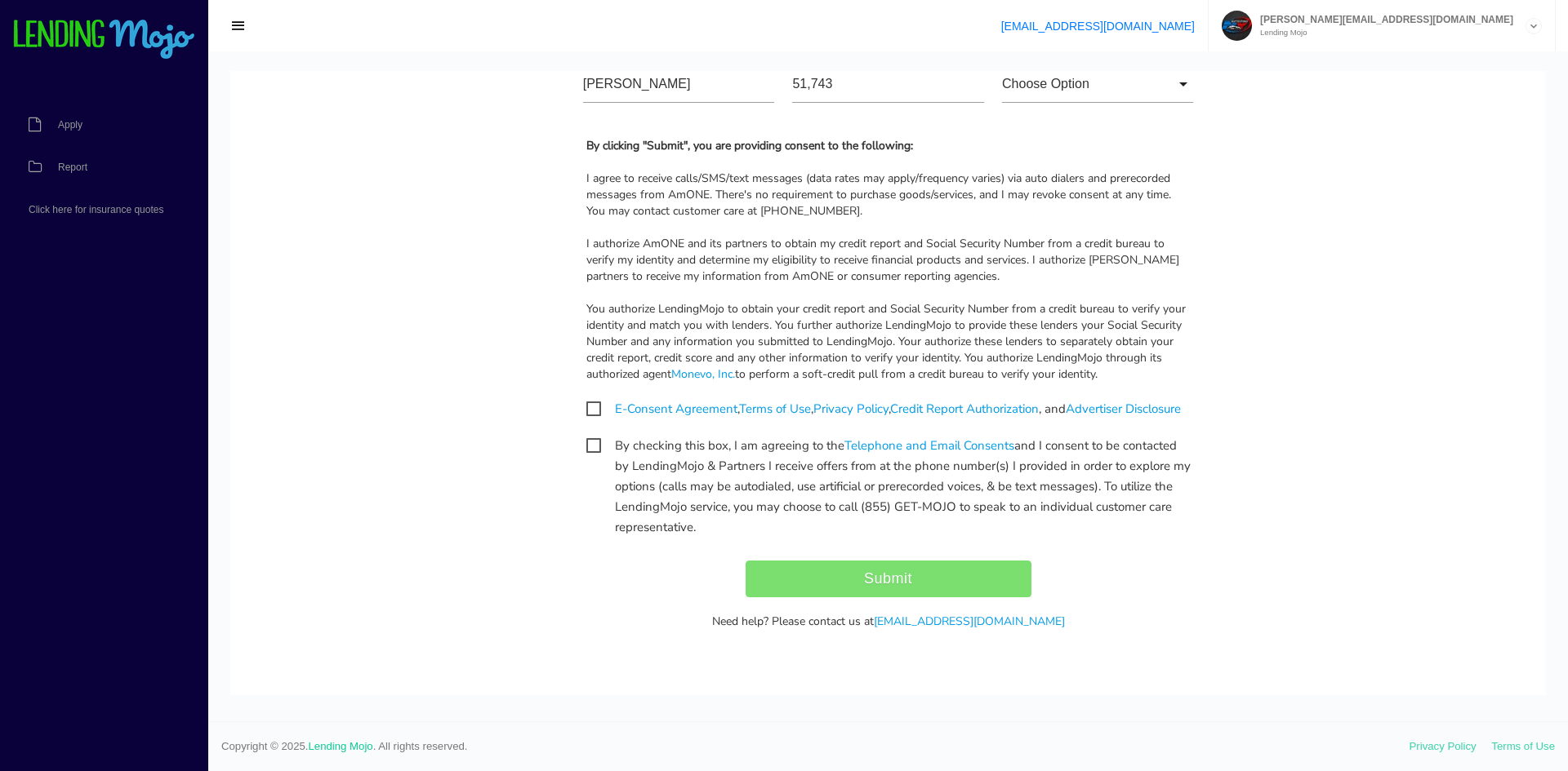
click at [588, 399] on span "E-Consent Agreement , Terms of Use , Privacy Policy , Credit Report Authorizati…" at bounding box center [883, 409] width 594 height 20
checkbox input "true"
click at [590, 450] on span "By checking this box, I am agreeing to the Telephone and Email Consents and I c…" at bounding box center [889, 446] width 605 height 20
checkbox input "true"
click at [901, 572] on input "Submit" at bounding box center [888, 579] width 286 height 37
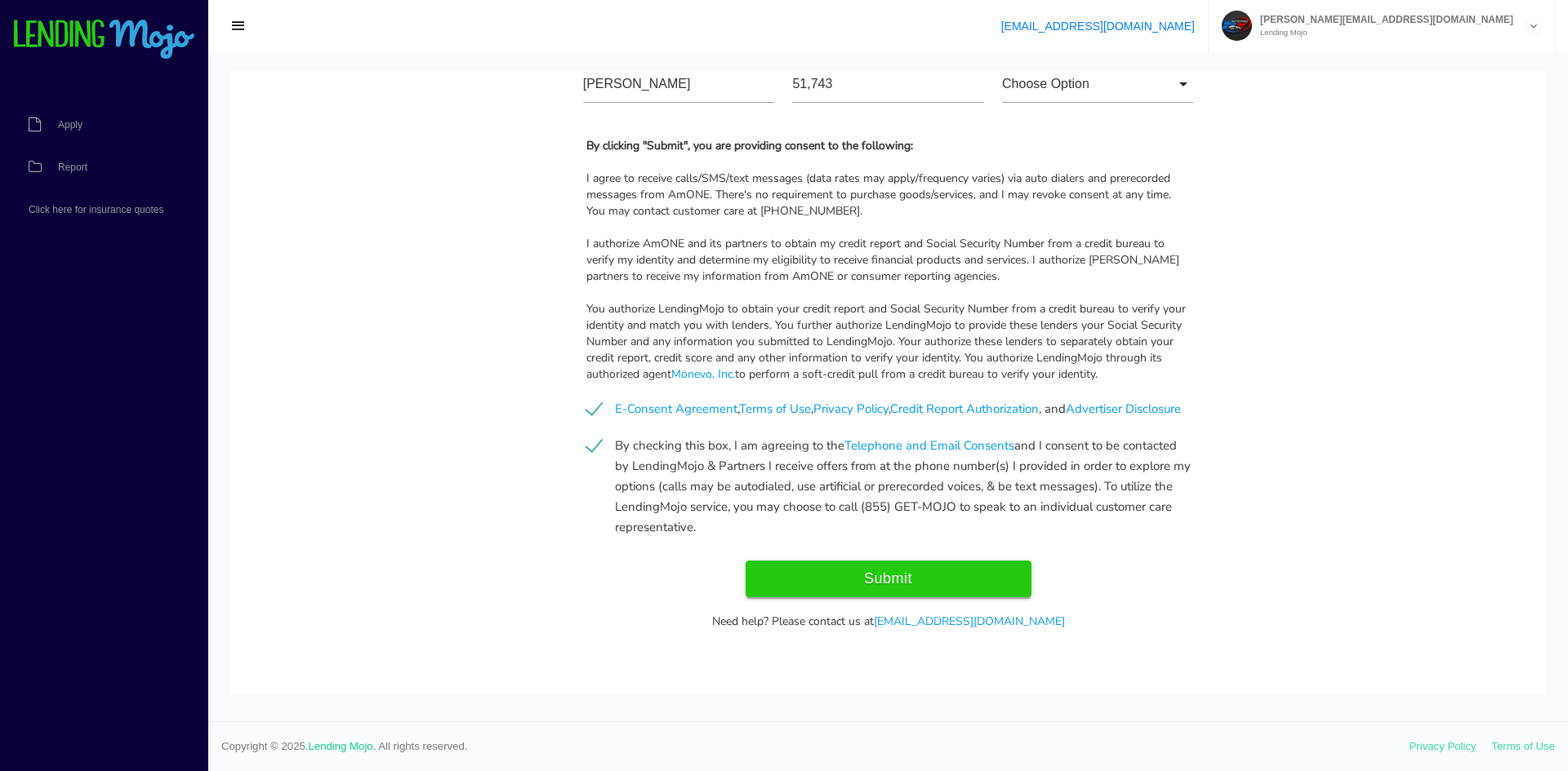
type input "Submit"
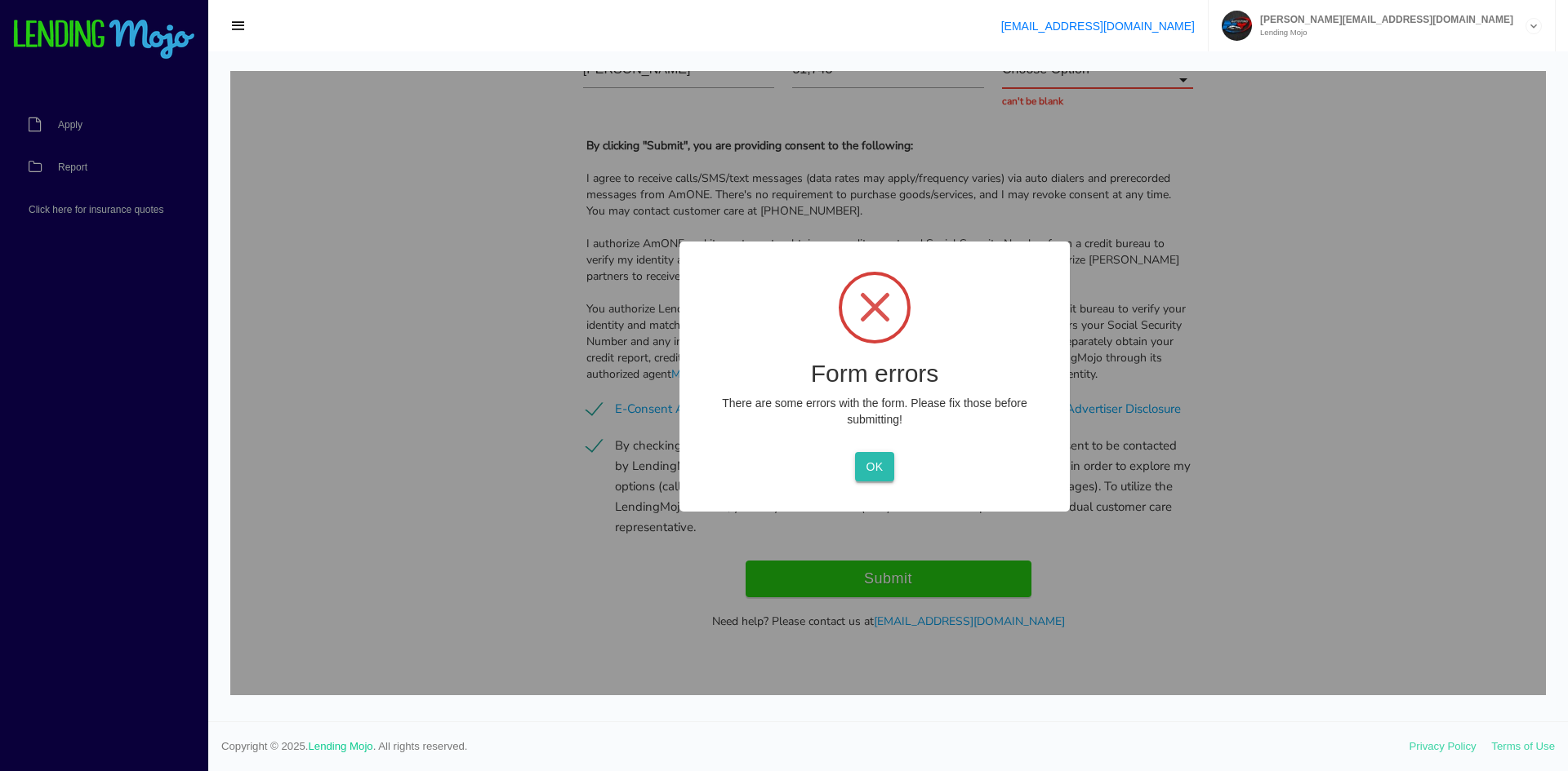
click at [875, 466] on button "OK" at bounding box center [875, 467] width 39 height 30
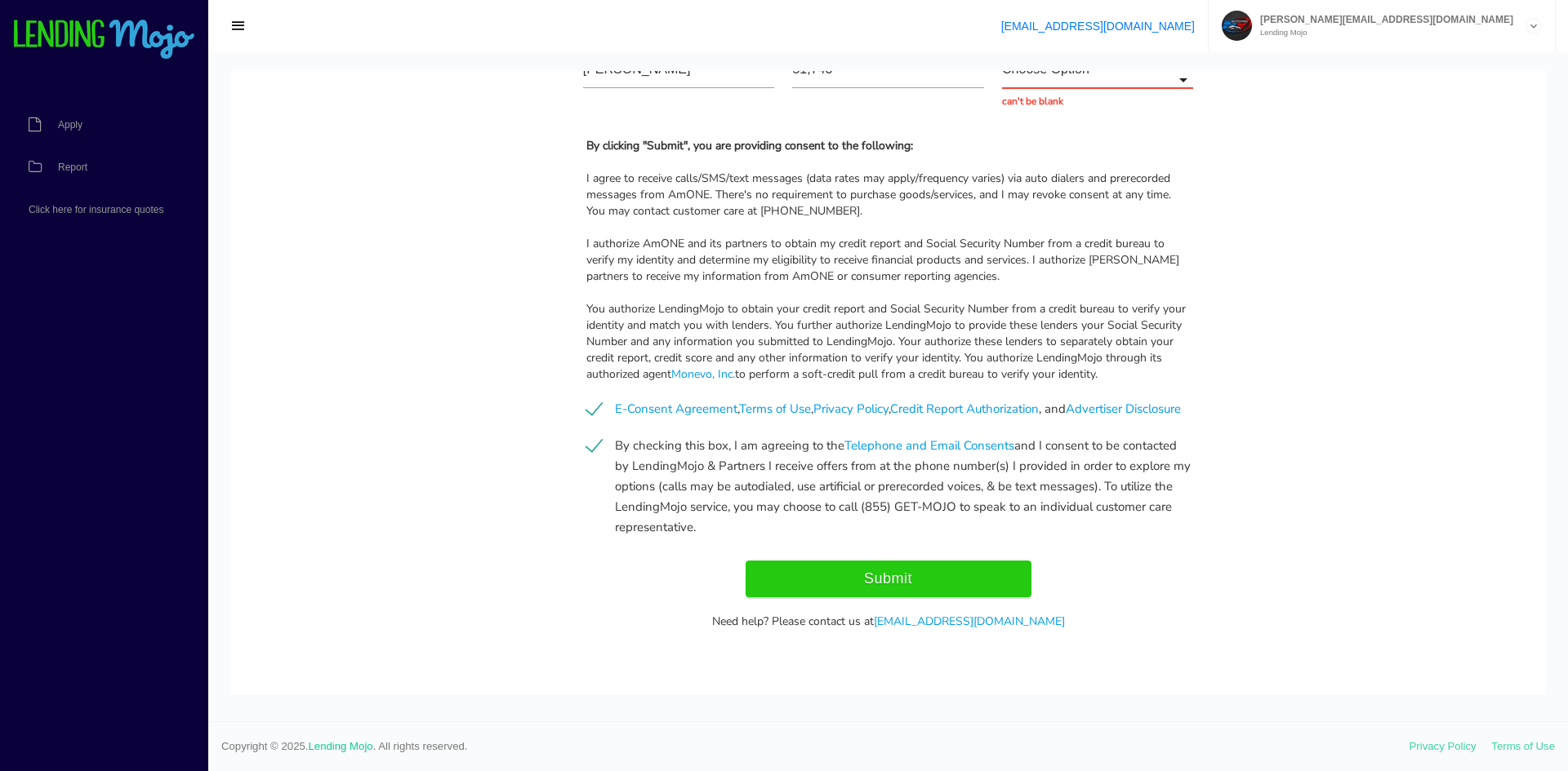
scroll to position [1294, 0]
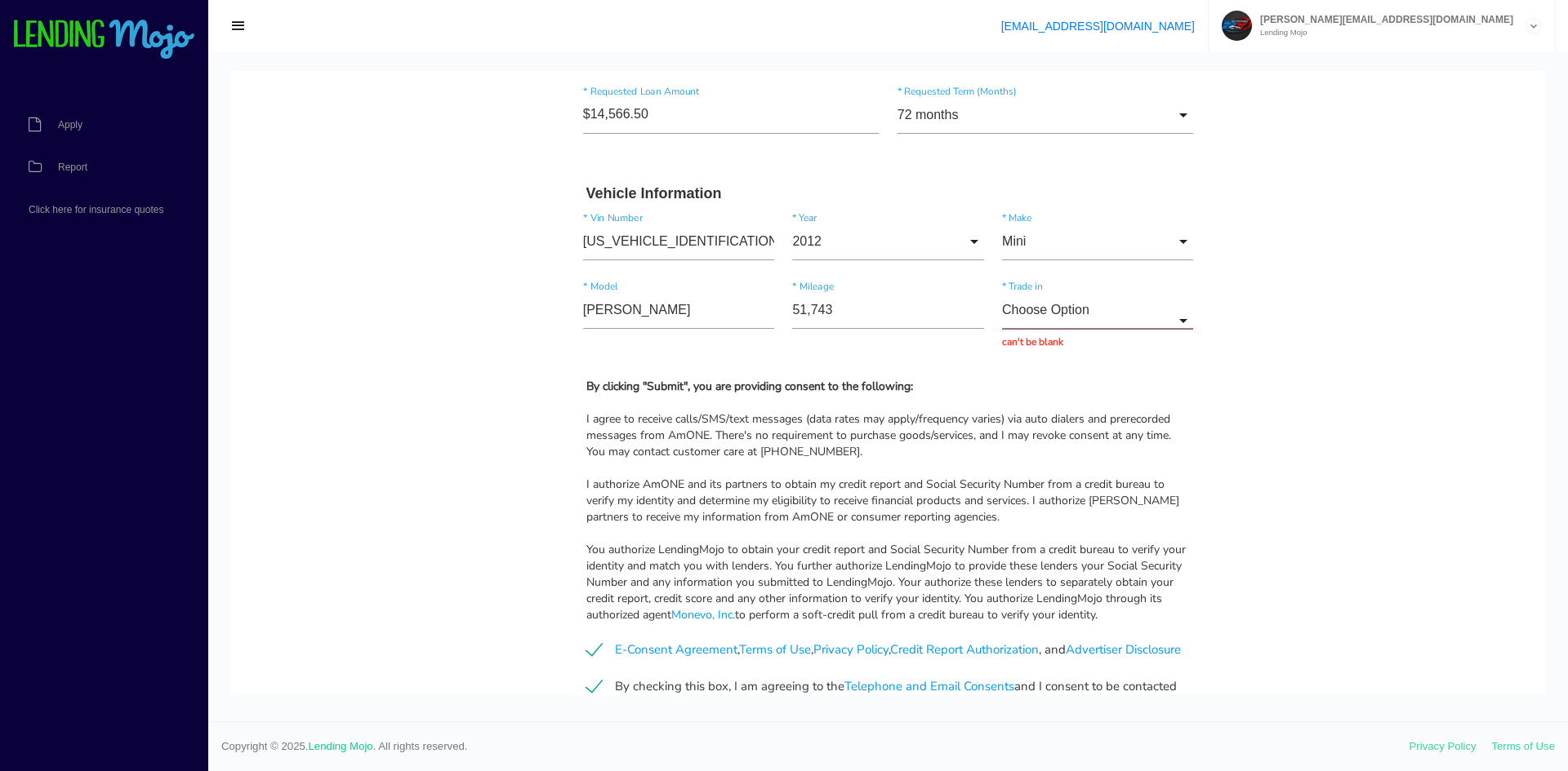
click at [1087, 316] on input "Choose Option" at bounding box center [1098, 310] width 191 height 38
click at [1055, 394] on span "No" at bounding box center [1098, 394] width 191 height 40
type input "No"
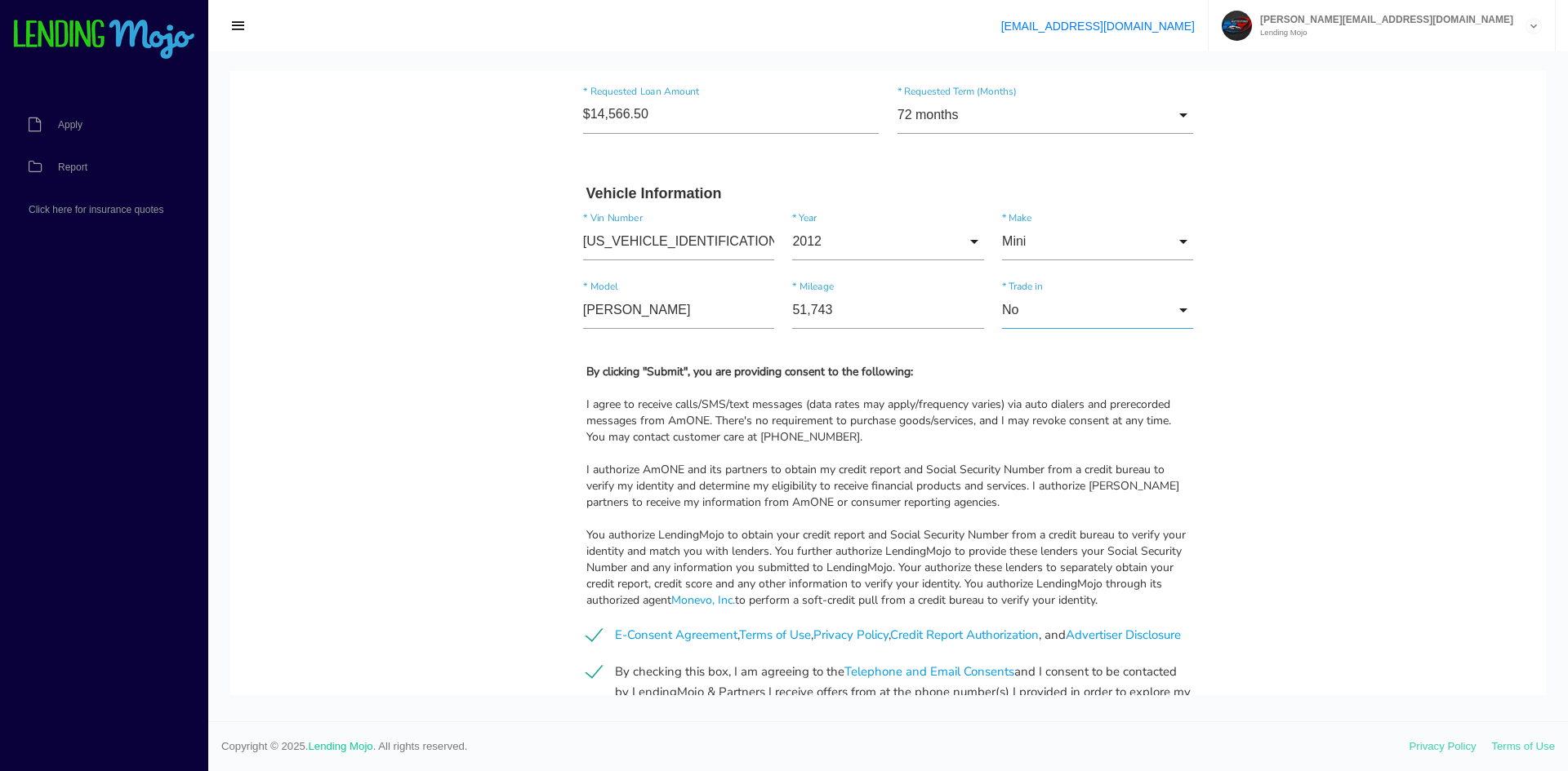
scroll to position [1538, 0]
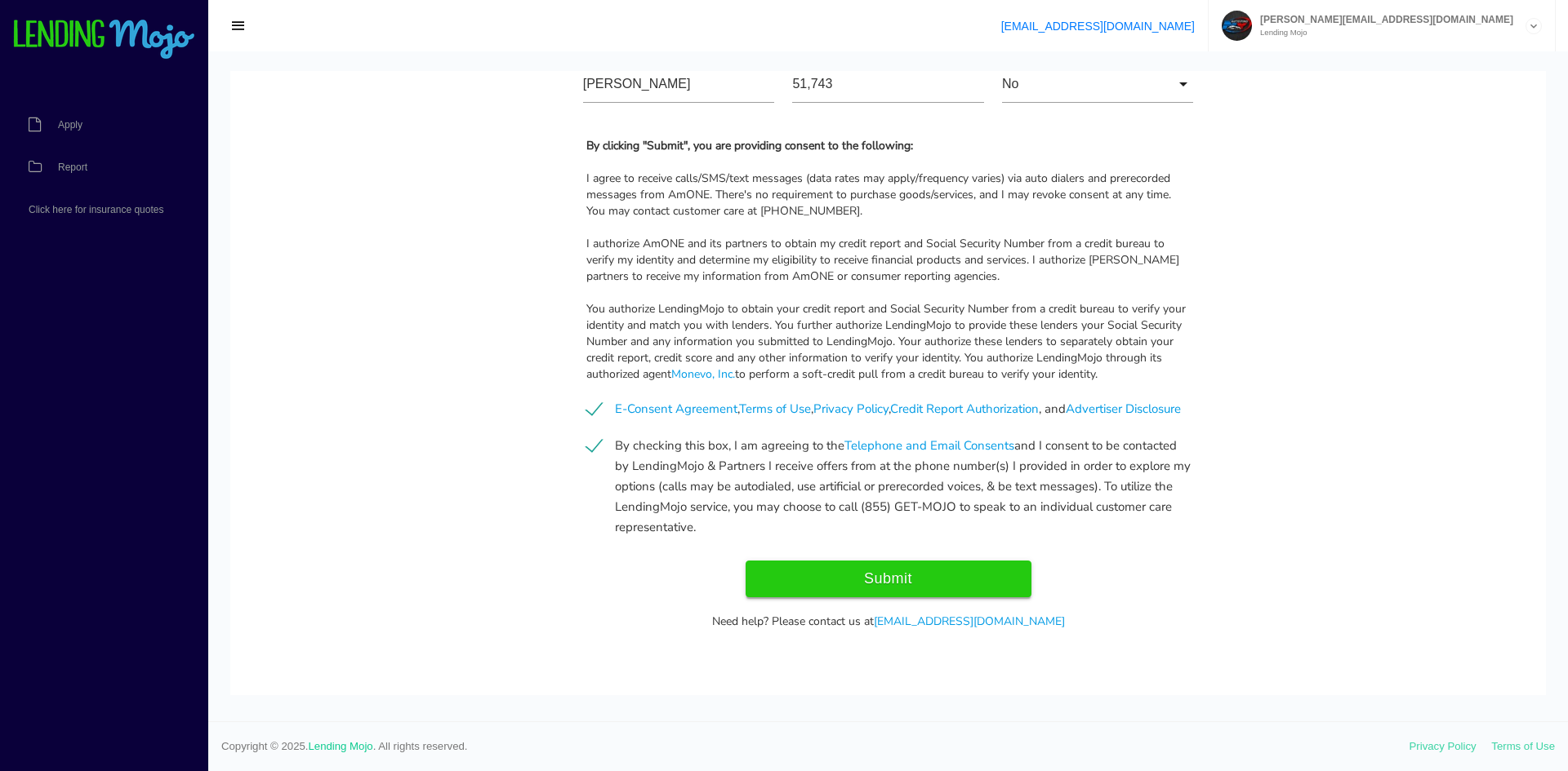
click at [872, 578] on input "Submit" at bounding box center [888, 579] width 286 height 37
type input "Submitting..."
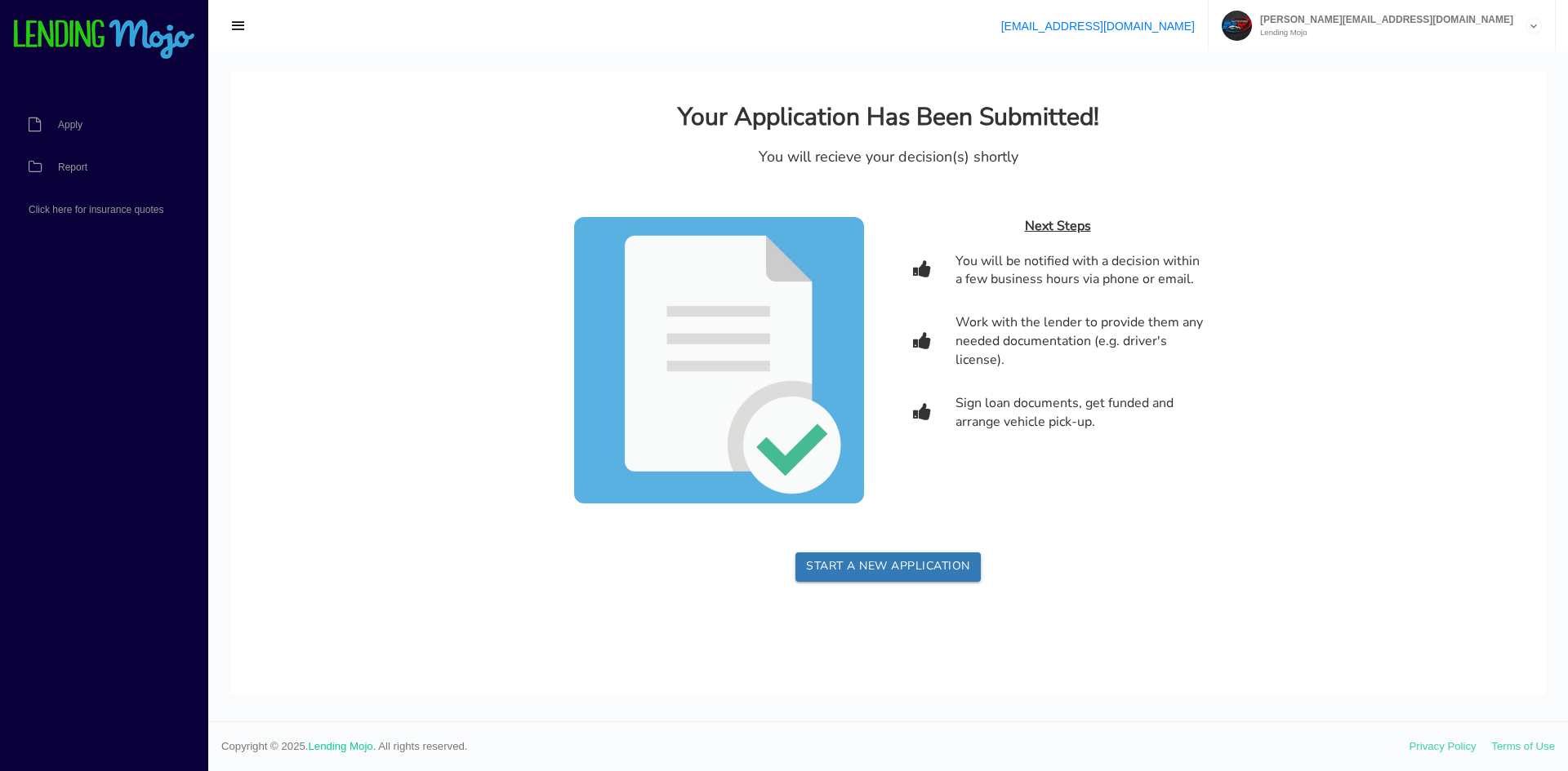
scroll to position [0, 0]
